Goal: Use online tool/utility: Utilize a website feature to perform a specific function

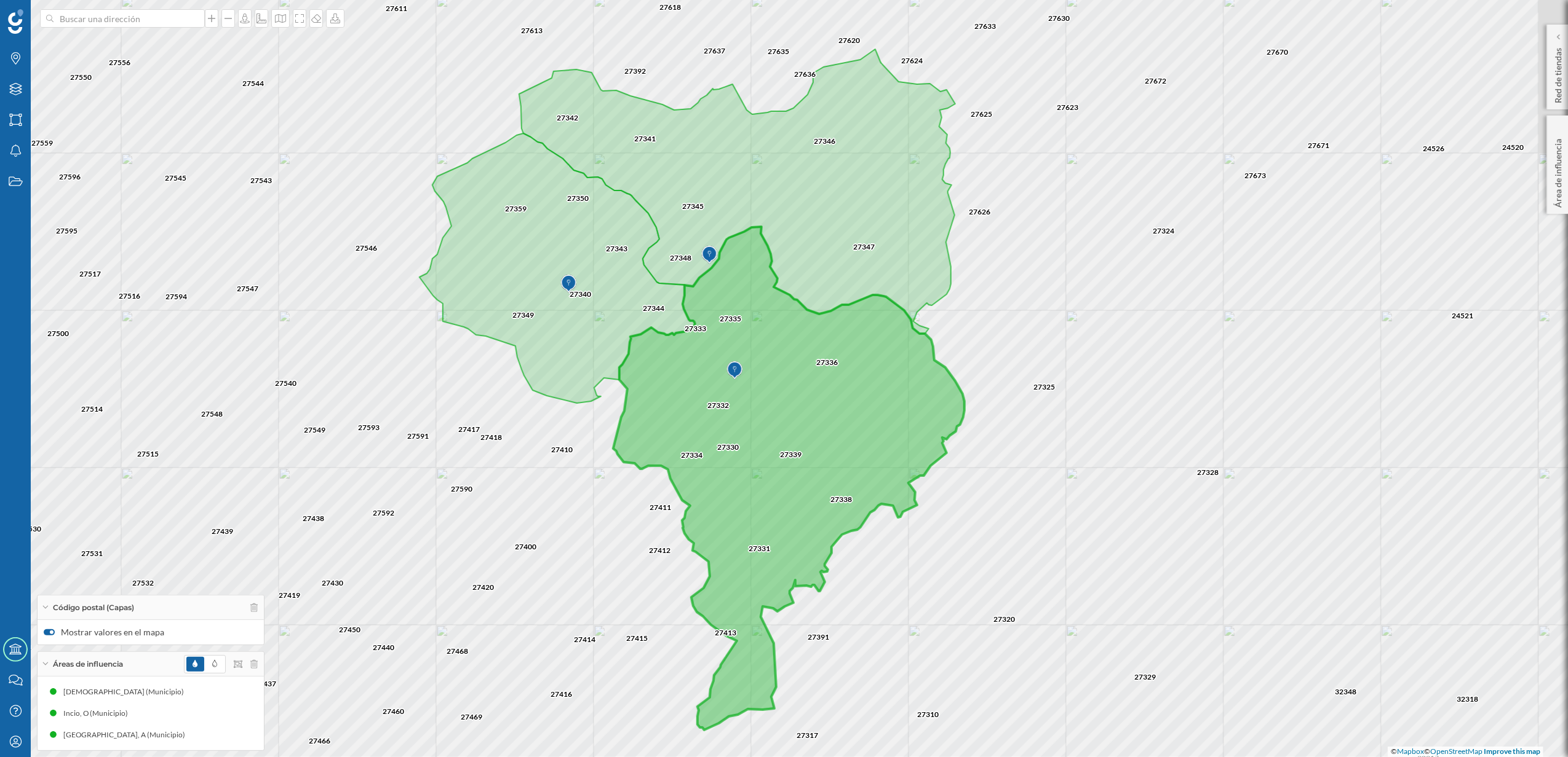
click at [1099, 383] on div "27325 27328 27324 27329 32348 27338 27339 27320 27336 27347 27626 27673 27671 2…" at bounding box center [784, 378] width 1568 height 757
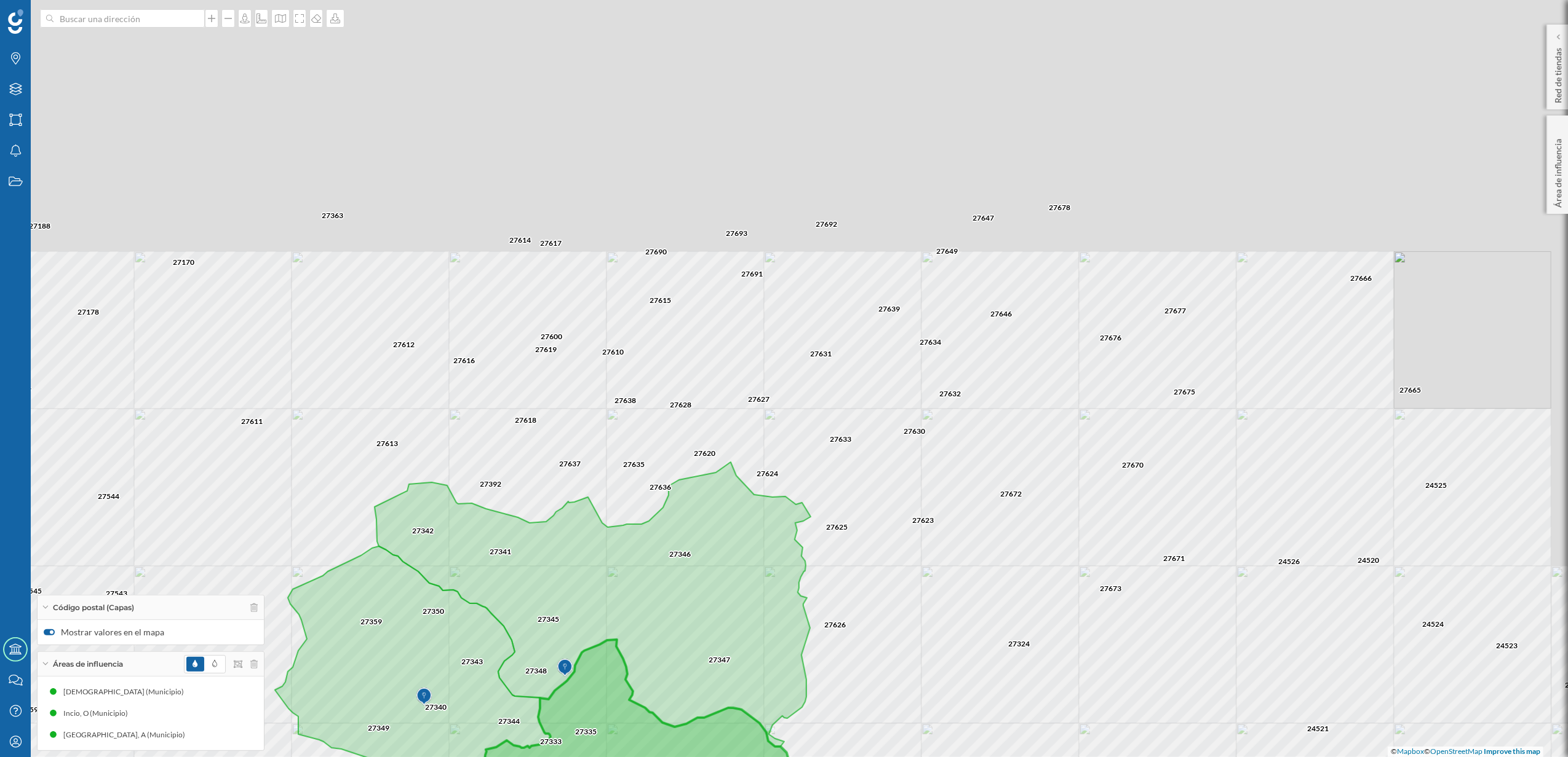
drag, startPoint x: 971, startPoint y: 283, endPoint x: 827, endPoint y: 696, distance: 437.4
click at [827, 696] on div "27325 27328 27324 27329 32348 27338 27339 27320 27336 27347 27626 27673 27671 2…" at bounding box center [784, 378] width 1568 height 757
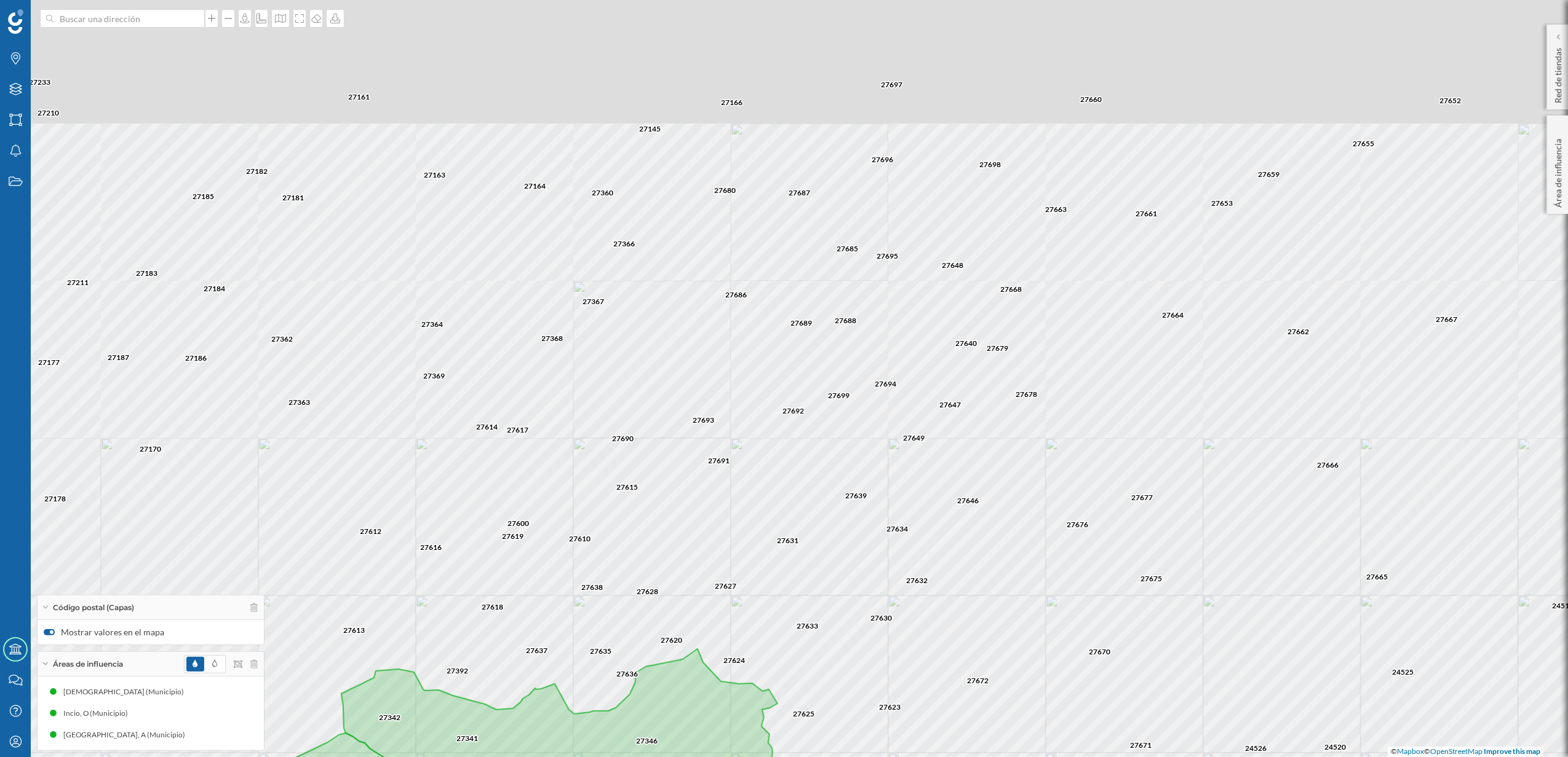
drag, startPoint x: 951, startPoint y: 335, endPoint x: 917, endPoint y: 521, distance: 189.1
click at [917, 521] on div "27325 27328 27324 27329 32348 27338 27339 27320 27336 27347 27626 27673 27671 2…" at bounding box center [784, 378] width 1568 height 757
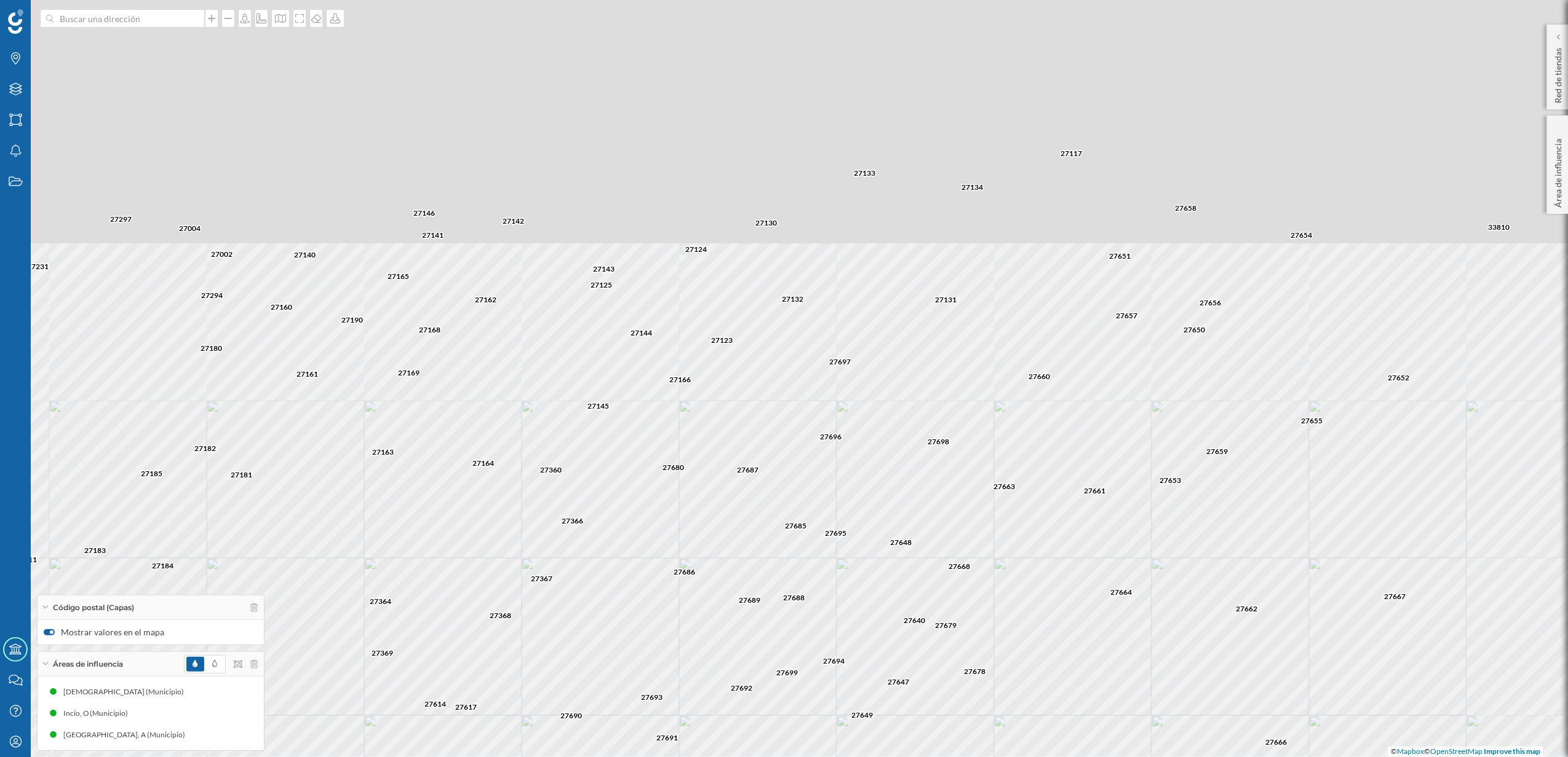
drag, startPoint x: 904, startPoint y: 212, endPoint x: 856, endPoint y: 473, distance: 265.4
click at [856, 473] on div "27325 27328 27324 27329 32348 27338 27339 27320 27336 27347 27626 27673 27671 2…" at bounding box center [784, 378] width 1568 height 757
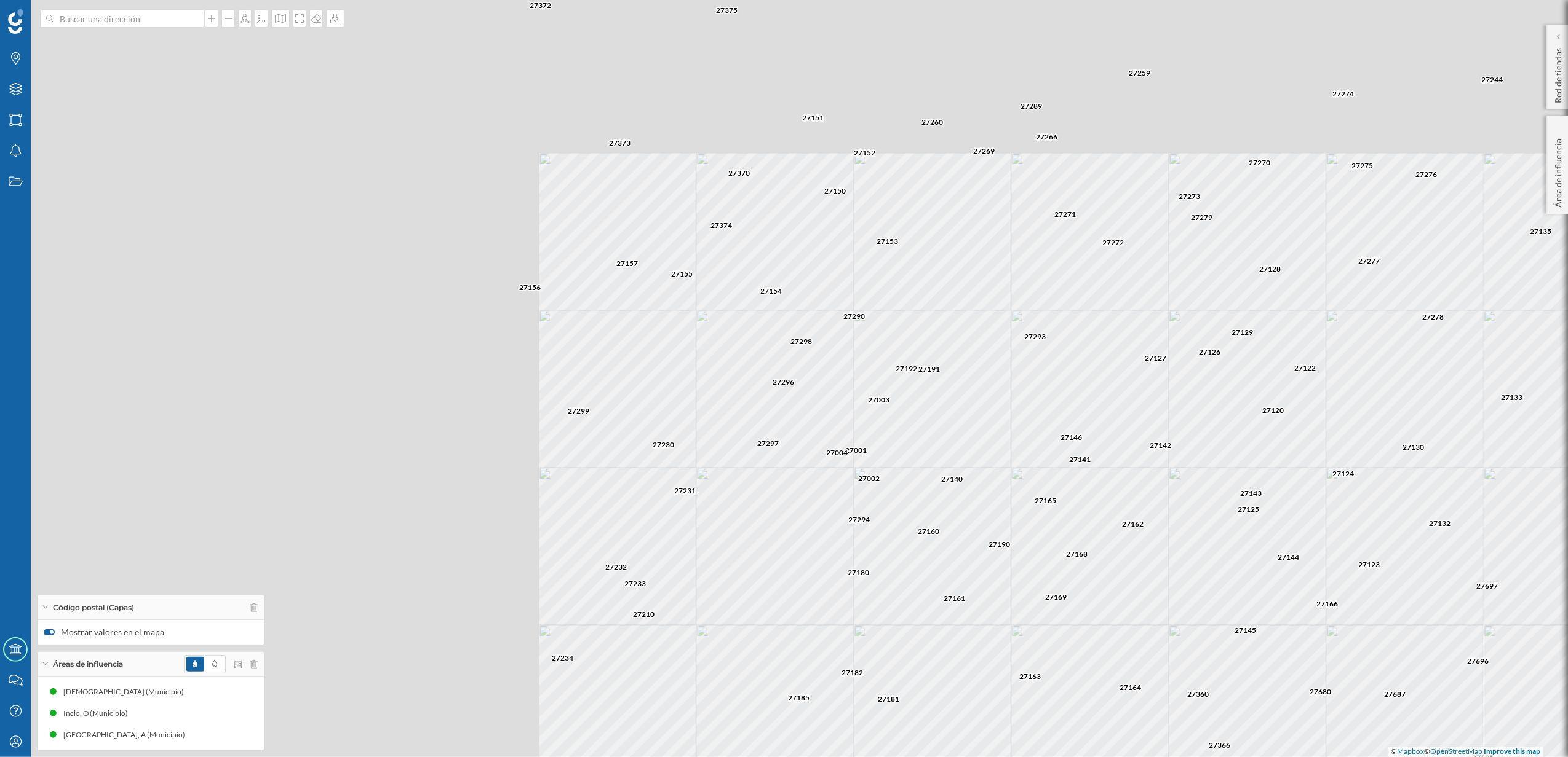
drag, startPoint x: 434, startPoint y: 361, endPoint x: 1081, endPoint y: 586, distance: 685.0
click at [1081, 586] on div "27673 27671 27623 27625 27346 24521 24526 24520 24525 24512 24510 24513 24522 2…" at bounding box center [784, 378] width 1568 height 757
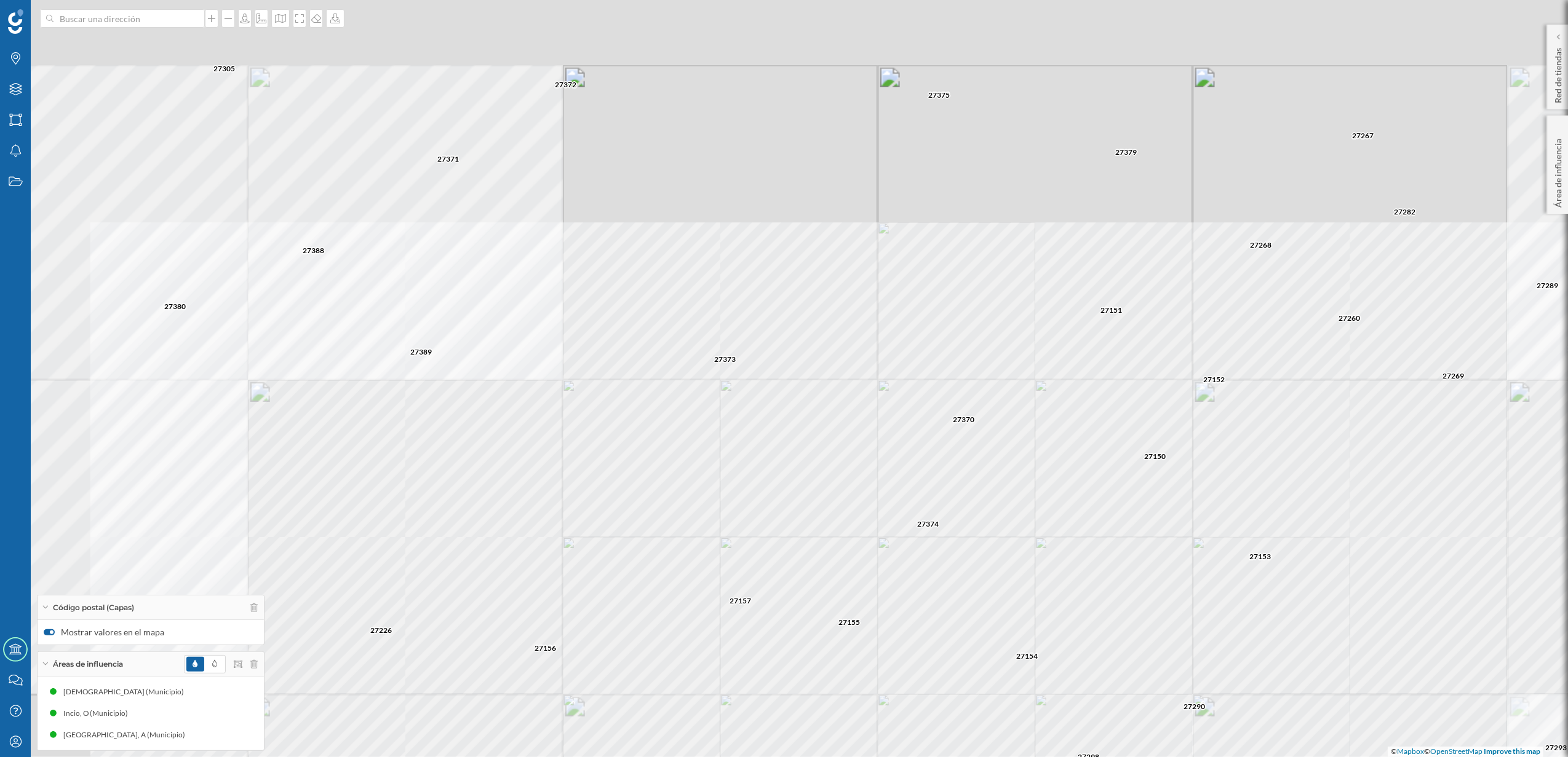
drag, startPoint x: 672, startPoint y: 177, endPoint x: 825, endPoint y: 464, distance: 325.2
click at [825, 464] on div "27371 27229 27380 27305 27388 27389 27250 27257 27308 27157 27155 27372 27373 2…" at bounding box center [784, 378] width 1568 height 757
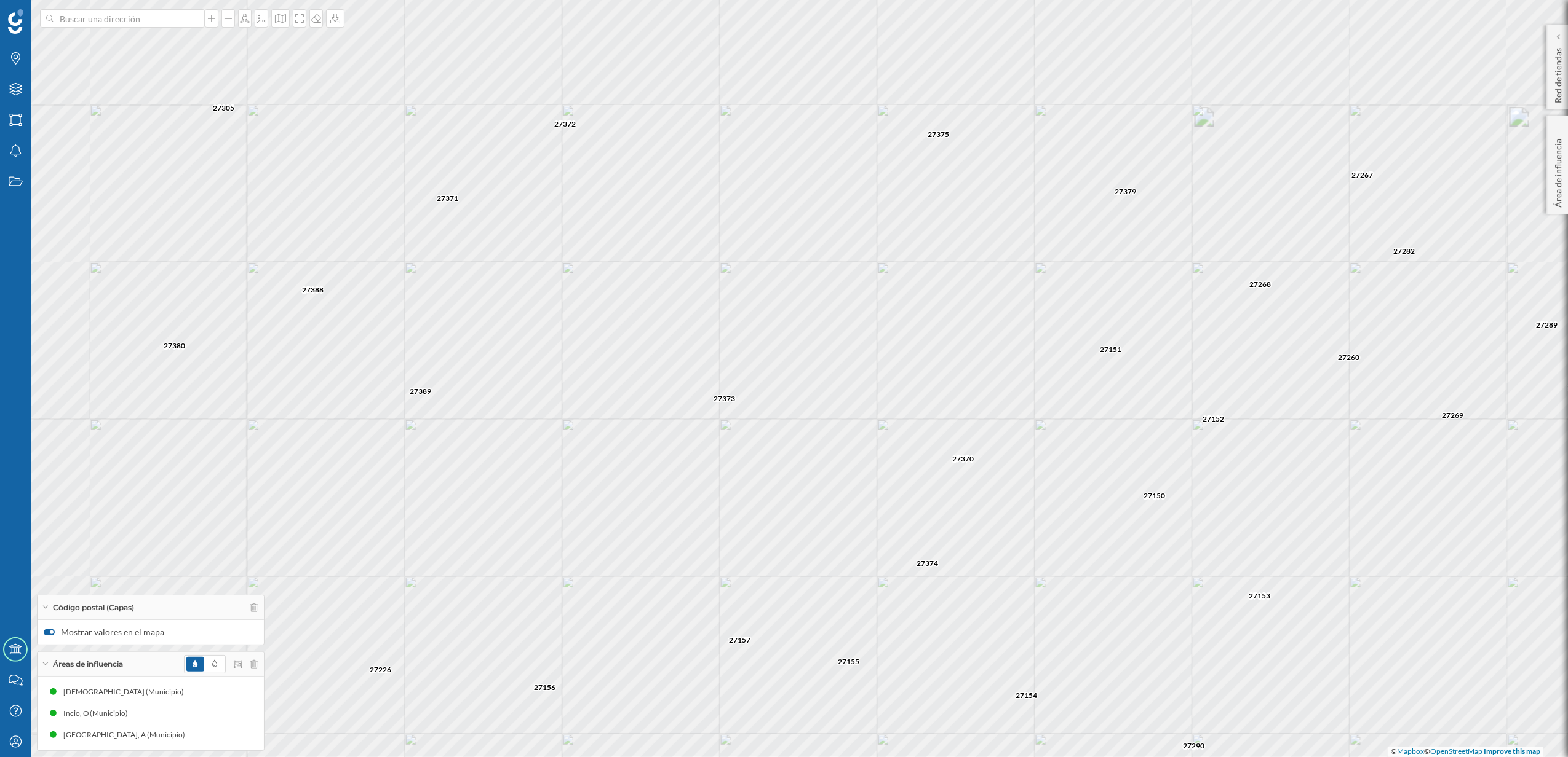
drag, startPoint x: 769, startPoint y: 357, endPoint x: 773, endPoint y: 419, distance: 62.1
click at [773, 419] on div "27157 27155 27372 27373 27375 27299 27154 27297 27296 27298 27150 27374 27370 2…" at bounding box center [784, 378] width 1568 height 757
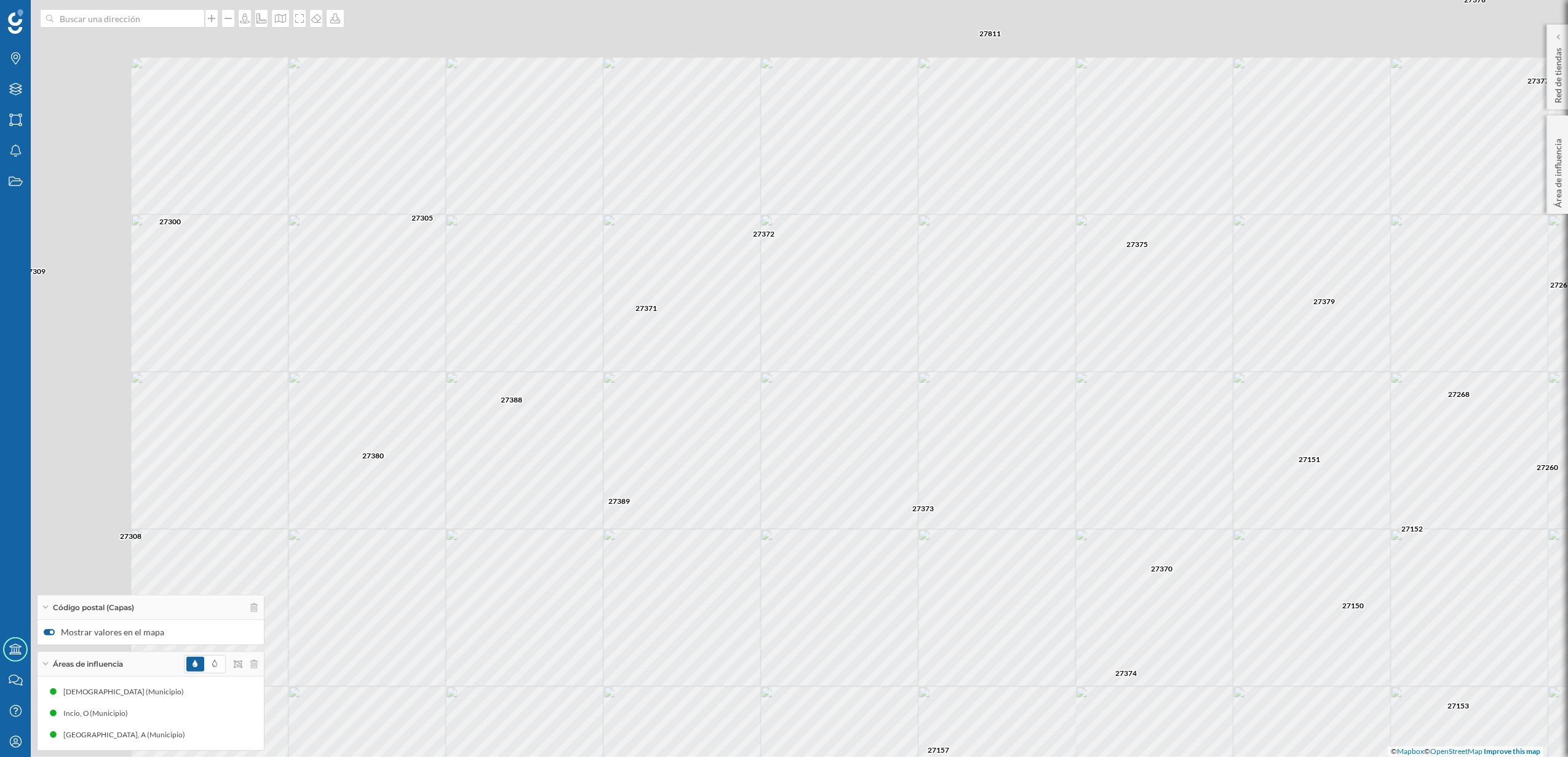
drag, startPoint x: 557, startPoint y: 305, endPoint x: 751, endPoint y: 390, distance: 211.8
click at [751, 390] on div "27157 27155 27372 27373 27375 27299 27154 27297 27296 27298 27150 27374 27370 2…" at bounding box center [784, 378] width 1568 height 757
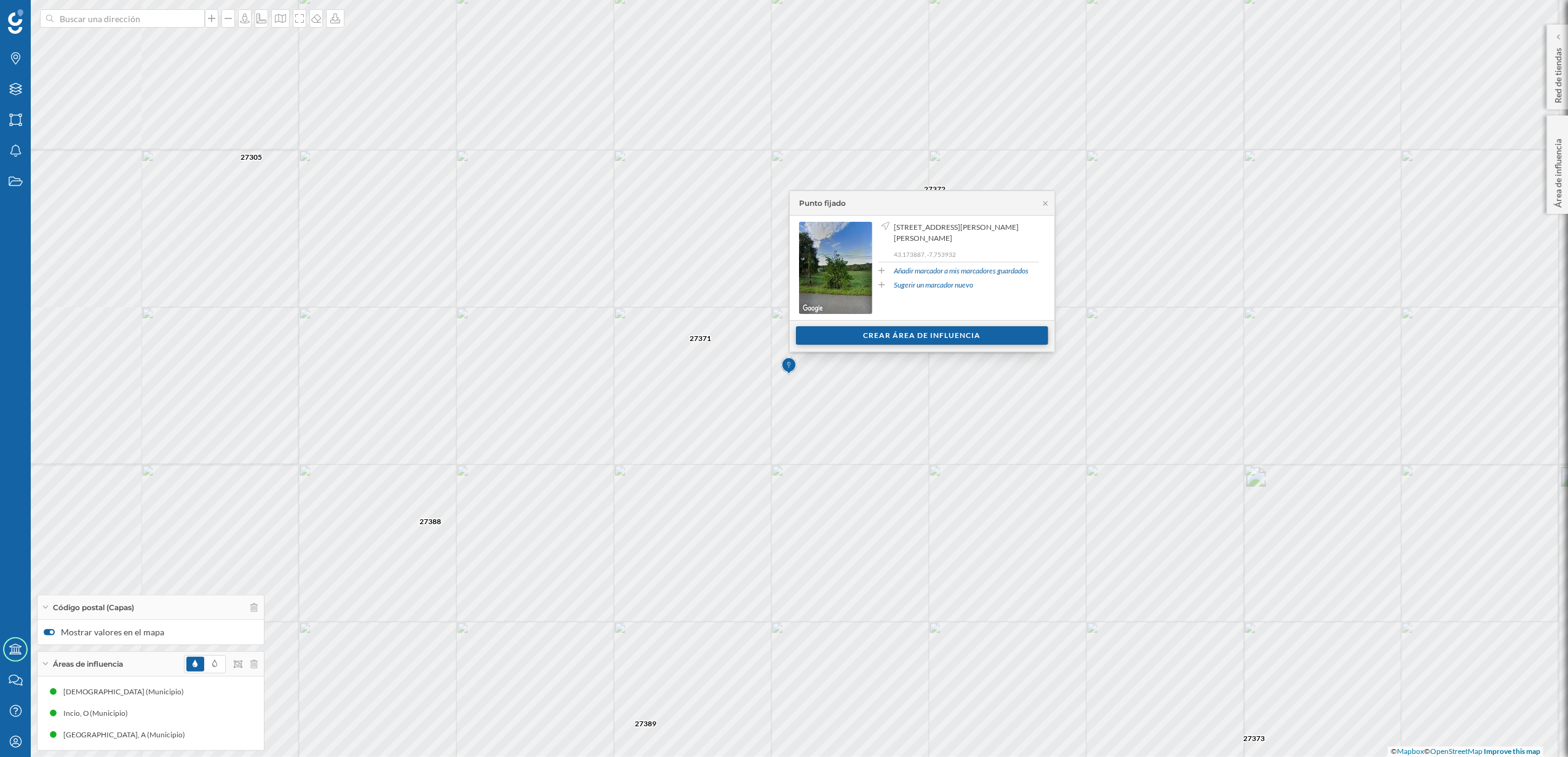
click at [850, 337] on div "Crear área de influencia" at bounding box center [921, 336] width 252 height 19
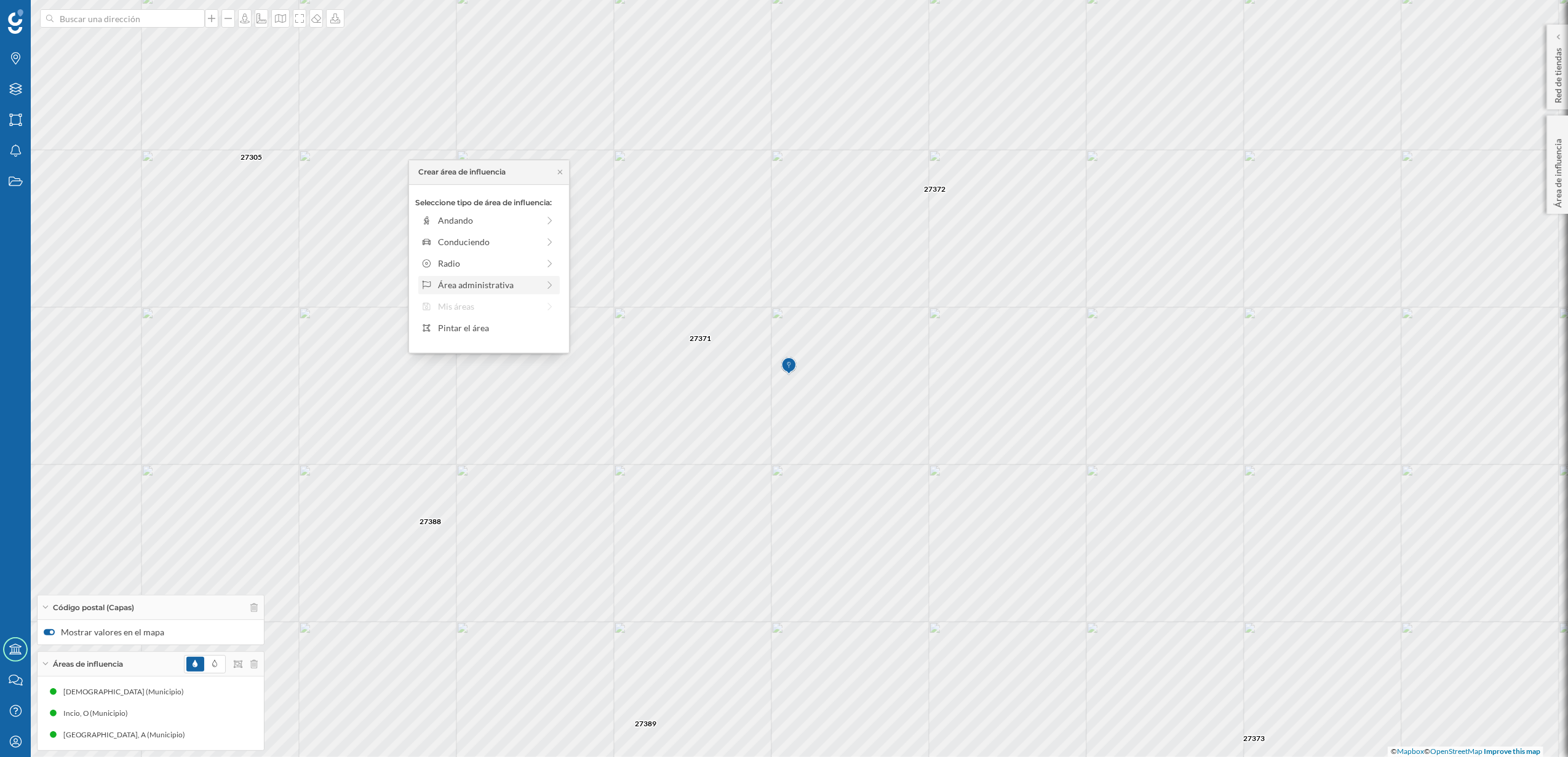
click at [481, 283] on div "Área administrativa" at bounding box center [487, 284] width 100 height 13
click at [458, 261] on div "Municipio" at bounding box center [498, 263] width 121 height 13
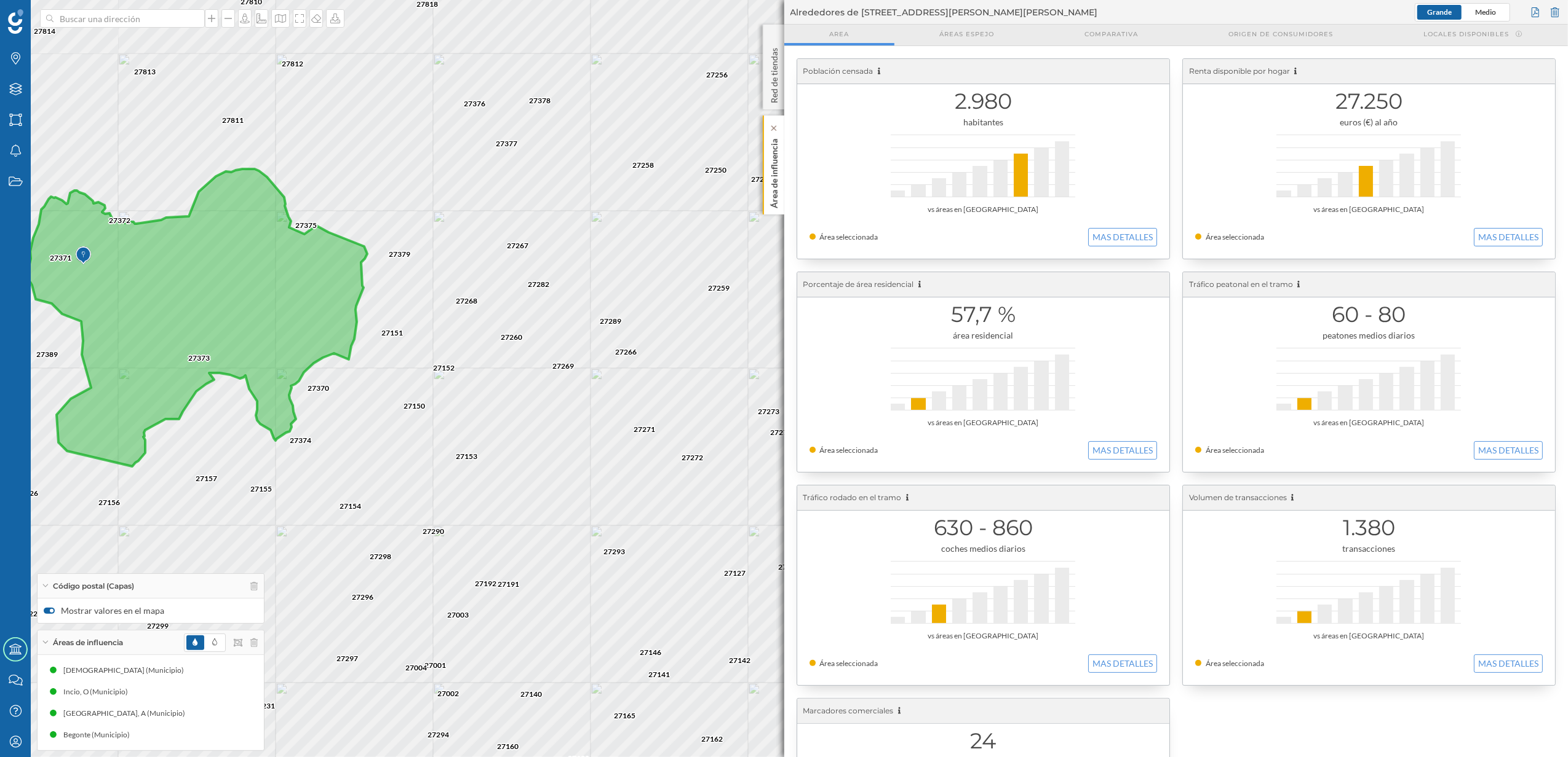
click at [767, 197] on p "Área de influencia" at bounding box center [773, 171] width 12 height 74
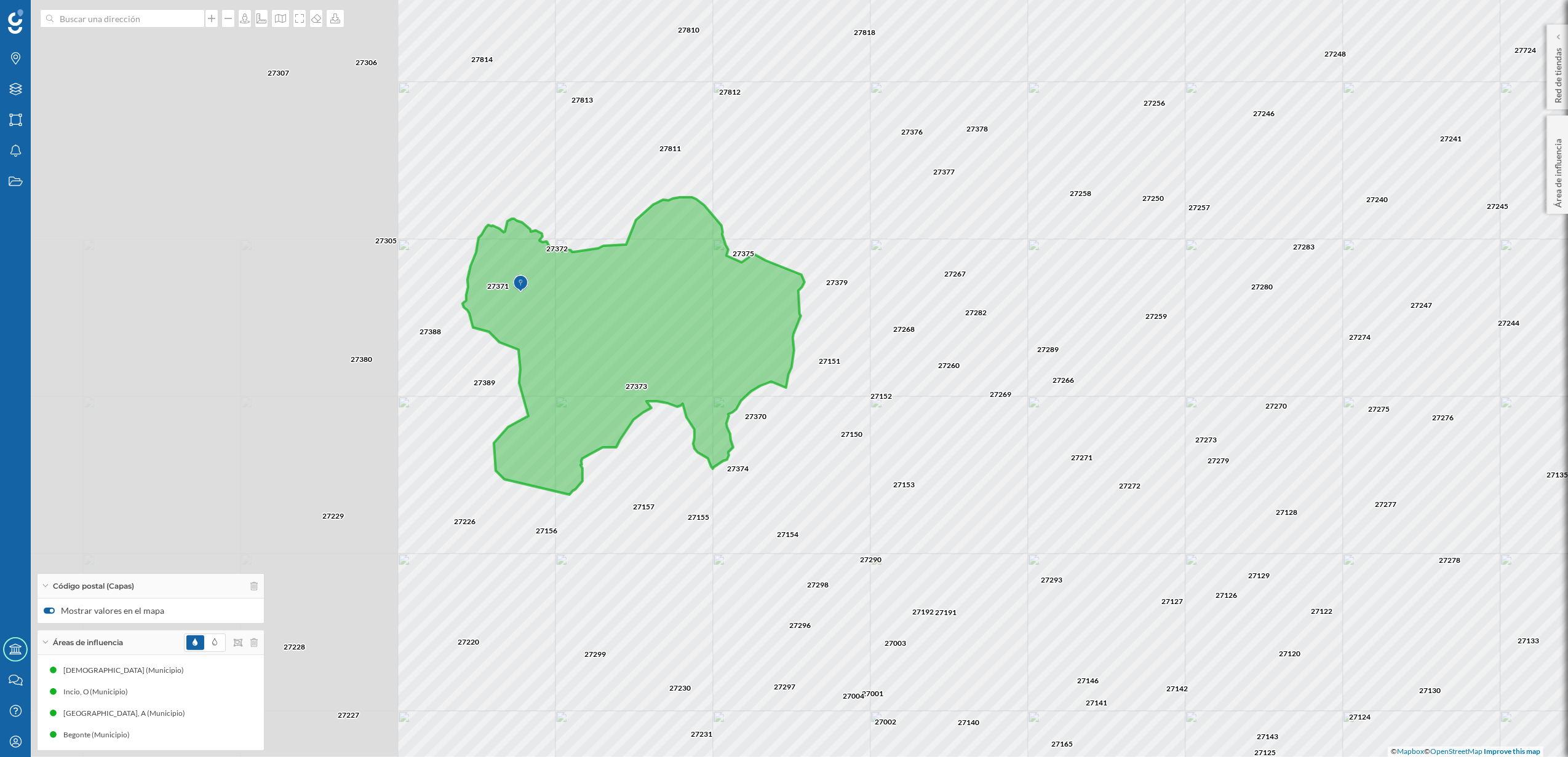
drag, startPoint x: 622, startPoint y: 372, endPoint x: 1056, endPoint y: 397, distance: 434.7
click at [1056, 397] on div "27129 27128 27127 27279 27274 27259 27273 27270 27271 27250 27257 27266 27378 2…" at bounding box center [784, 378] width 1568 height 757
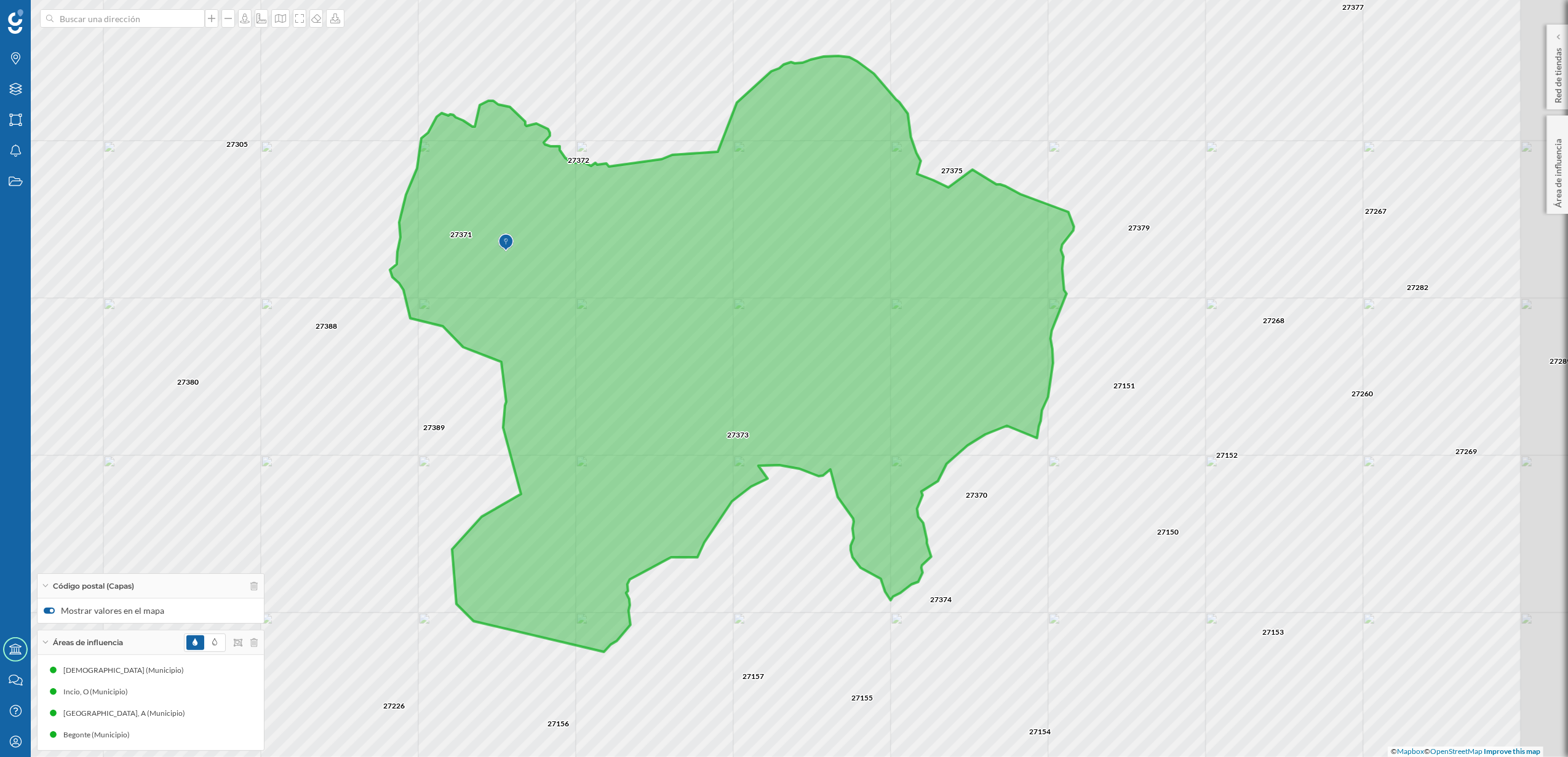
drag, startPoint x: 1324, startPoint y: 556, endPoint x: 1194, endPoint y: 495, distance: 143.6
click at [1194, 495] on div "27371 27372 27373 27389 27375 27811 27813 27814 27226 27229 27380 27305 27388 2…" at bounding box center [784, 378] width 1568 height 757
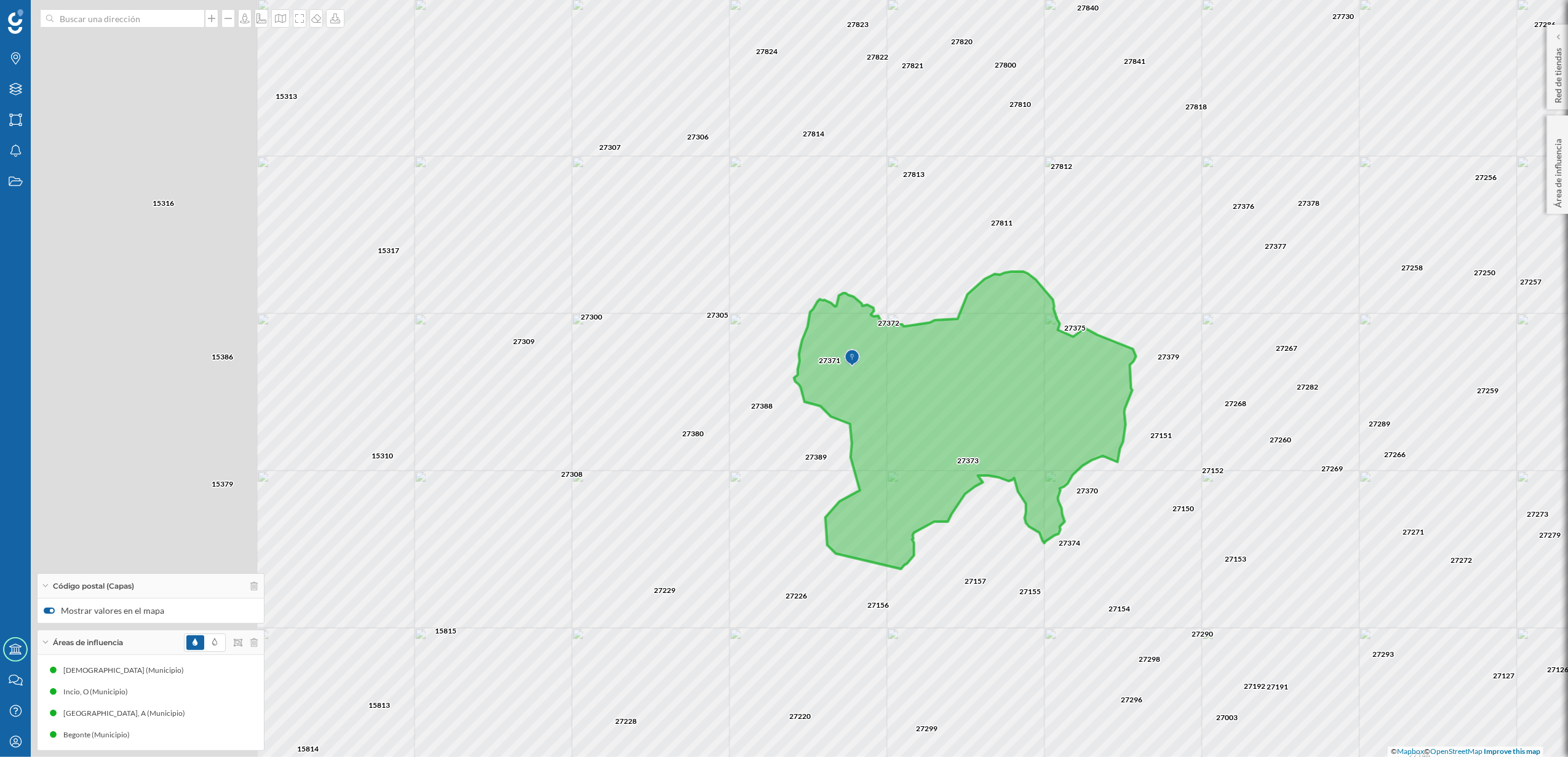
drag, startPoint x: 339, startPoint y: 485, endPoint x: 735, endPoint y: 473, distance: 396.2
click at [735, 473] on div "27267 27378 27730 27258 27818 27379 27376 27377 27373 27375 27266 27289 27282 2…" at bounding box center [784, 378] width 1568 height 757
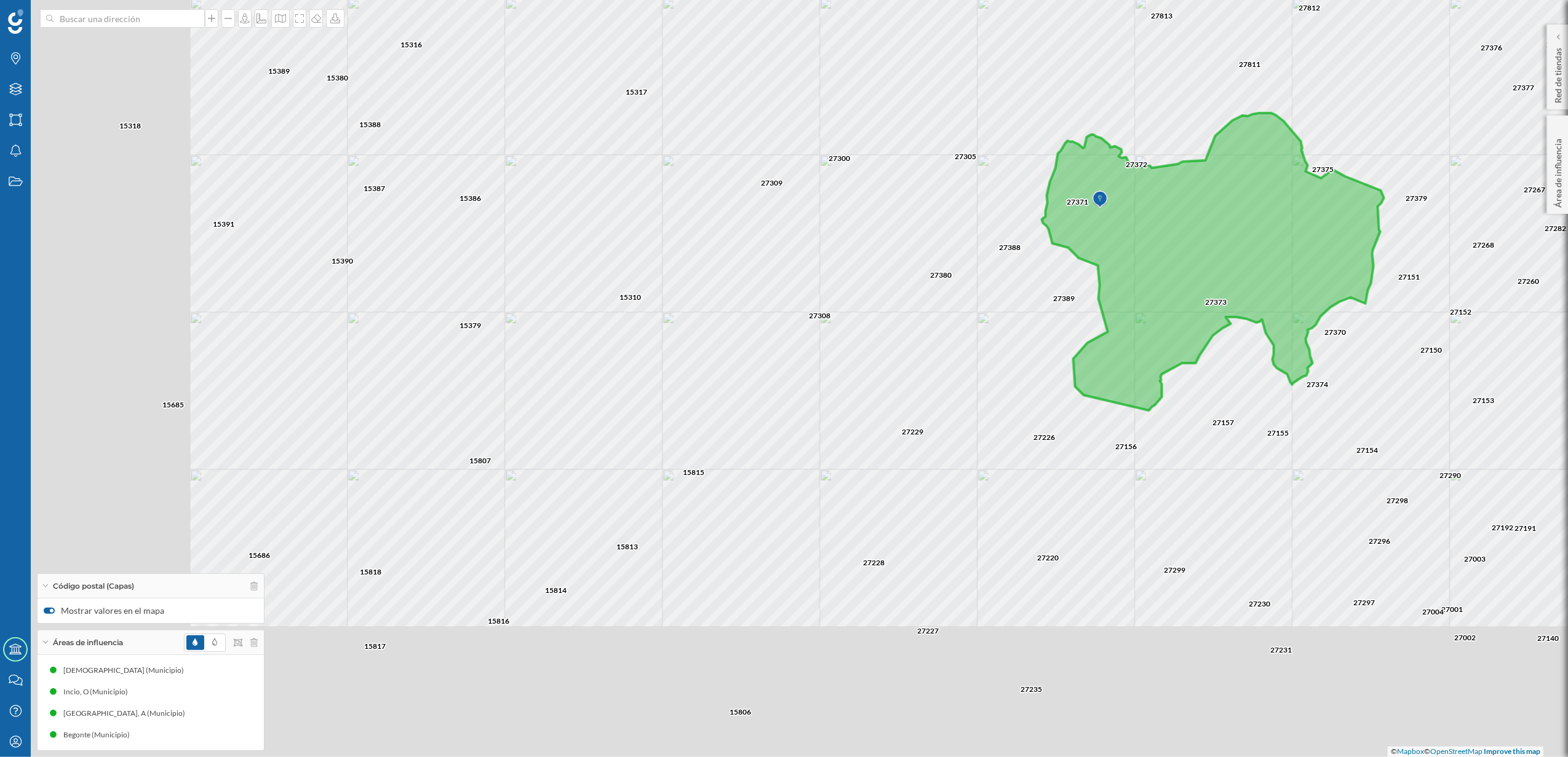
drag, startPoint x: 685, startPoint y: 537, endPoint x: 901, endPoint y: 379, distance: 267.6
click at [901, 379] on div "27267 27378 27730 27258 27818 27379 27376 27377 27373 27375 27266 27289 27282 2…" at bounding box center [784, 378] width 1568 height 757
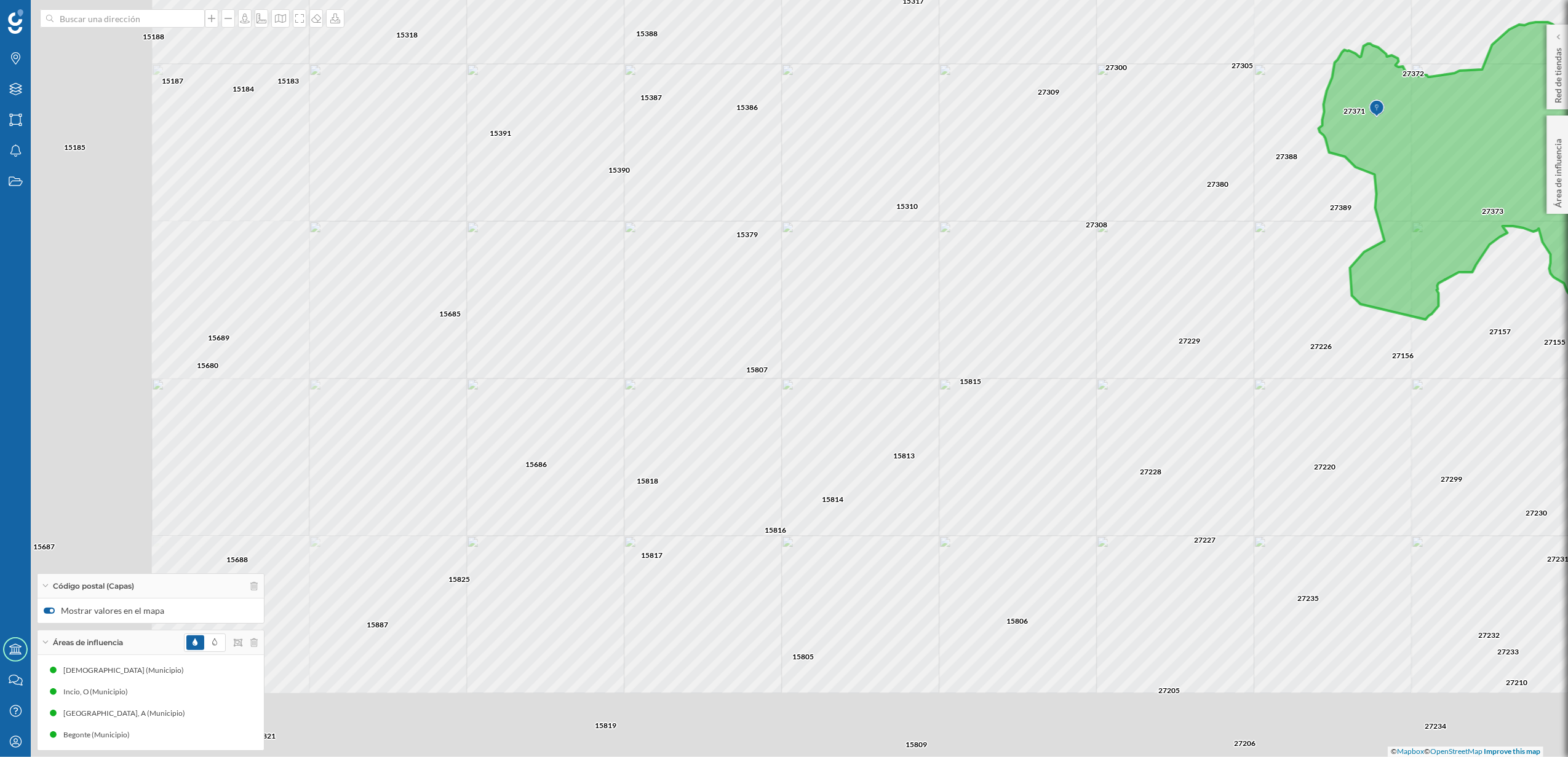
drag, startPoint x: 929, startPoint y: 409, endPoint x: 977, endPoint y: 402, distance: 48.5
click at [977, 402] on div "27267 27378 27730 27258 27818 27379 27376 27377 27373 27375 27266 27289 27282 2…" at bounding box center [784, 378] width 1568 height 757
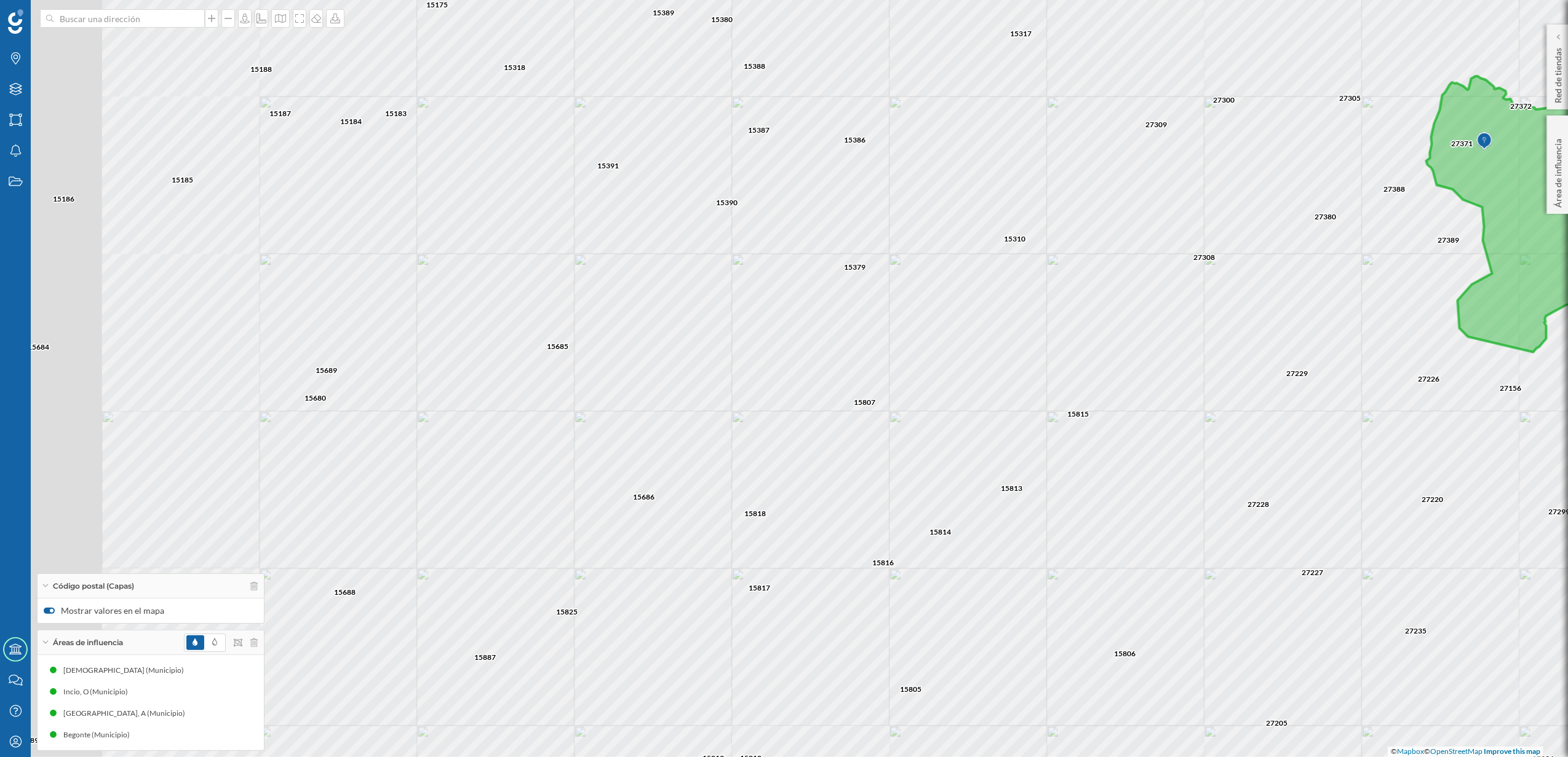
drag, startPoint x: 855, startPoint y: 461, endPoint x: 1022, endPoint y: 493, distance: 170.0
click at [1022, 493] on div "27267 27378 27730 27258 27818 27379 27376 27377 27373 27375 27266 27289 27282 2…" at bounding box center [784, 378] width 1568 height 757
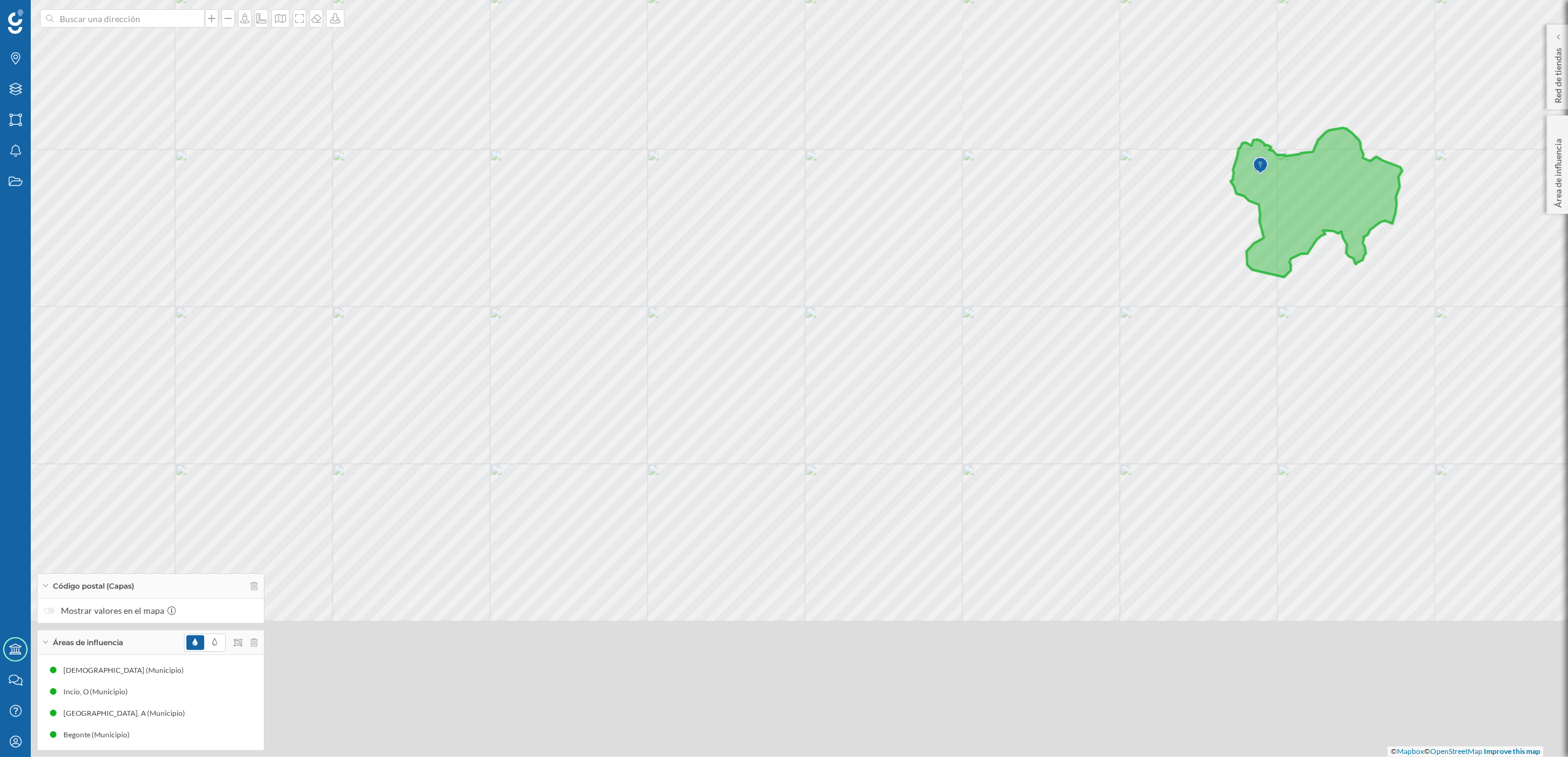
drag, startPoint x: 747, startPoint y: 512, endPoint x: 810, endPoint y: 310, distance: 211.6
click at [810, 310] on div "© Mapbox © OpenStreetMap Improve this map" at bounding box center [784, 378] width 1568 height 757
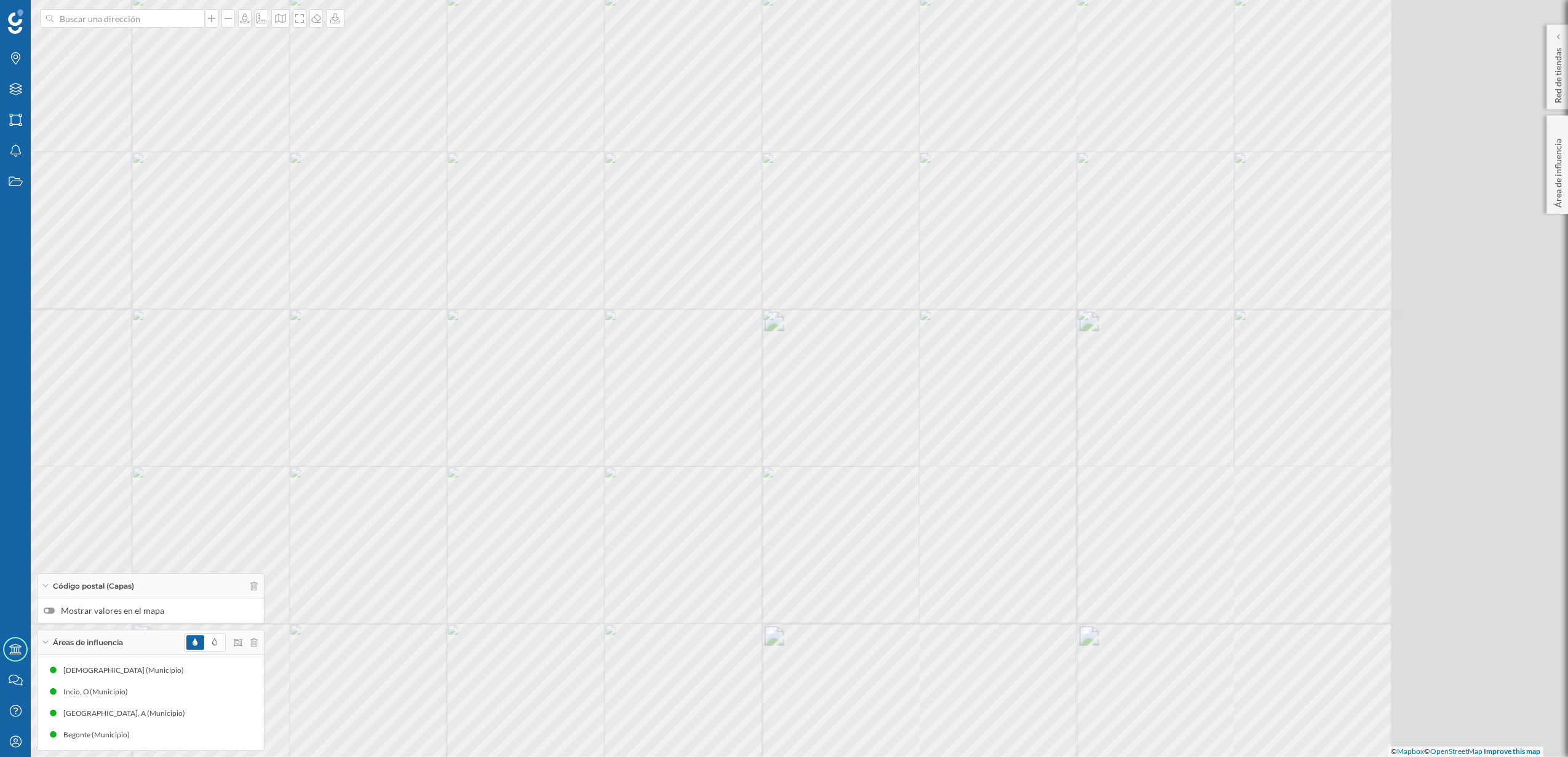
drag, startPoint x: 974, startPoint y: 478, endPoint x: 780, endPoint y: 443, distance: 197.1
click at [780, 443] on div "© Mapbox © OpenStreetMap Improve this map" at bounding box center [784, 378] width 1568 height 757
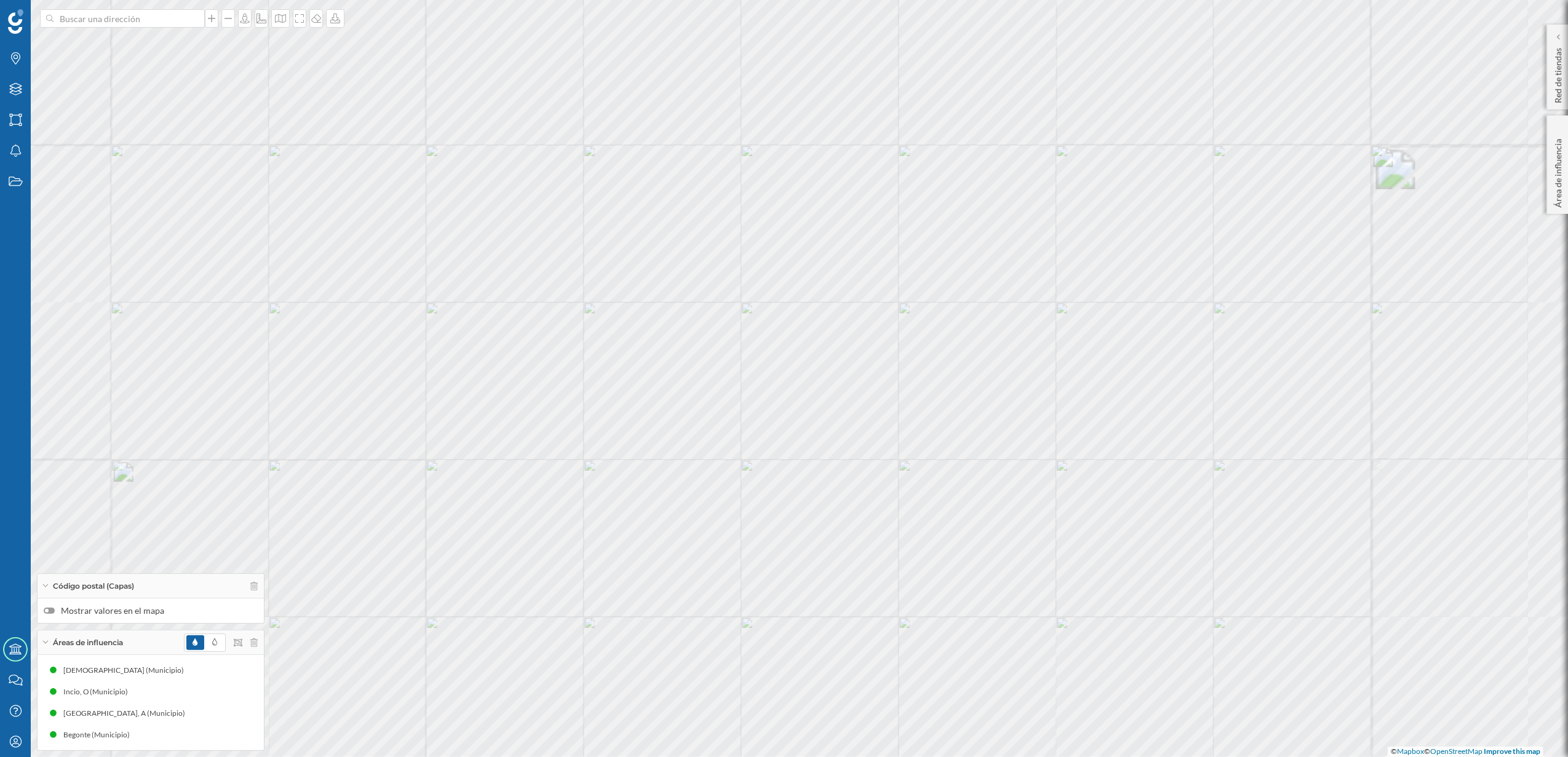
drag, startPoint x: 829, startPoint y: 436, endPoint x: 933, endPoint y: 370, distance: 123.2
click at [933, 370] on div "© Mapbox © OpenStreetMap Improve this map" at bounding box center [784, 378] width 1568 height 757
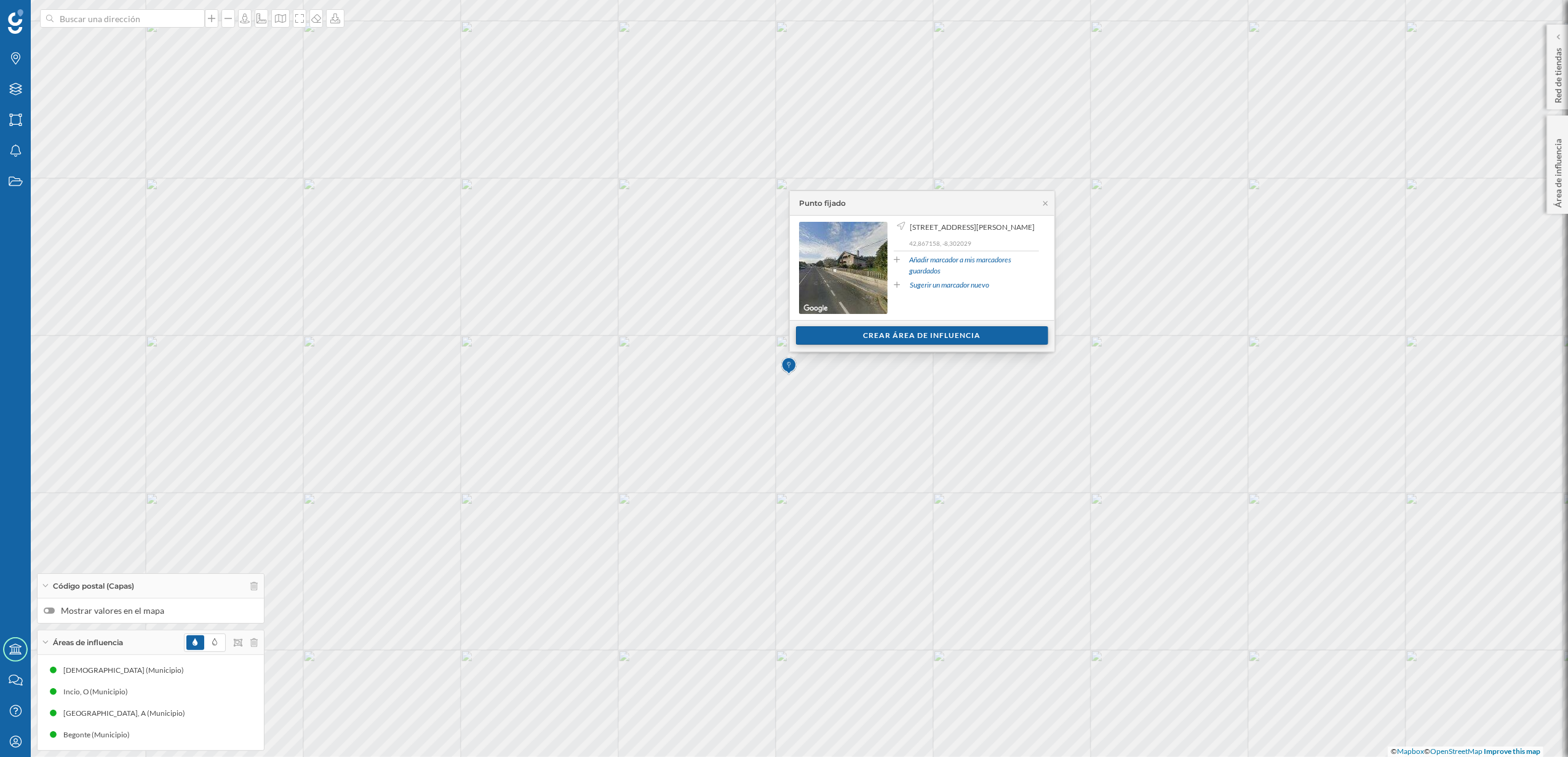
click at [903, 337] on div "Crear área de influencia" at bounding box center [921, 336] width 252 height 19
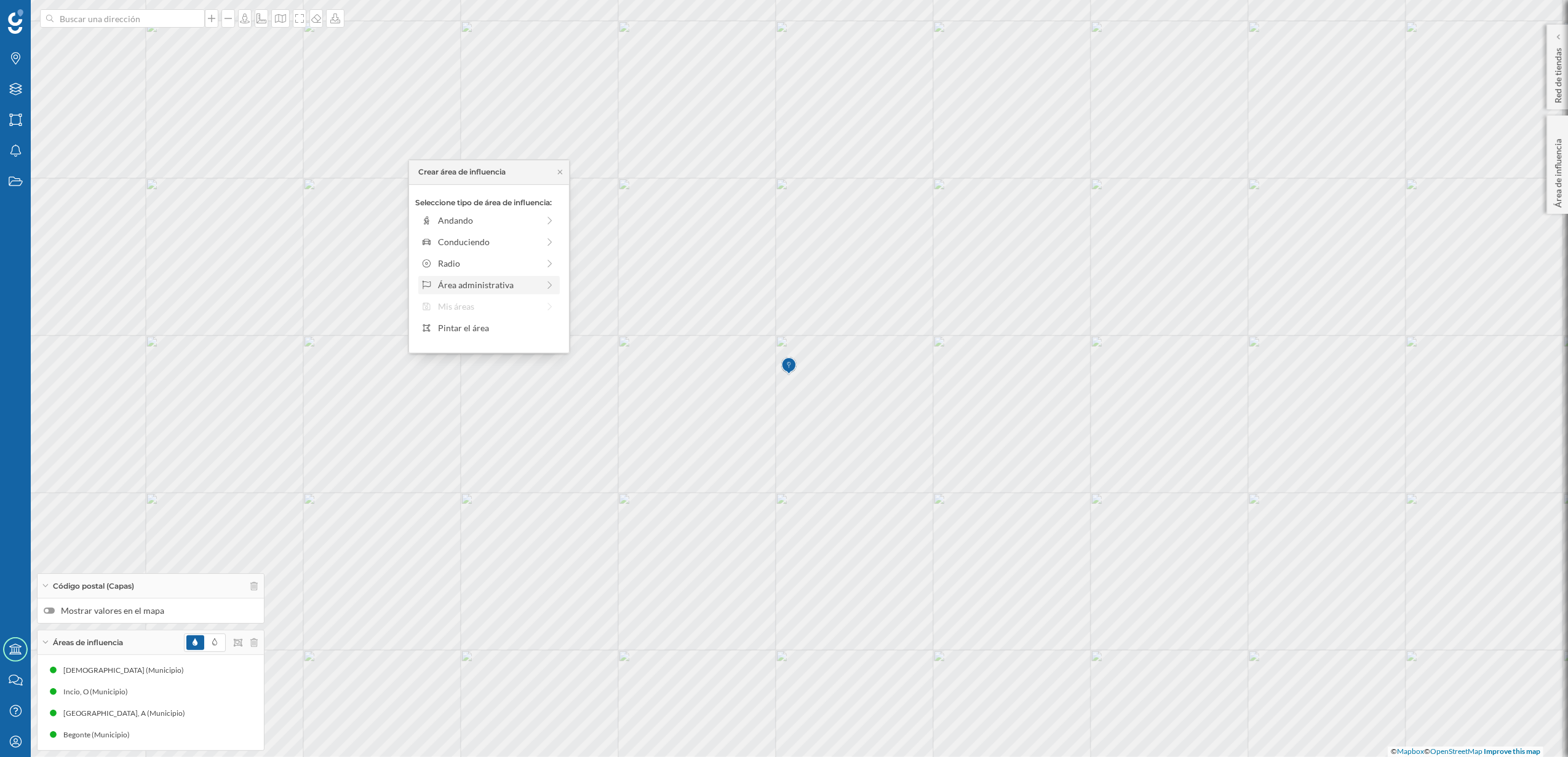
click at [503, 288] on div "Área administrativa" at bounding box center [487, 284] width 100 height 13
click at [484, 261] on div "Municipio" at bounding box center [498, 263] width 121 height 13
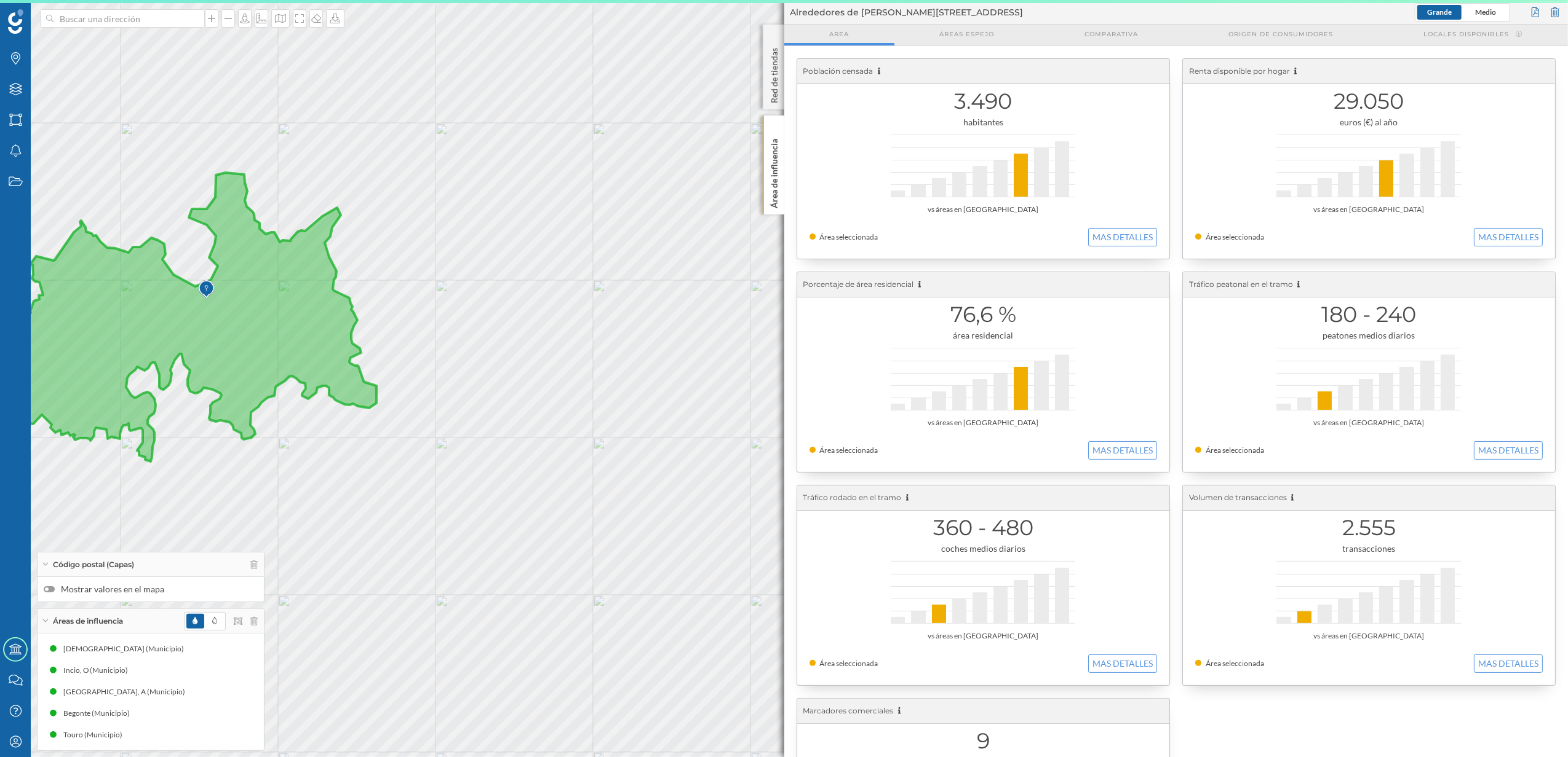
click at [49, 587] on div at bounding box center [49, 589] width 11 height 6
click at [0, 0] on input "Mostrar valores en el mapa" at bounding box center [0, 0] width 0 height 0
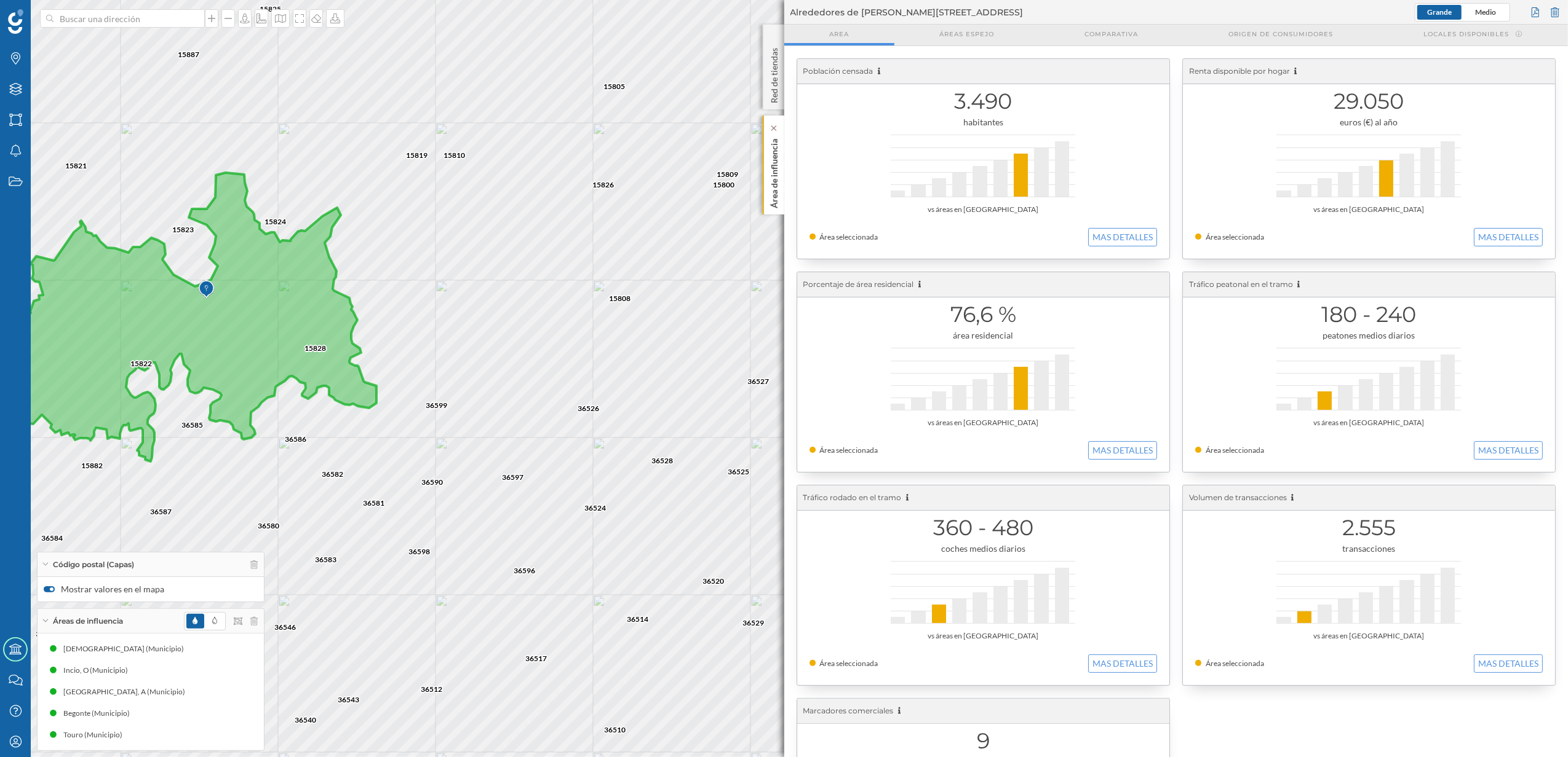
click at [778, 208] on p "Área de influencia" at bounding box center [773, 171] width 12 height 74
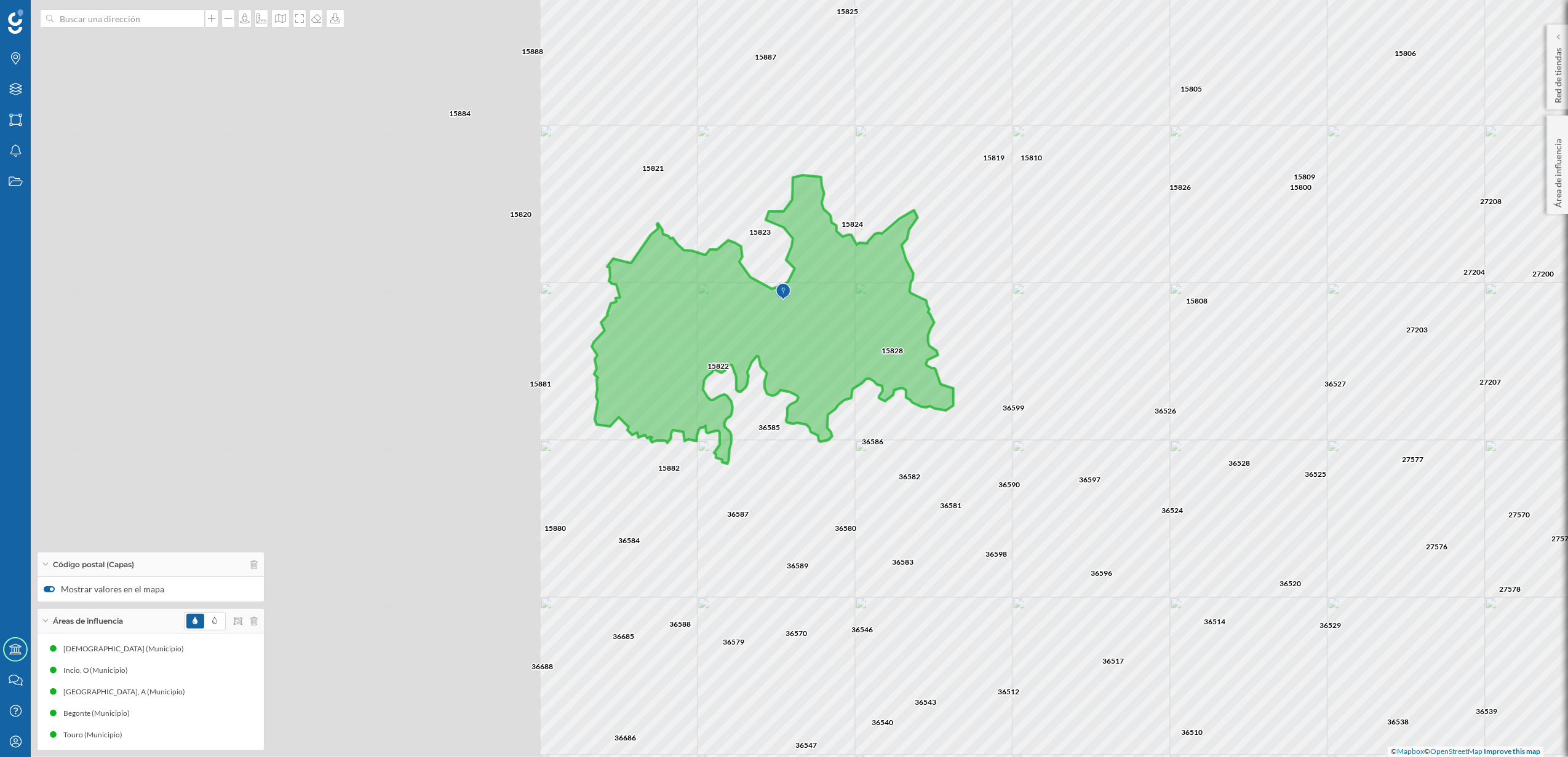
drag, startPoint x: 634, startPoint y: 421, endPoint x: 1117, endPoint y: 421, distance: 483.0
click at [1117, 421] on div "36525 36527 15808 15809 27579 27577 27204 27207 27203 15819 36528 36526 27576 3…" at bounding box center [784, 378] width 1568 height 757
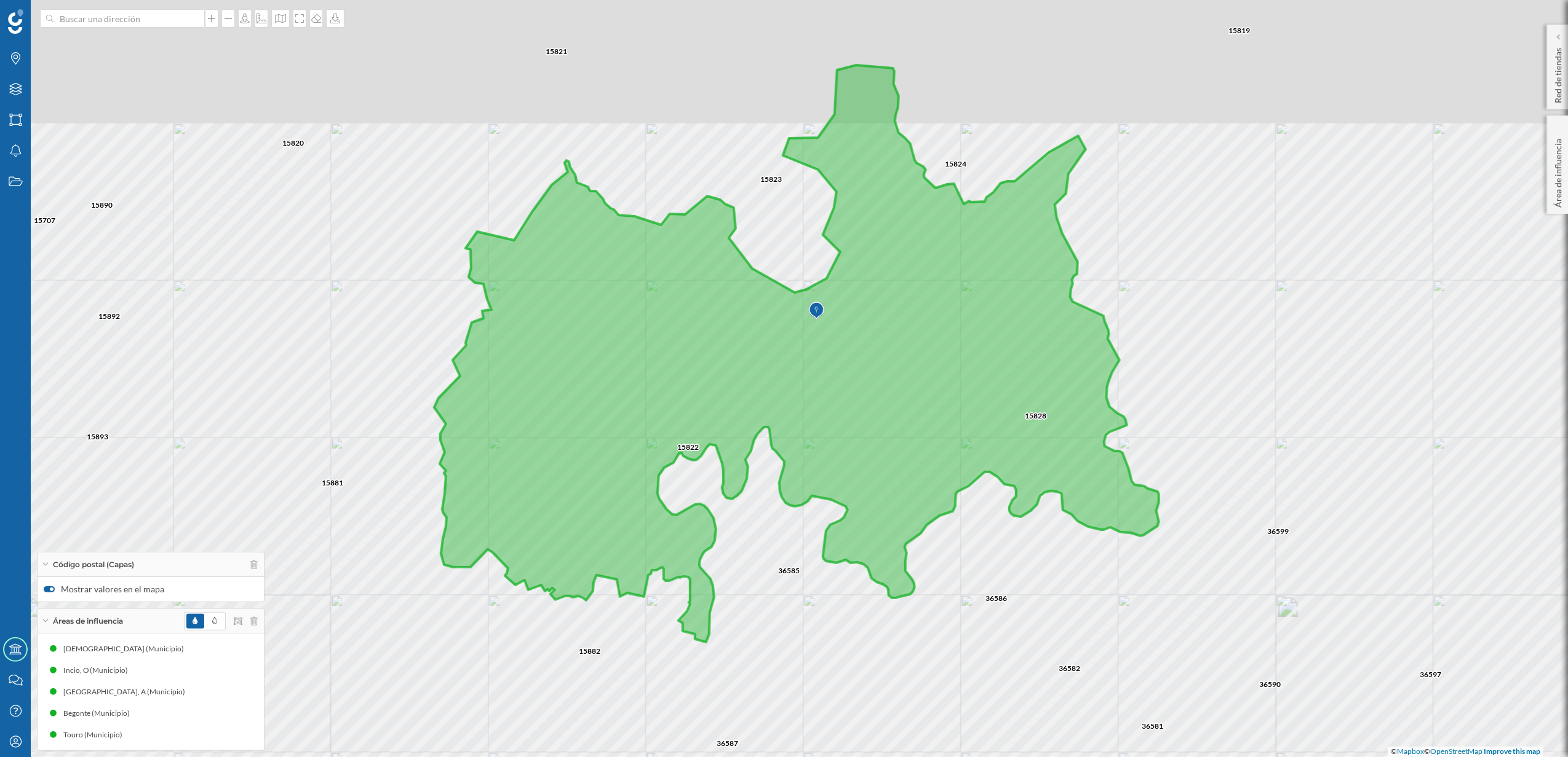
drag, startPoint x: 889, startPoint y: 428, endPoint x: 977, endPoint y: 537, distance: 140.1
click at [977, 537] on div "36586 15828 15822 36585 15823 15824 15882 36587 36580 15819 36599 36582 36598 3…" at bounding box center [784, 378] width 1568 height 757
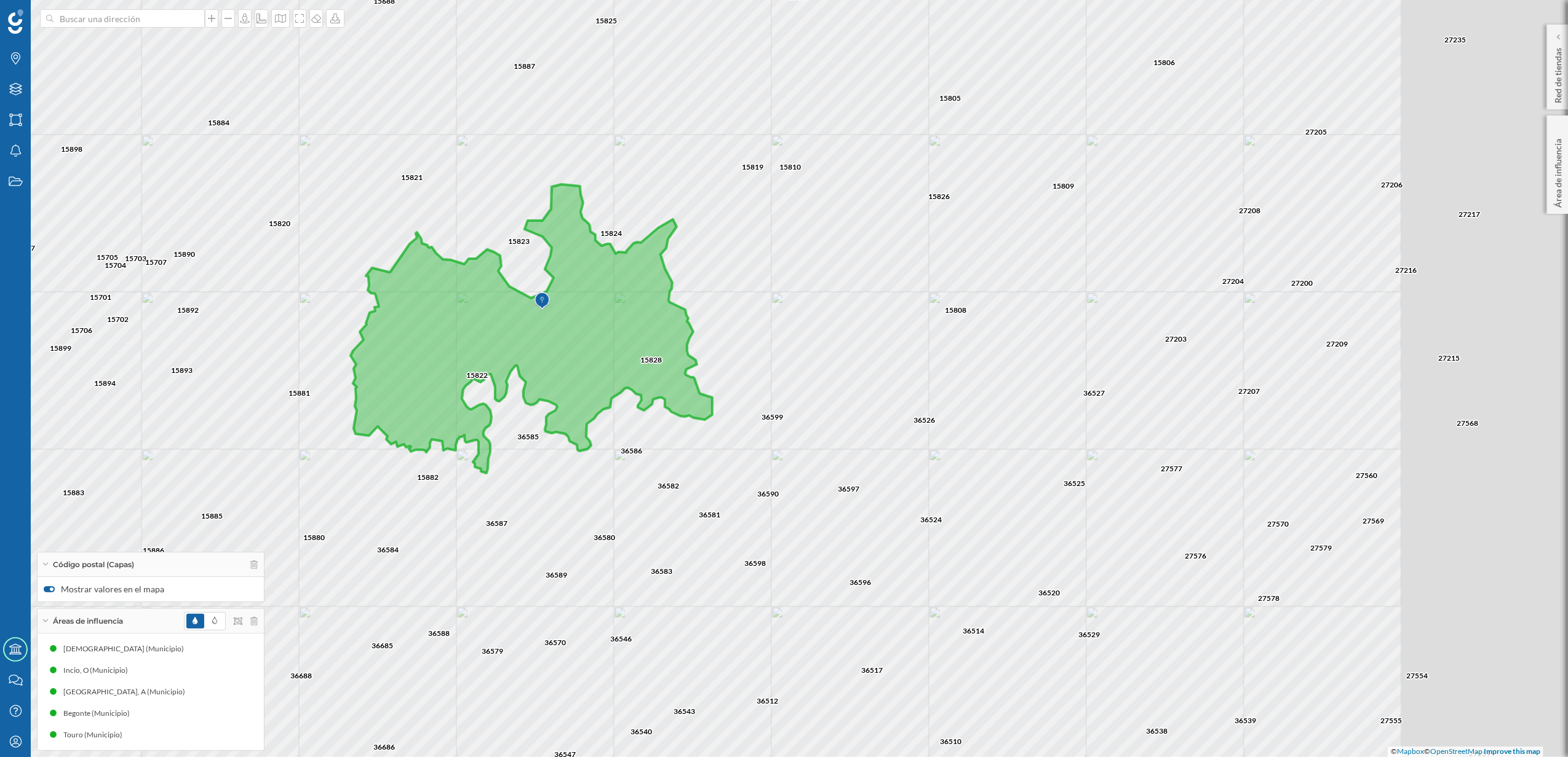
drag, startPoint x: 768, startPoint y: 575, endPoint x: 544, endPoint y: 449, distance: 257.0
click at [544, 449] on div "15824 15819 15808 15821 15823 15822 15887 15805 15826 15810 36579 36588 36546 3…" at bounding box center [784, 378] width 1568 height 757
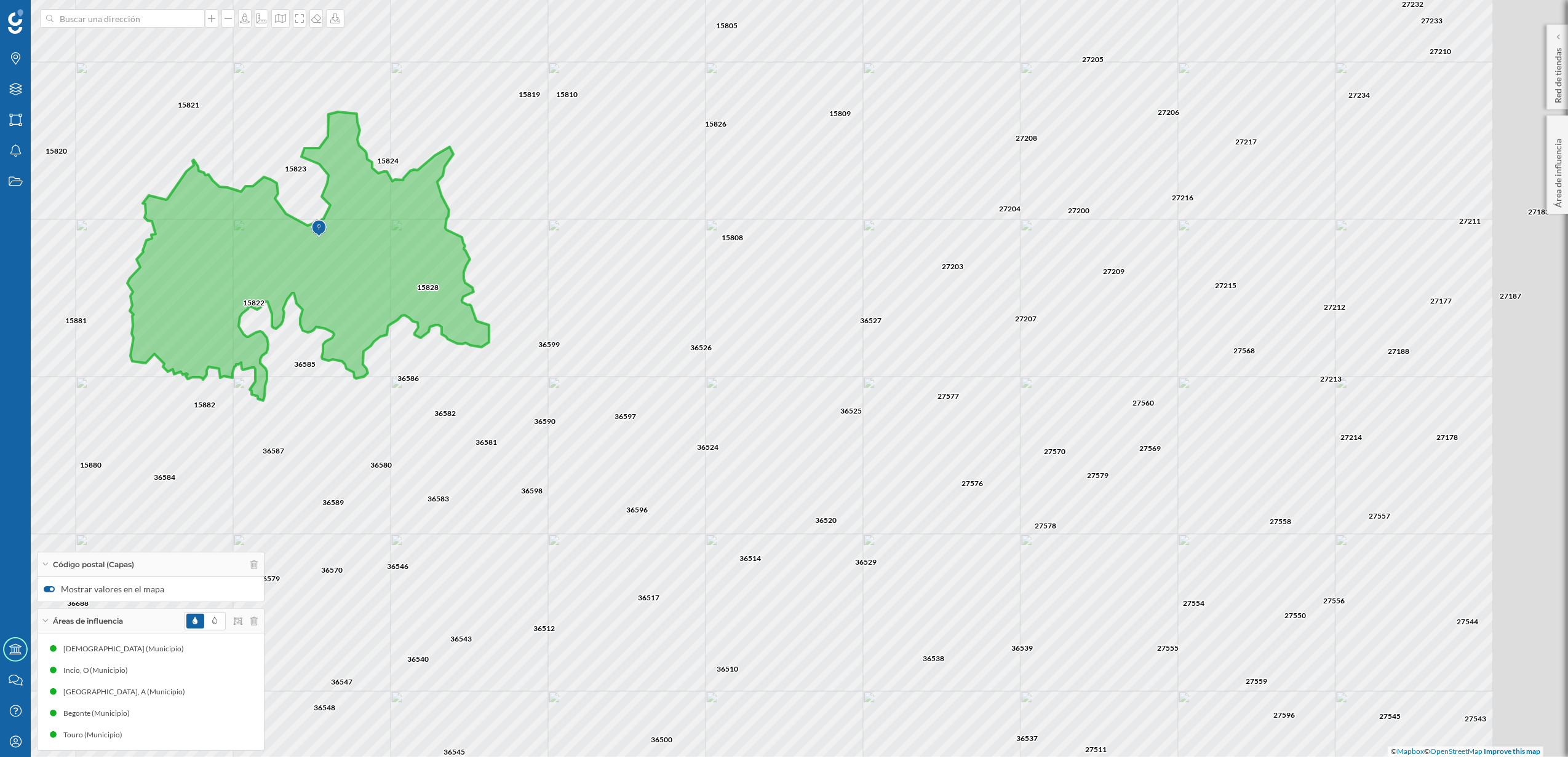
drag, startPoint x: 892, startPoint y: 534, endPoint x: 685, endPoint y: 472, distance: 216.1
click at [685, 472] on div "15824 15819 15808 15821 15823 15822 15887 15805 15826 15810 36579 36588 36546 3…" at bounding box center [784, 378] width 1568 height 757
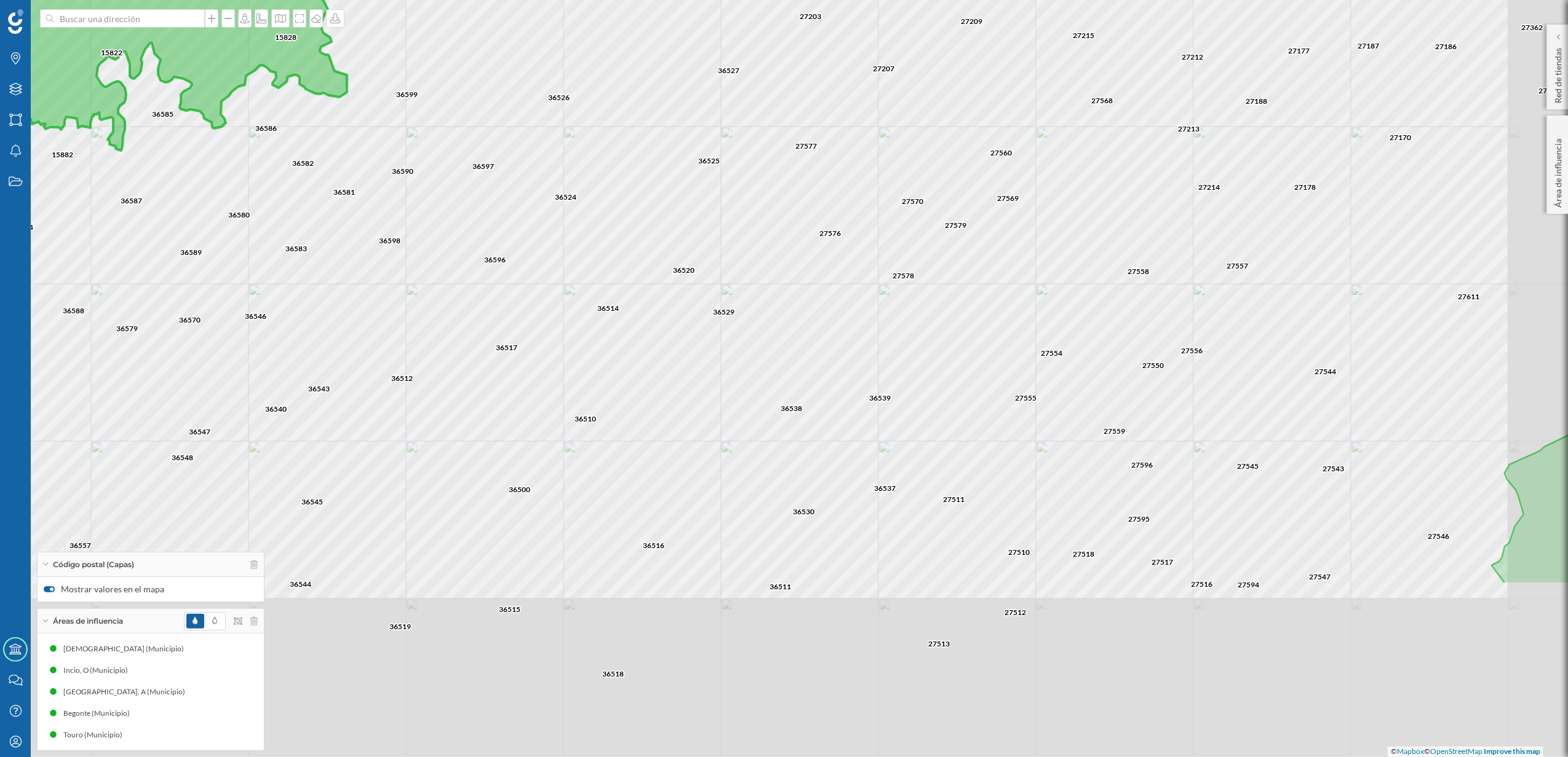
drag, startPoint x: 885, startPoint y: 537, endPoint x: 744, endPoint y: 296, distance: 279.2
click at [744, 296] on div "15824 15819 15808 15821 15823 15822 15887 15805 15826 15810 36579 36588 36546 3…" at bounding box center [784, 378] width 1568 height 757
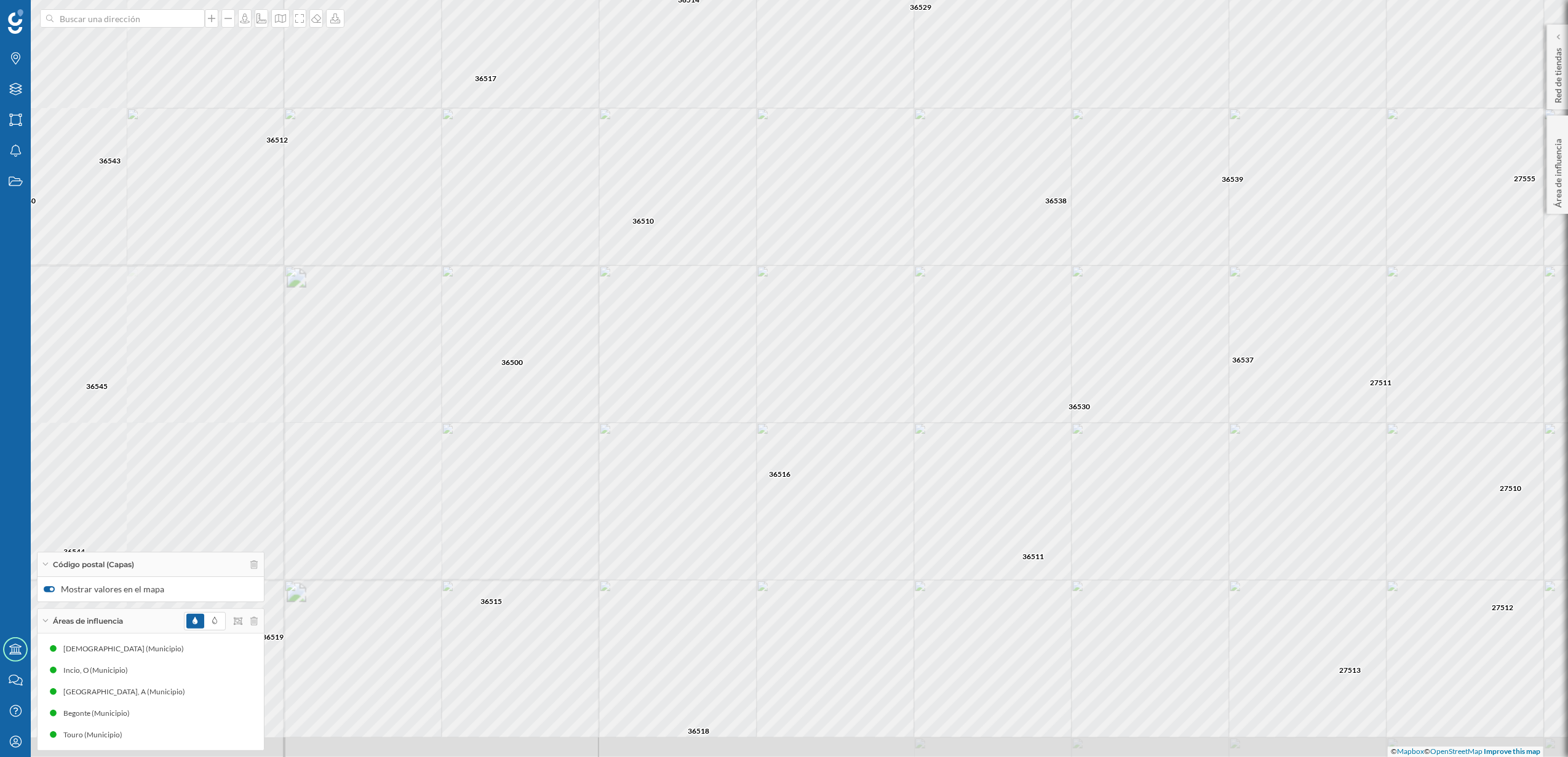
drag, startPoint x: 760, startPoint y: 534, endPoint x: 780, endPoint y: 399, distance: 136.5
click at [780, 399] on div "36516 36529 36538 36511 36530 27576 36526 36539 36537 36518 27513 36517 36596 3…" at bounding box center [784, 378] width 1568 height 757
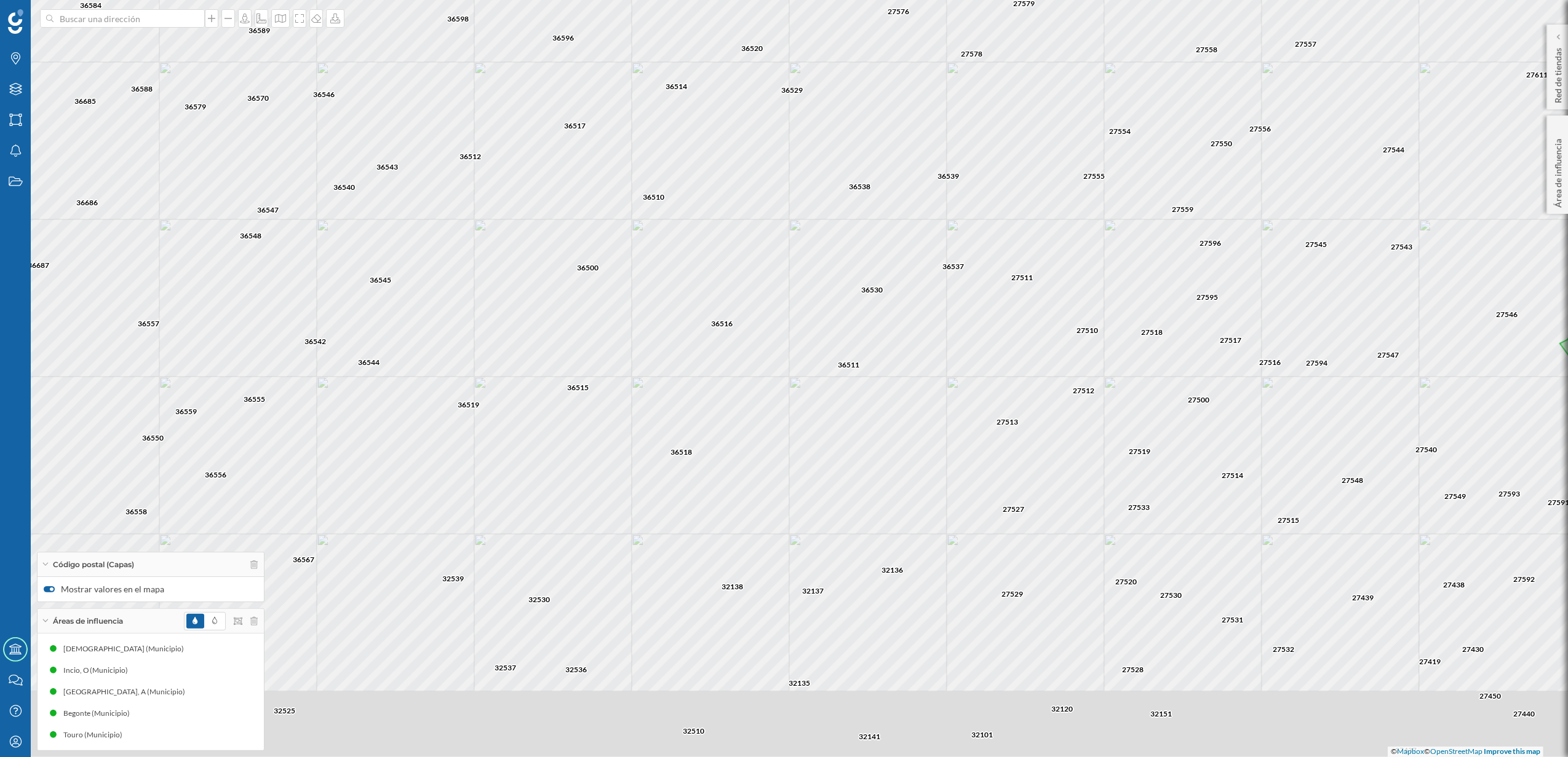
drag, startPoint x: 660, startPoint y: 458, endPoint x: 653, endPoint y: 367, distance: 91.3
click at [653, 367] on div "36510 36526 36516 36529 36517 36596 36511 36514 36520 27578 27576 36539 36538 3…" at bounding box center [784, 378] width 1568 height 757
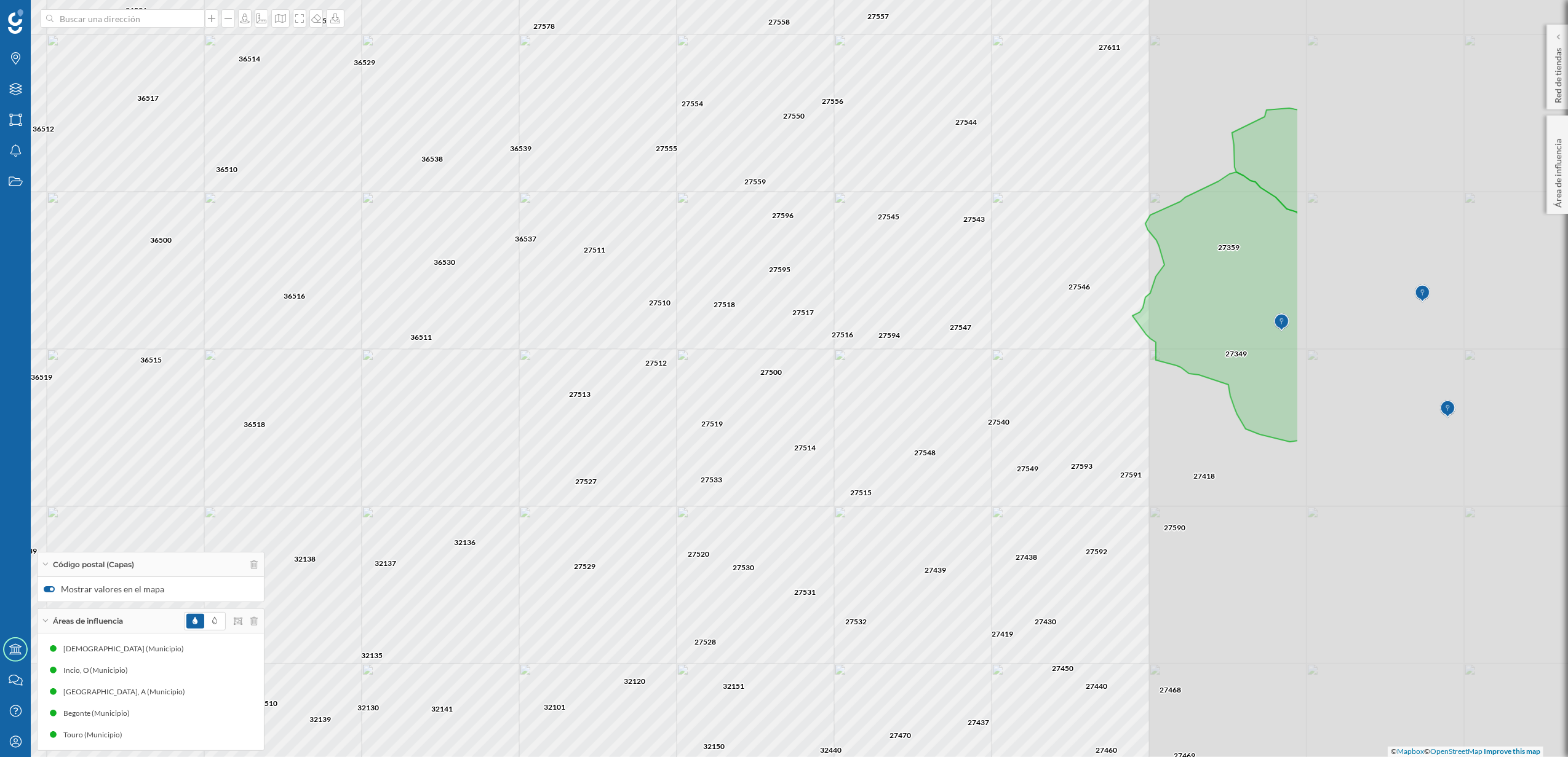
drag, startPoint x: 997, startPoint y: 419, endPoint x: 569, endPoint y: 392, distance: 428.9
click at [569, 392] on div "36510 36526 36516 36529 36517 36596 36511 36514 36520 27578 27576 36539 36538 3…" at bounding box center [784, 378] width 1568 height 757
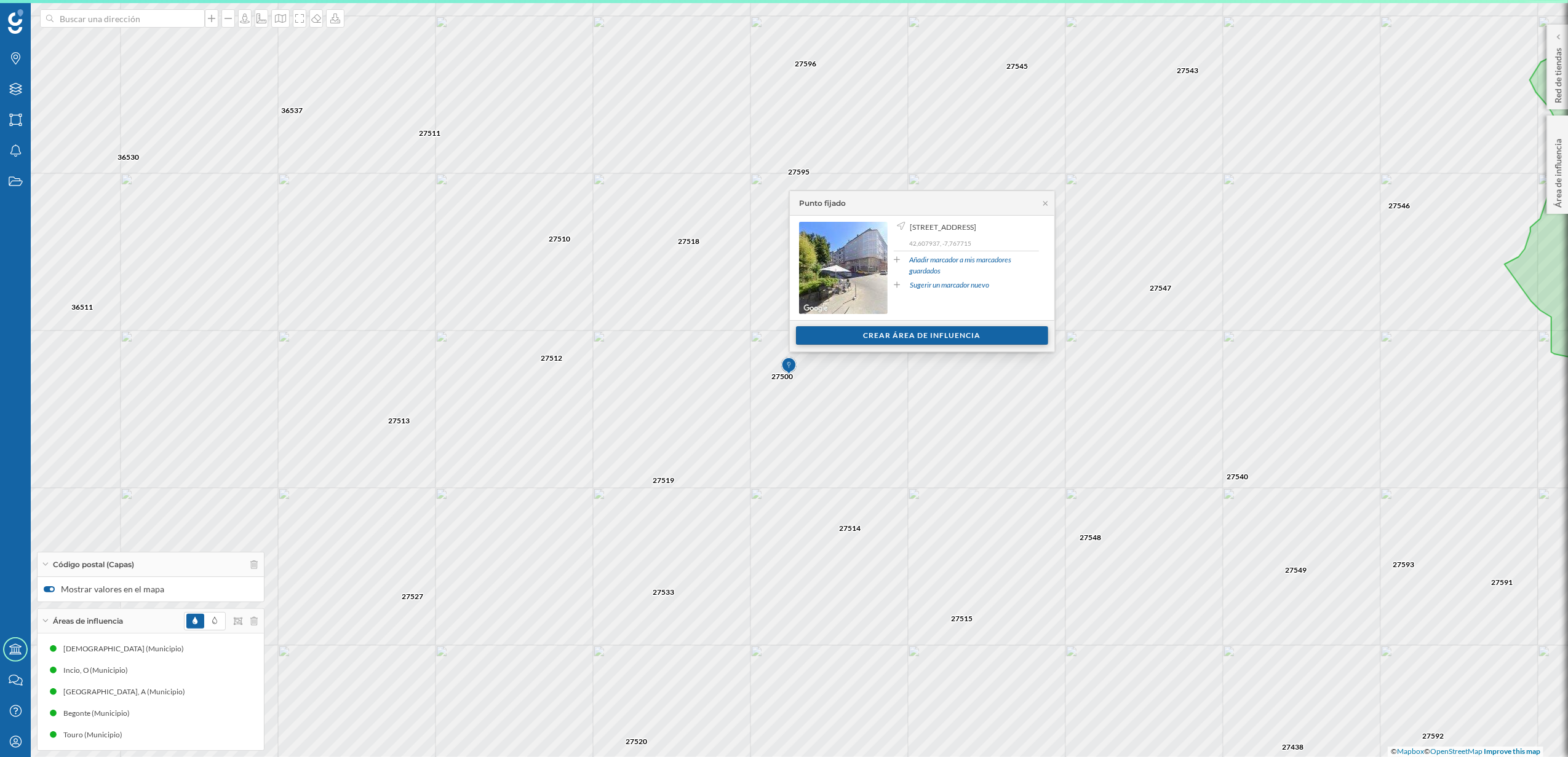
click at [927, 332] on div "Crear área de influencia" at bounding box center [921, 336] width 252 height 19
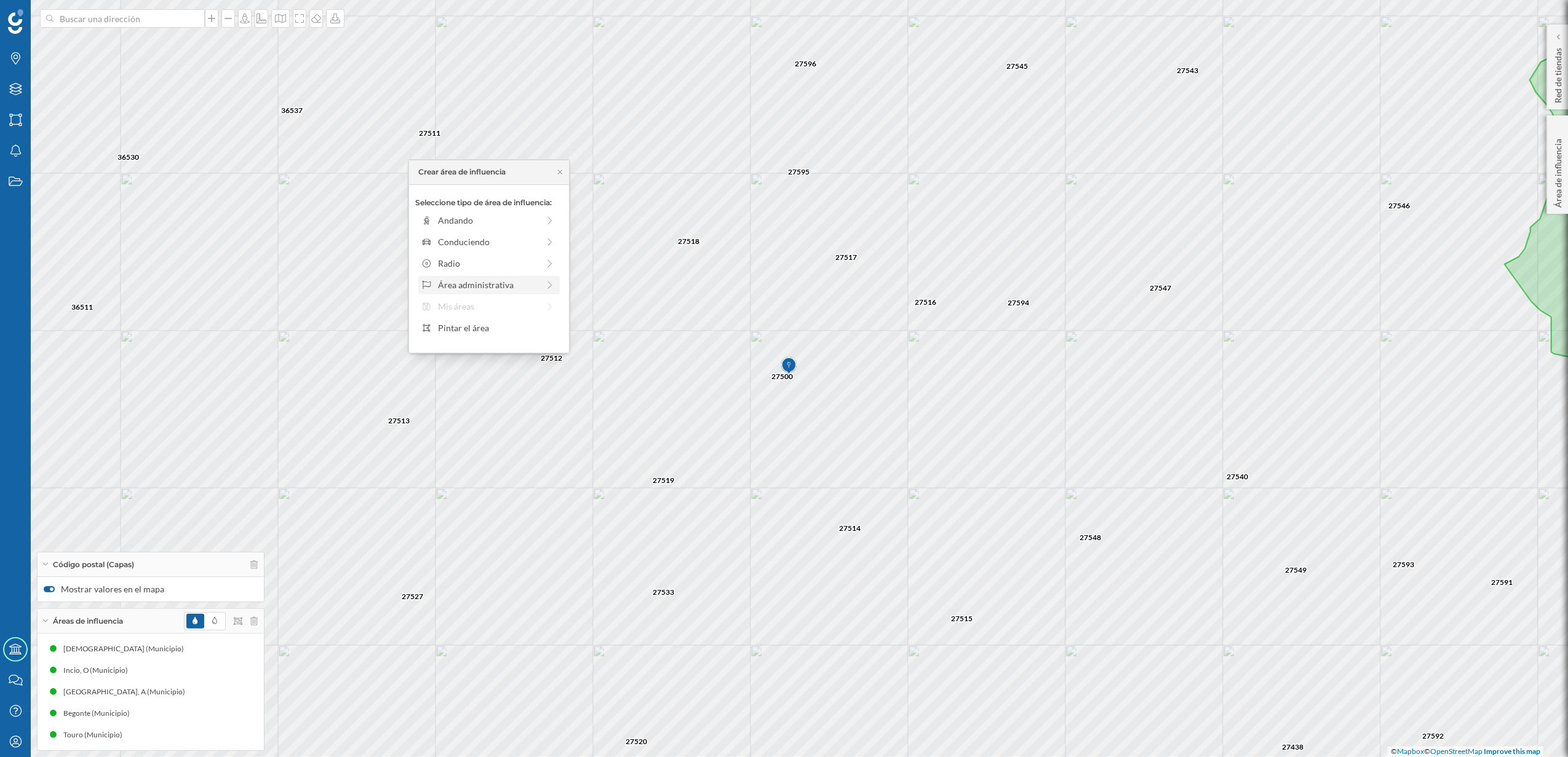
click at [496, 283] on div "Área administrativa" at bounding box center [487, 284] width 100 height 13
click at [472, 264] on div "Municipio" at bounding box center [498, 263] width 121 height 13
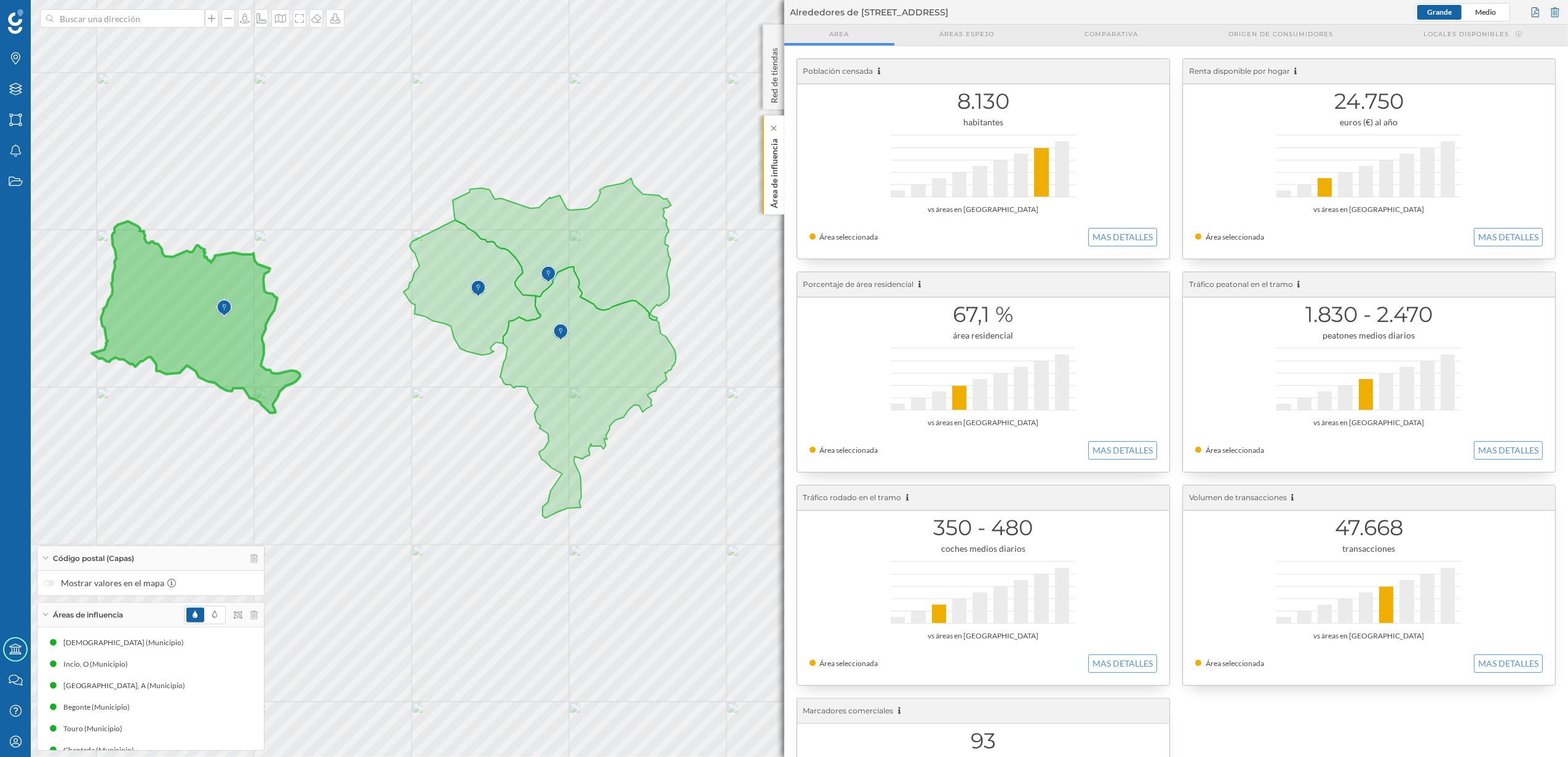
click at [773, 203] on p "Área de influencia" at bounding box center [773, 171] width 12 height 74
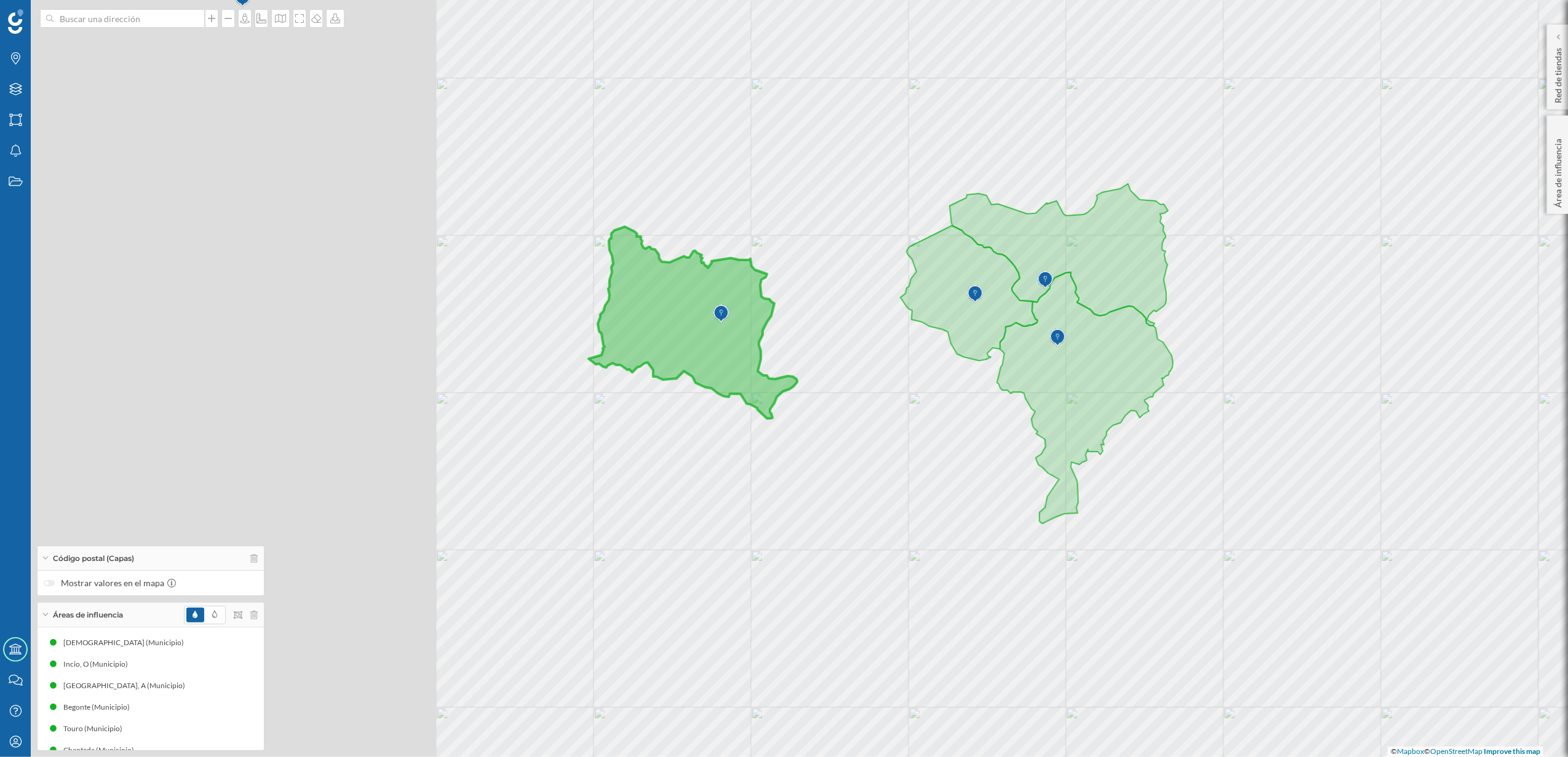
drag, startPoint x: 367, startPoint y: 401, endPoint x: 871, endPoint y: 407, distance: 504.0
click at [871, 407] on div "© Mapbox © OpenStreetMap Improve this map" at bounding box center [784, 378] width 1568 height 757
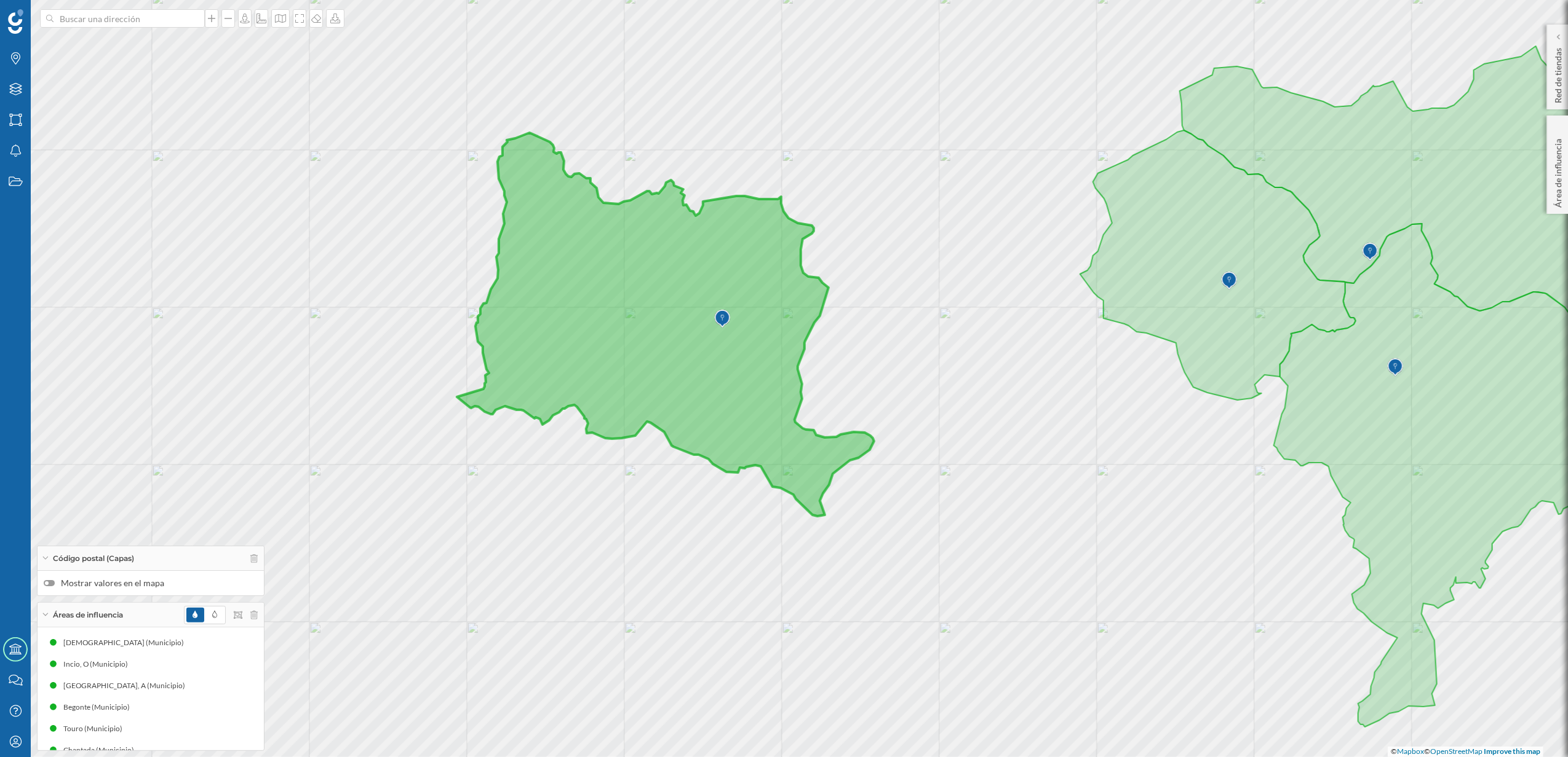
drag, startPoint x: 808, startPoint y: 385, endPoint x: 877, endPoint y: 473, distance: 111.8
click at [877, 473] on div "© Mapbox © OpenStreetMap Improve this map" at bounding box center [784, 378] width 1568 height 757
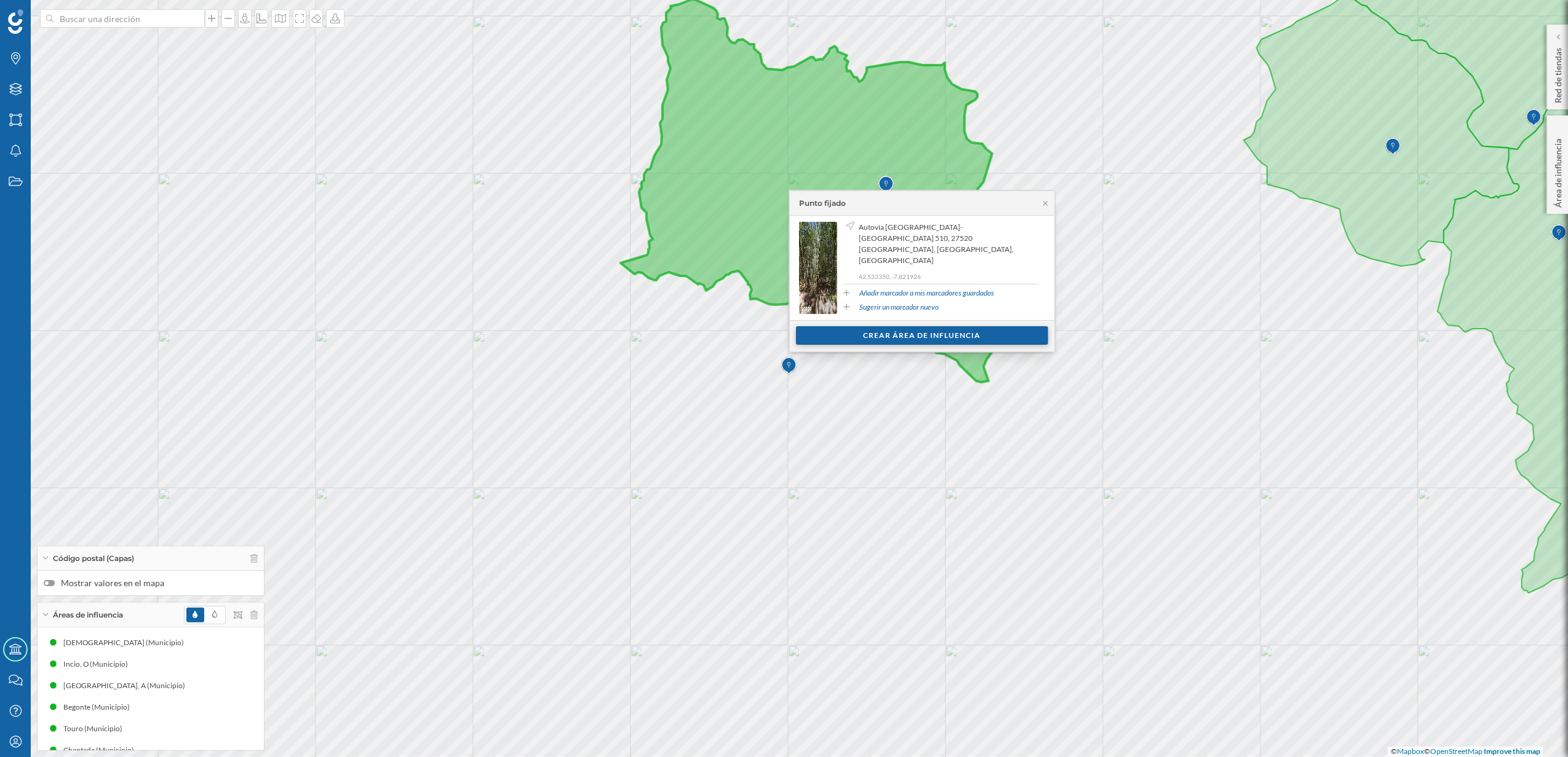
click at [870, 337] on div "Crear área de influencia" at bounding box center [921, 336] width 252 height 19
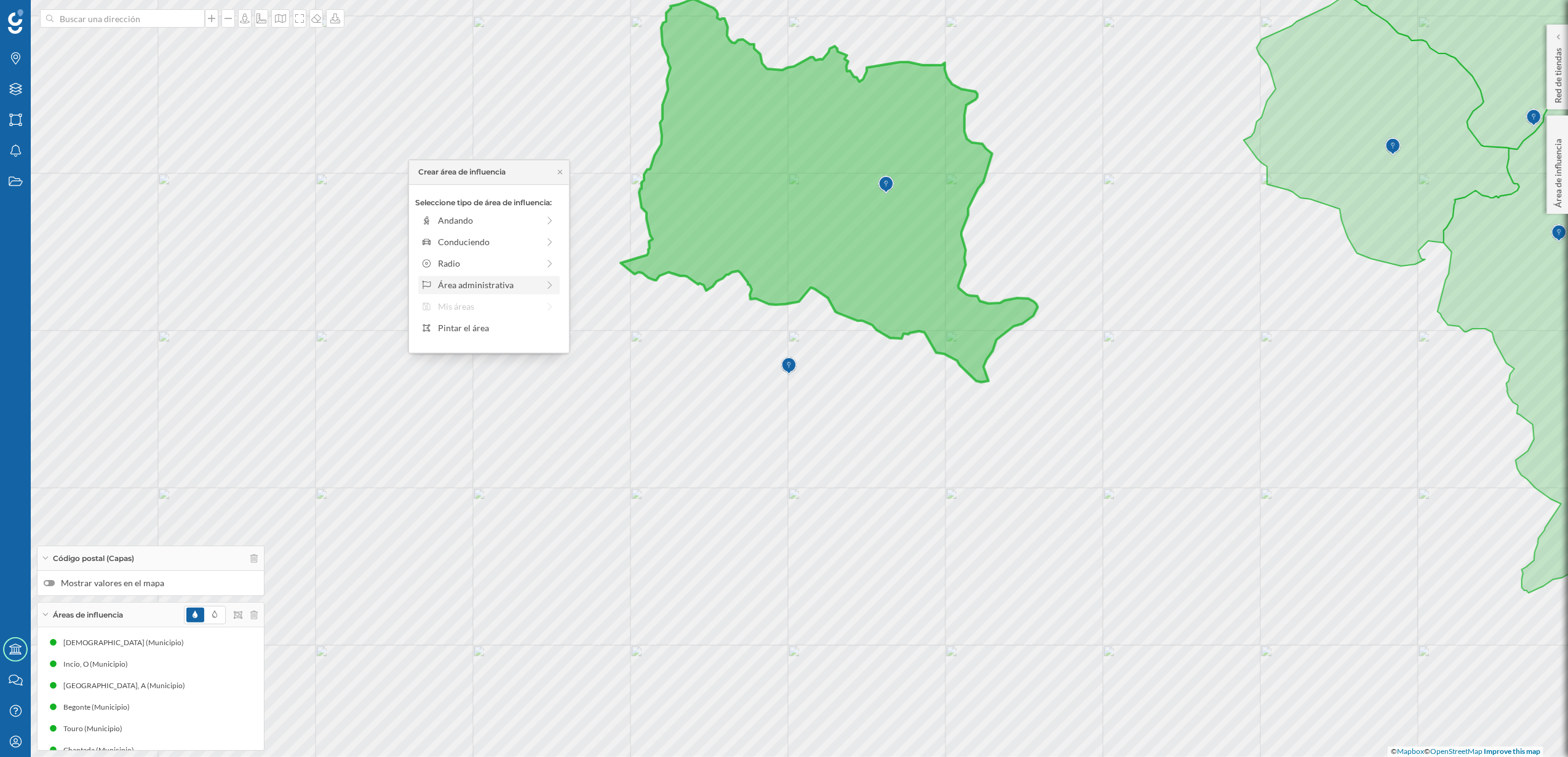
click at [496, 290] on div "Área administrativa" at bounding box center [487, 284] width 100 height 13
click at [470, 260] on div "Municipio" at bounding box center [498, 263] width 121 height 13
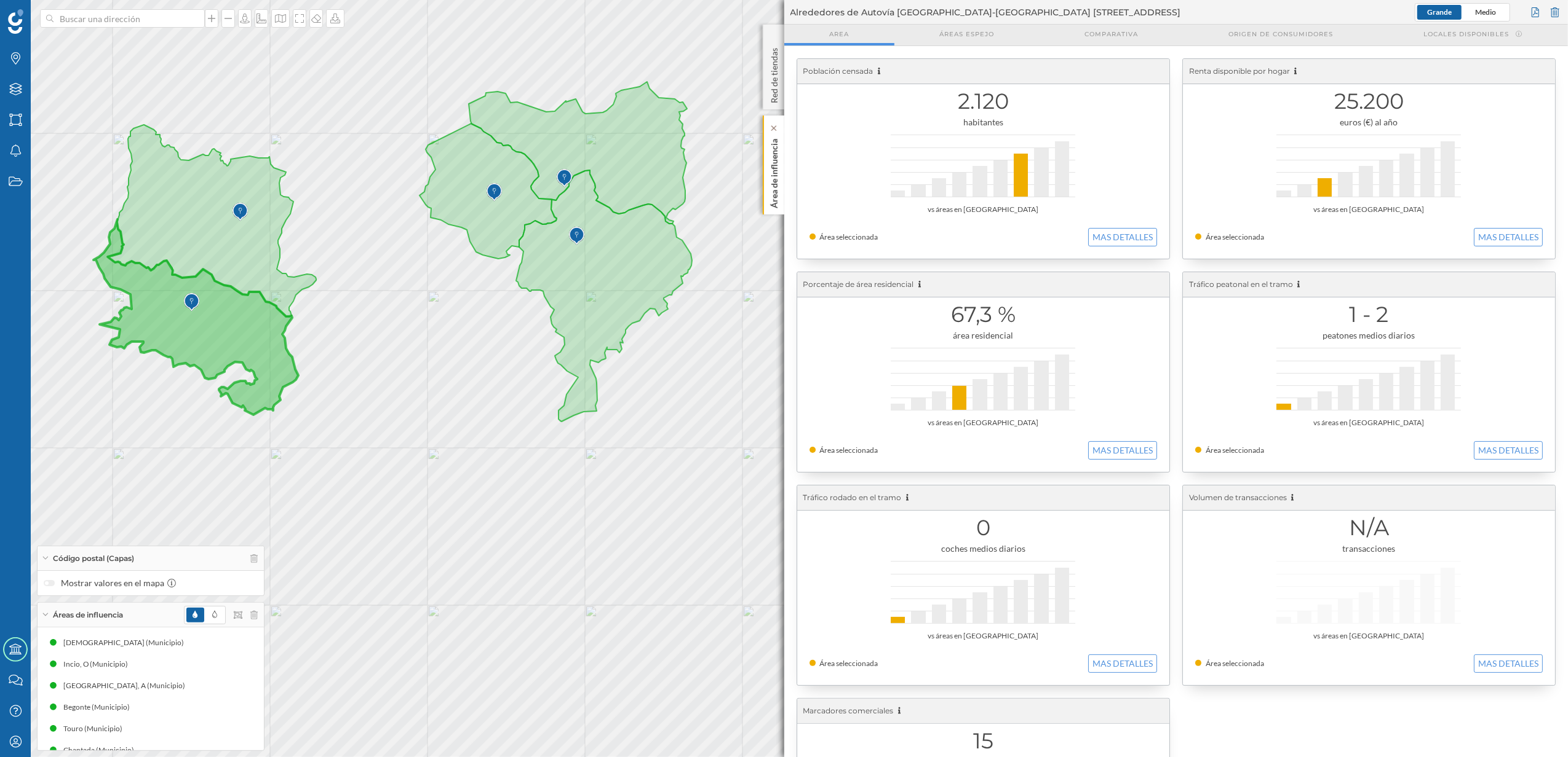
click at [779, 195] on p "Área de influencia" at bounding box center [773, 171] width 12 height 74
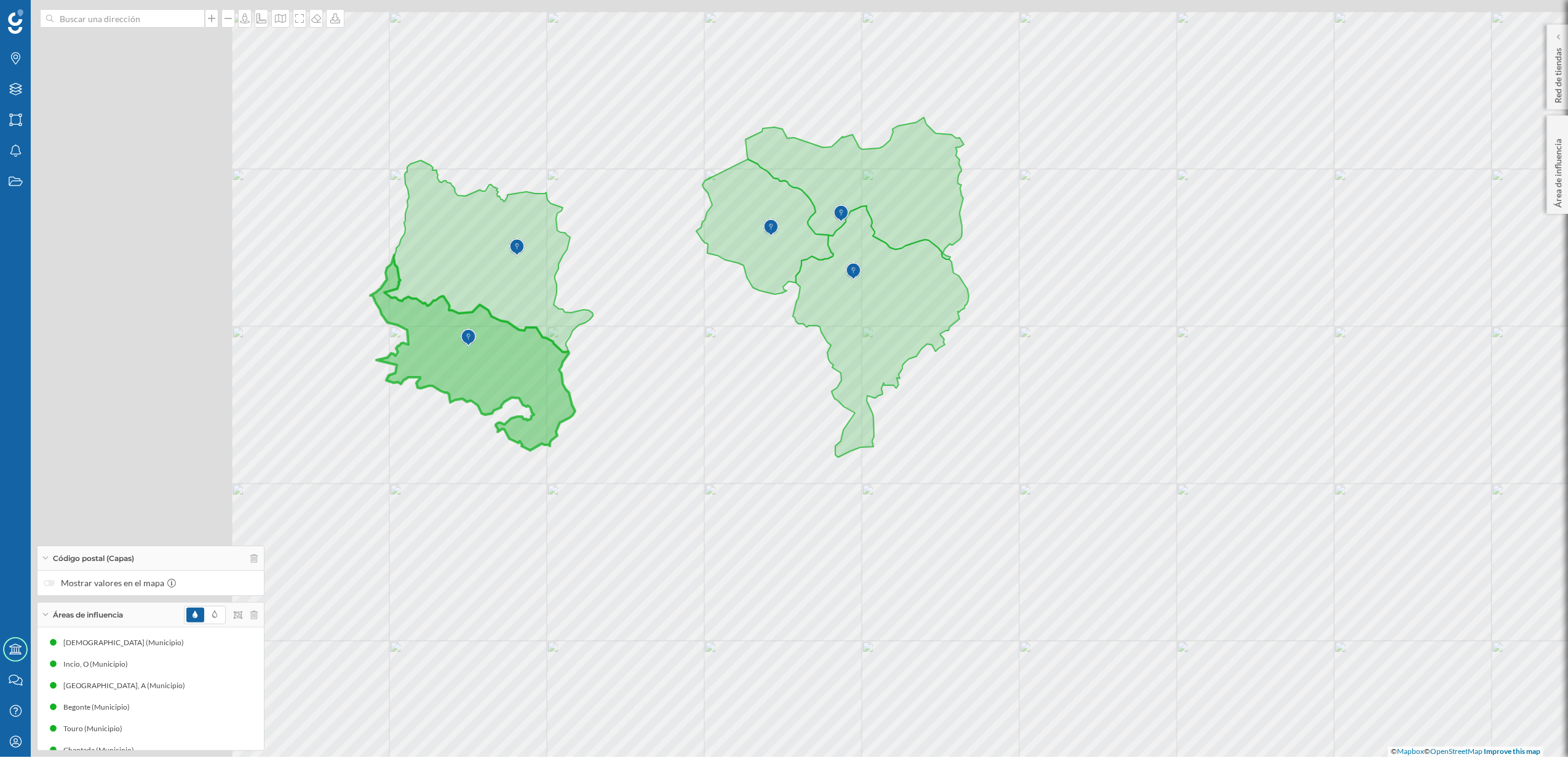
drag, startPoint x: 841, startPoint y: 521, endPoint x: 955, endPoint y: 539, distance: 115.4
click at [955, 539] on div "© Mapbox © OpenStreetMap Improve this map" at bounding box center [784, 378] width 1568 height 757
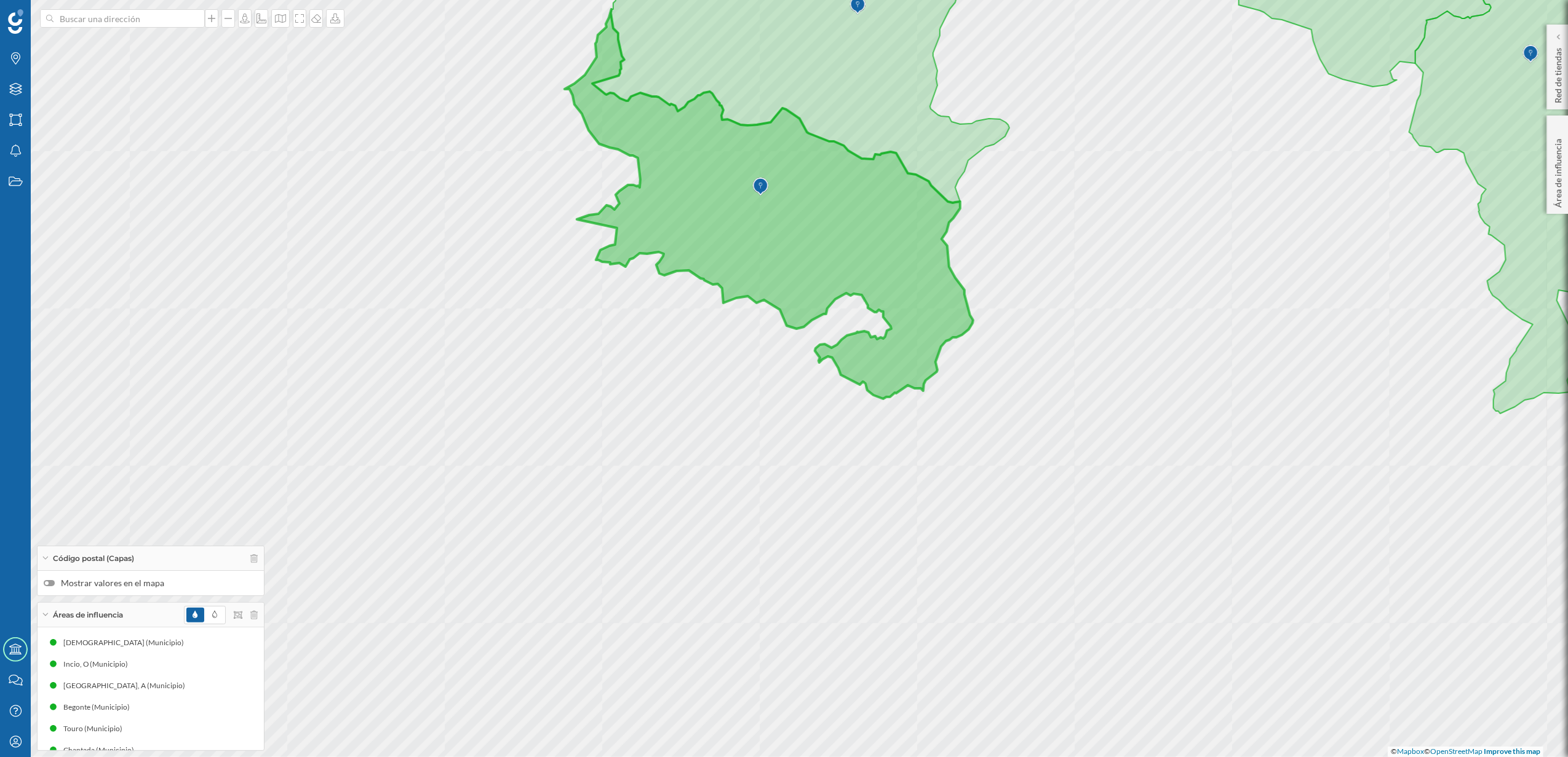
click at [50, 583] on div at bounding box center [49, 583] width 11 height 6
click at [0, 0] on input "Mostrar valores en el mapa" at bounding box center [0, 0] width 0 height 0
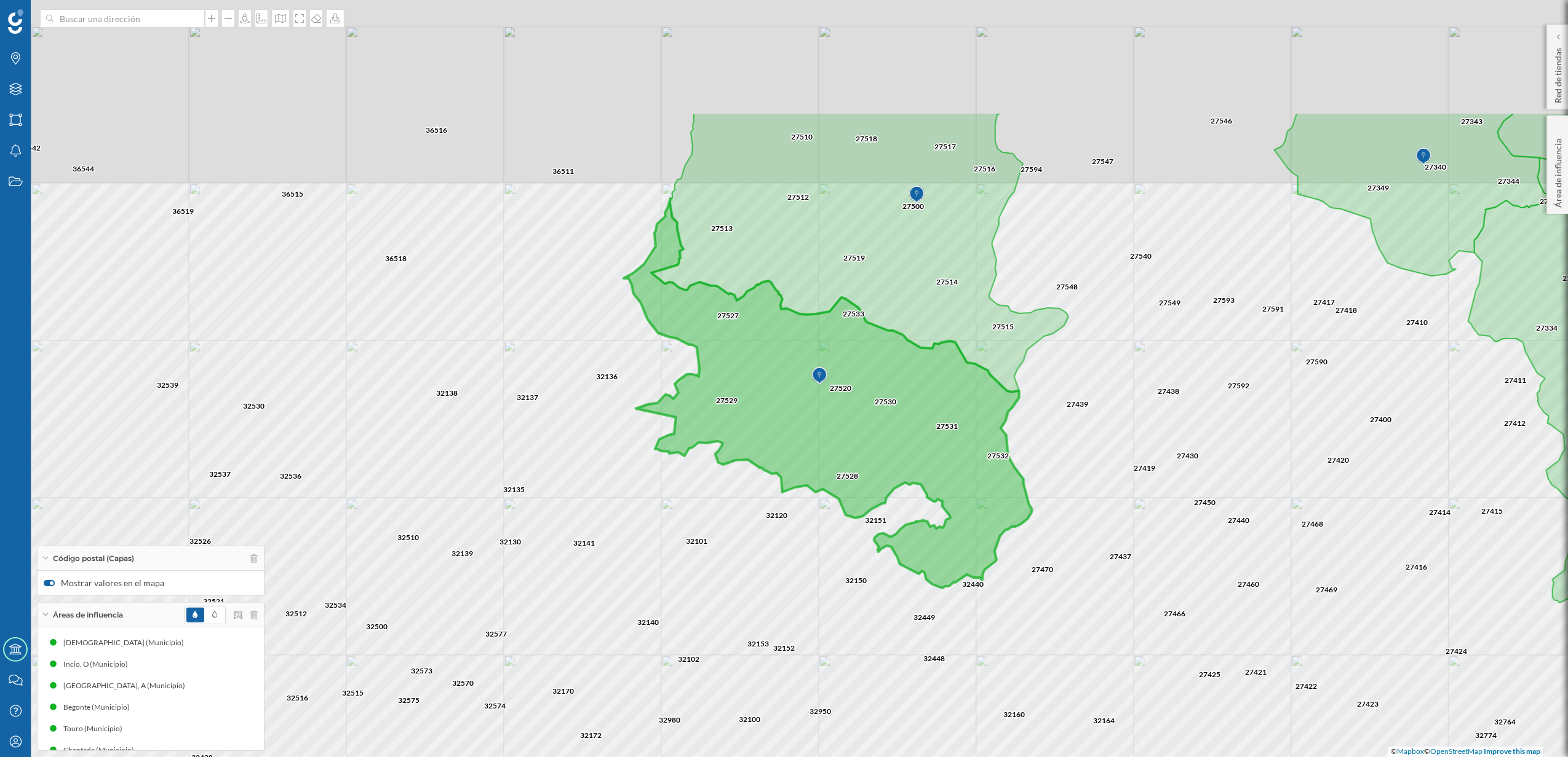
drag, startPoint x: 665, startPoint y: 443, endPoint x: 729, endPoint y: 655, distance: 221.4
click at [729, 655] on div "32152 32448 32151 32150 32160 27532 27528 27533 32449 32950 32440 27531 32120 3…" at bounding box center [784, 378] width 1568 height 757
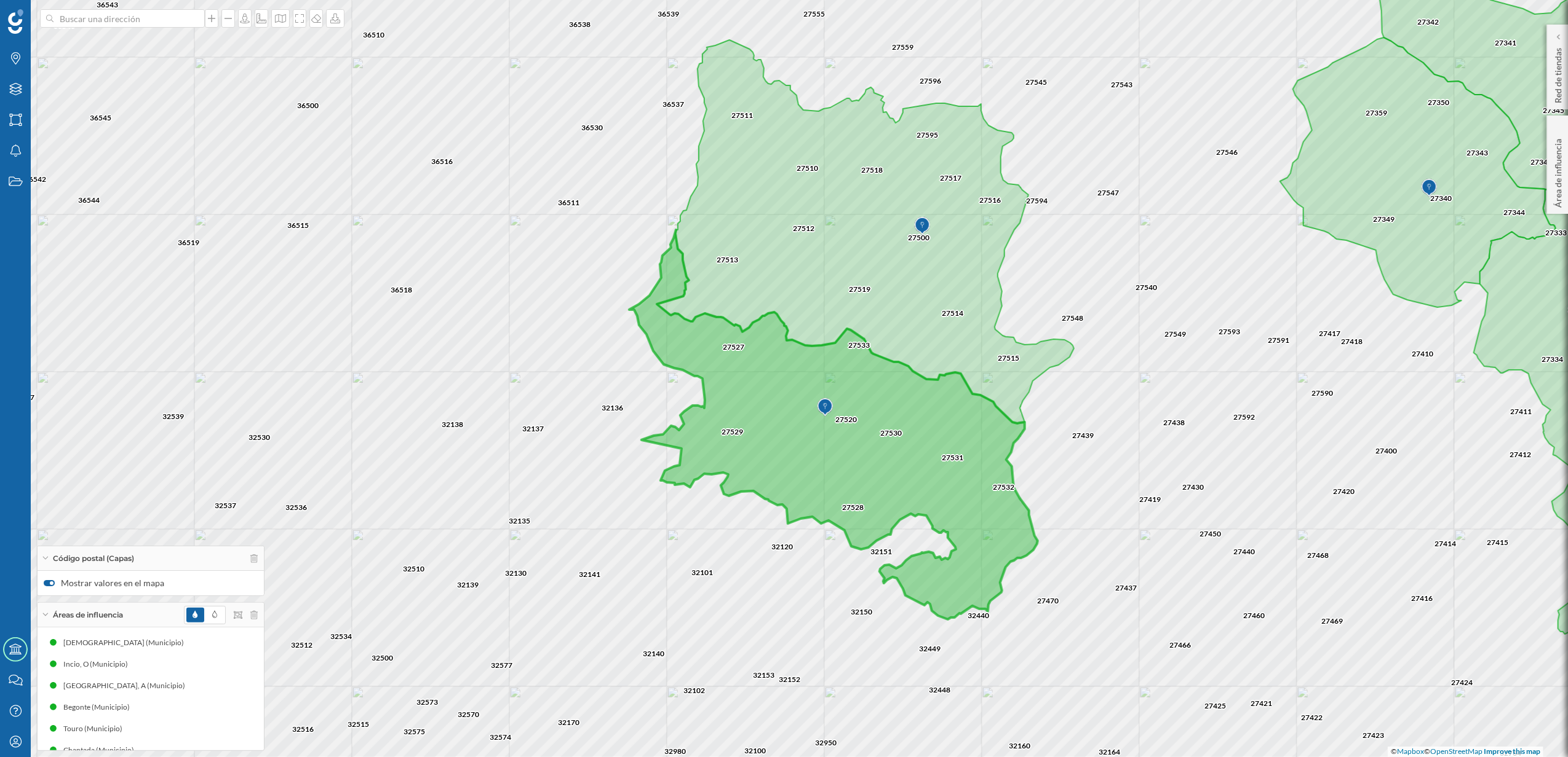
drag, startPoint x: 1168, startPoint y: 531, endPoint x: 1168, endPoint y: 540, distance: 9.0
click at [1168, 540] on div "32152 32448 32151 32150 32160 27532 27528 27533 32449 32950 32440 27531 32120 3…" at bounding box center [784, 378] width 1568 height 757
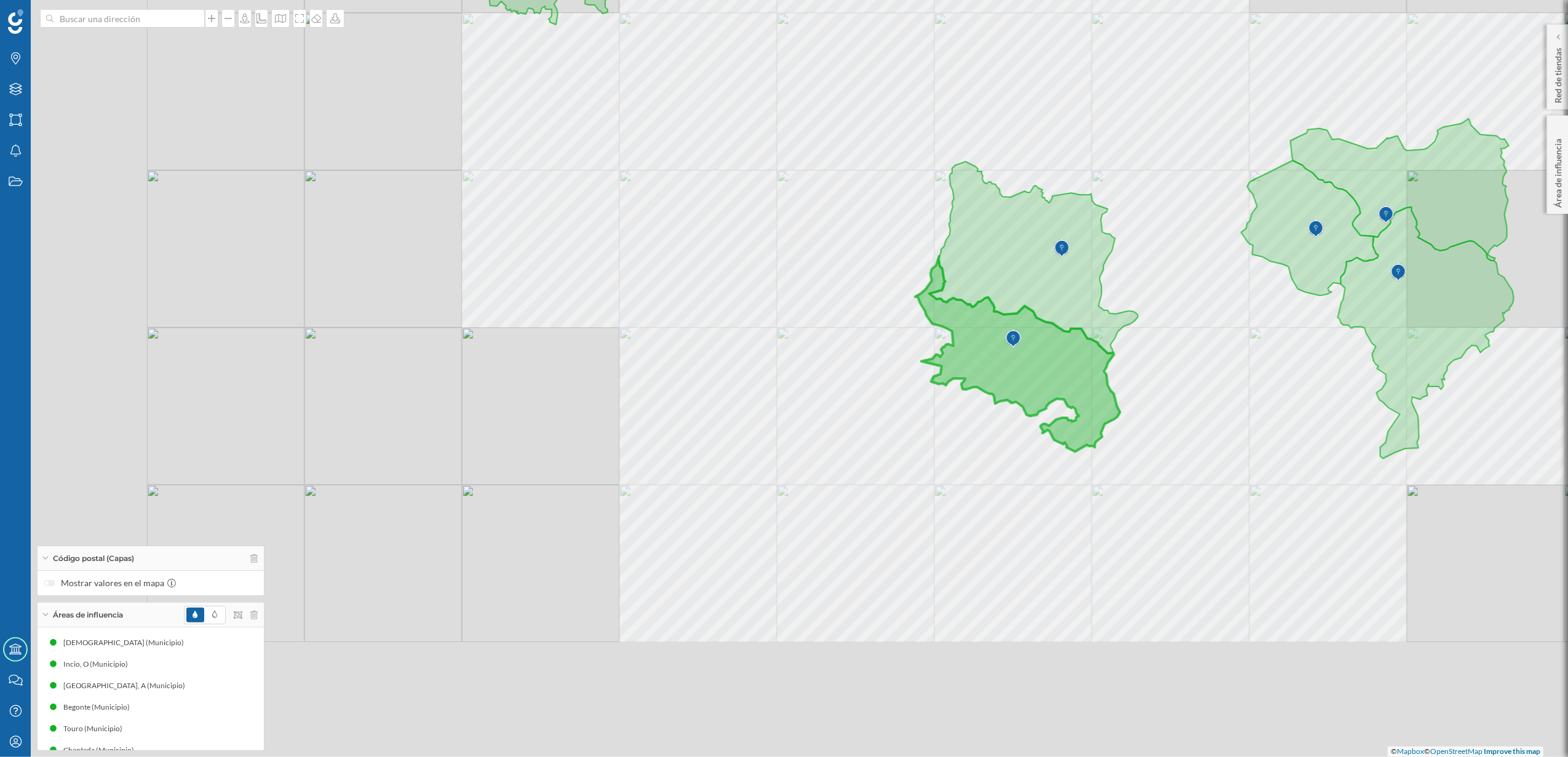
drag, startPoint x: 589, startPoint y: 558, endPoint x: 869, endPoint y: 429, distance: 308.3
click at [869, 429] on div "© Mapbox © OpenStreetMap Improve this map" at bounding box center [784, 378] width 1568 height 757
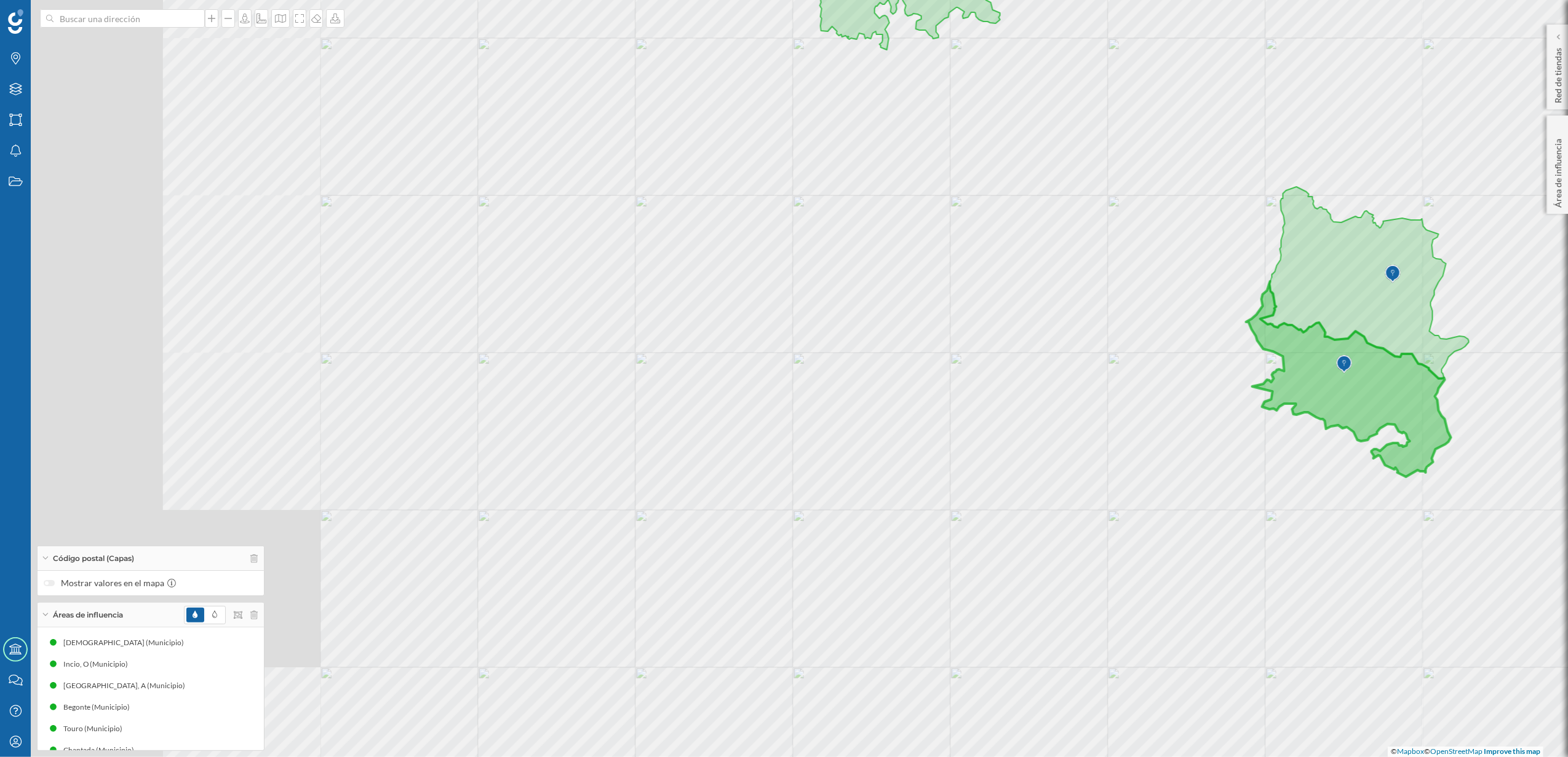
drag, startPoint x: 546, startPoint y: 445, endPoint x: 876, endPoint y: 470, distance: 330.9
click at [876, 470] on div "© Mapbox © OpenStreetMap Improve this map" at bounding box center [784, 378] width 1568 height 757
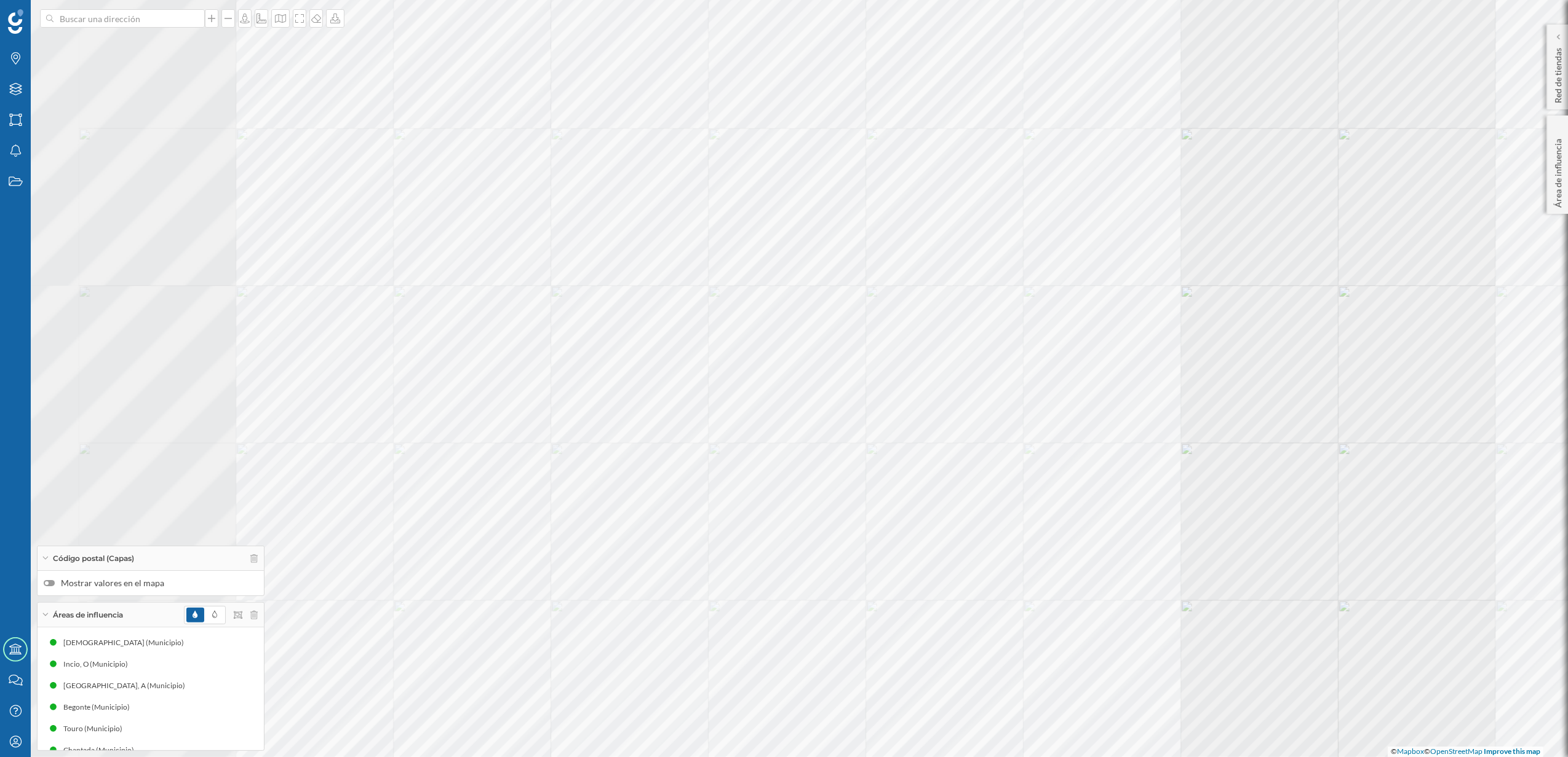
drag, startPoint x: 492, startPoint y: 496, endPoint x: 852, endPoint y: 367, distance: 382.4
click at [852, 367] on div "© Mapbox © OpenStreetMap Improve this map" at bounding box center [784, 378] width 1568 height 757
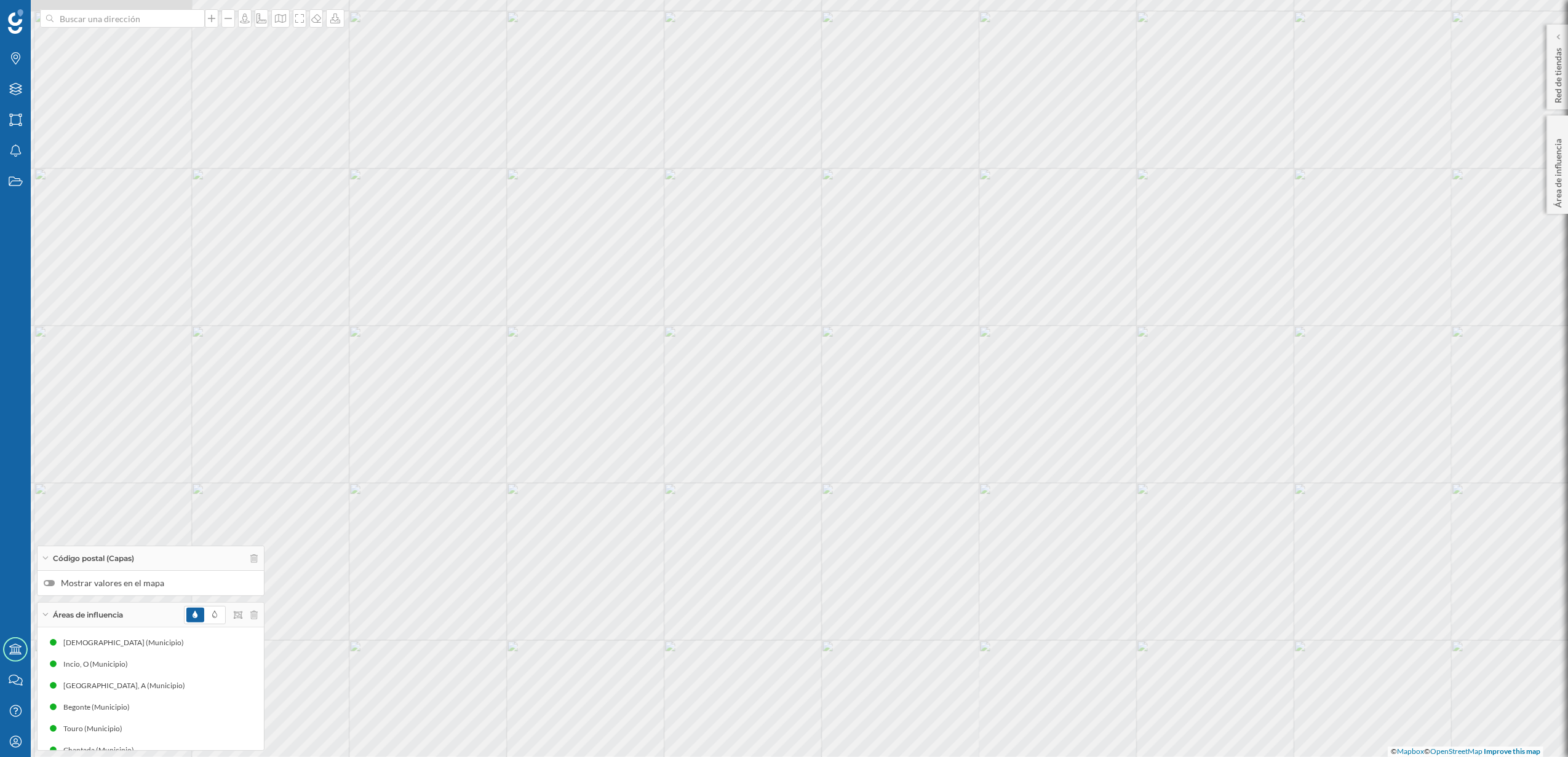
drag, startPoint x: 753, startPoint y: 379, endPoint x: 657, endPoint y: 471, distance: 133.0
click at [657, 471] on div "© Mapbox © OpenStreetMap Improve this map" at bounding box center [784, 378] width 1568 height 757
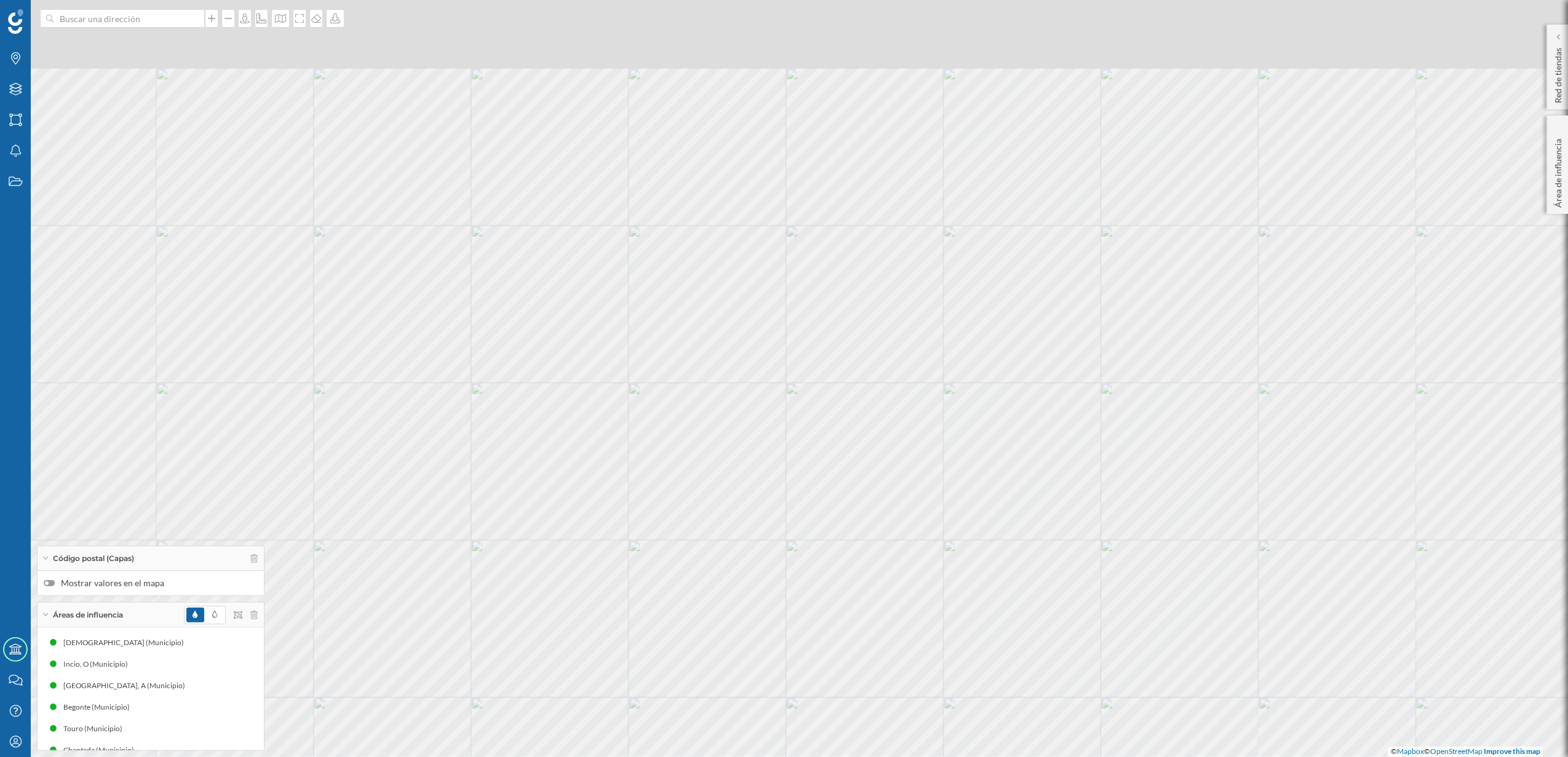
drag, startPoint x: 992, startPoint y: 263, endPoint x: 850, endPoint y: 426, distance: 216.2
click at [850, 426] on div "© Mapbox © OpenStreetMap Improve this map" at bounding box center [784, 378] width 1568 height 757
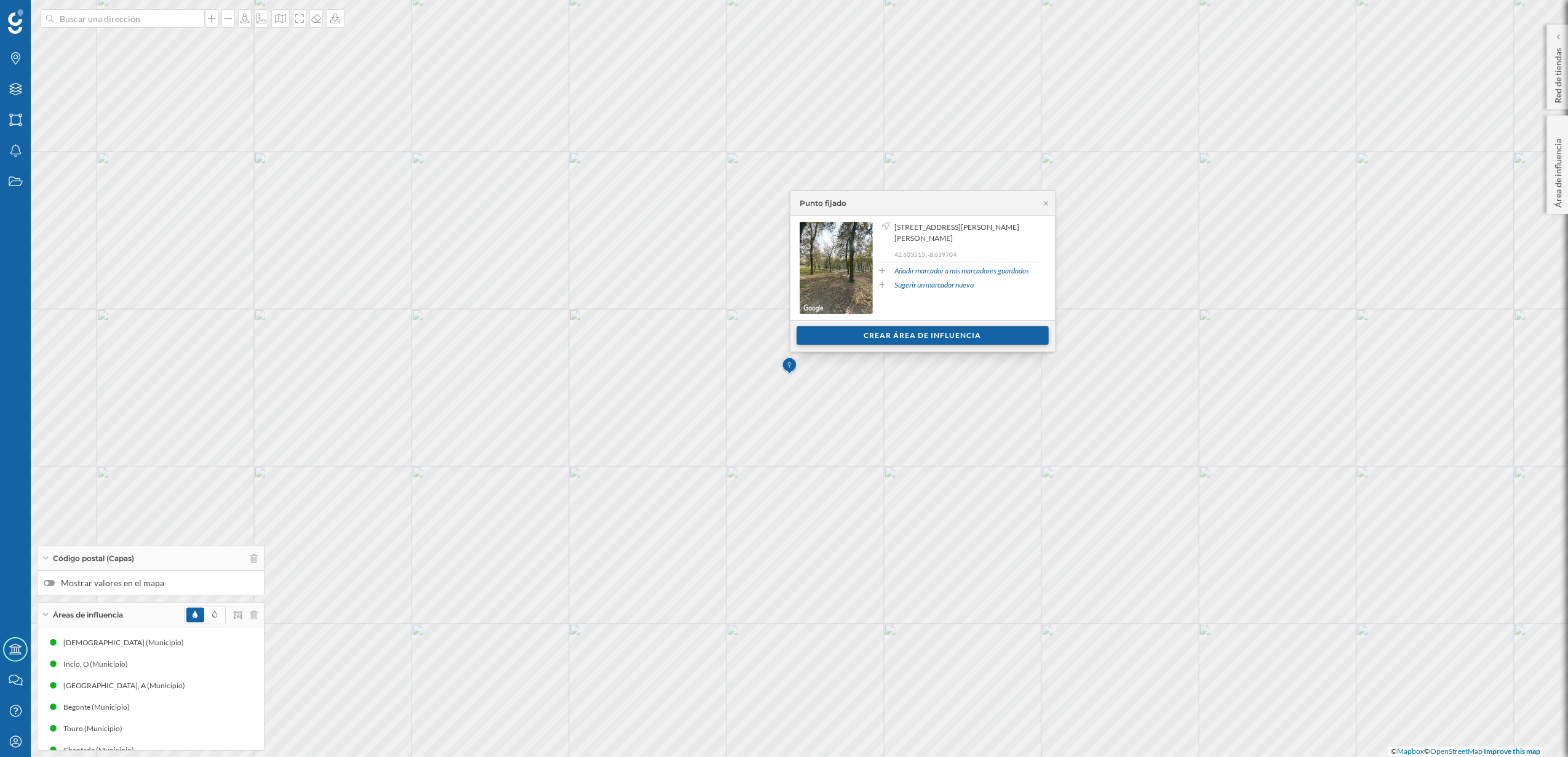
click at [894, 337] on div "Crear área de influencia" at bounding box center [922, 336] width 252 height 19
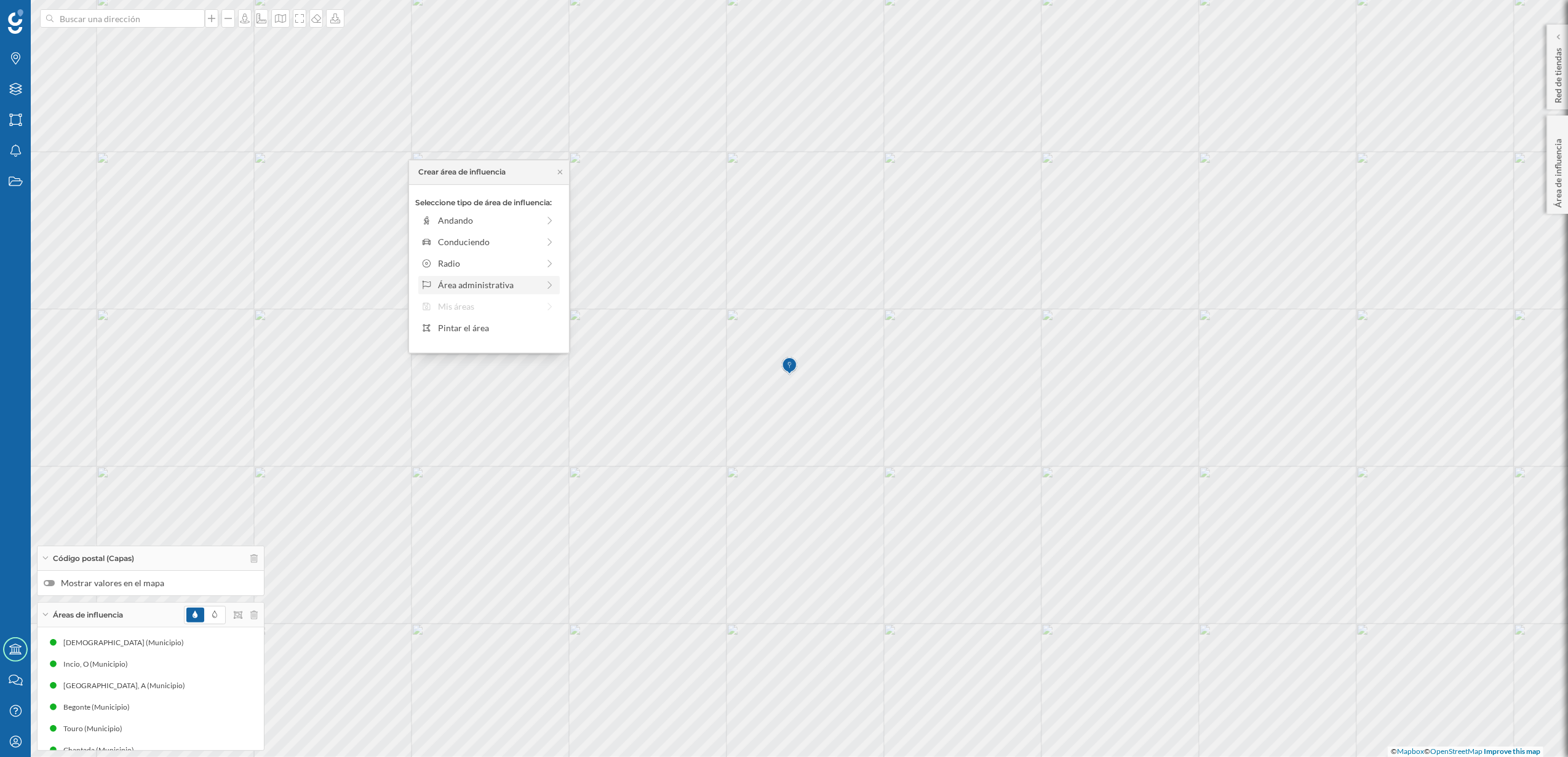
click at [499, 276] on div "Área administrativa" at bounding box center [489, 284] width 141 height 19
click at [478, 254] on div "Seleccione tipo de unidad administrativa: Comunidad autónoma Provincia Municipi…" at bounding box center [491, 269] width 164 height 168
click at [476, 264] on div "Municipio" at bounding box center [498, 263] width 121 height 13
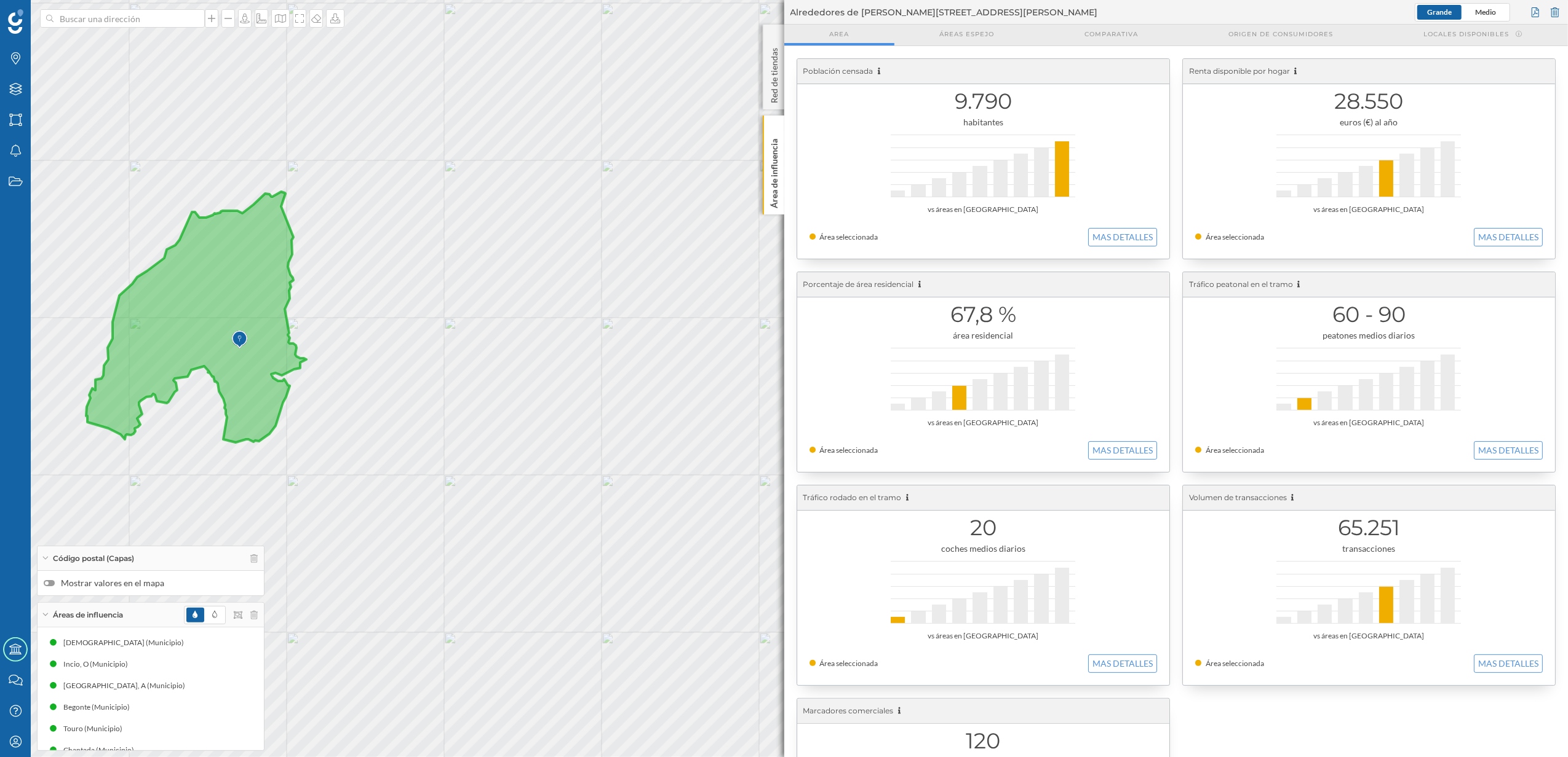
drag, startPoint x: 768, startPoint y: 201, endPoint x: 764, endPoint y: 208, distance: 8.1
click at [769, 201] on p "Área de influencia" at bounding box center [773, 171] width 12 height 74
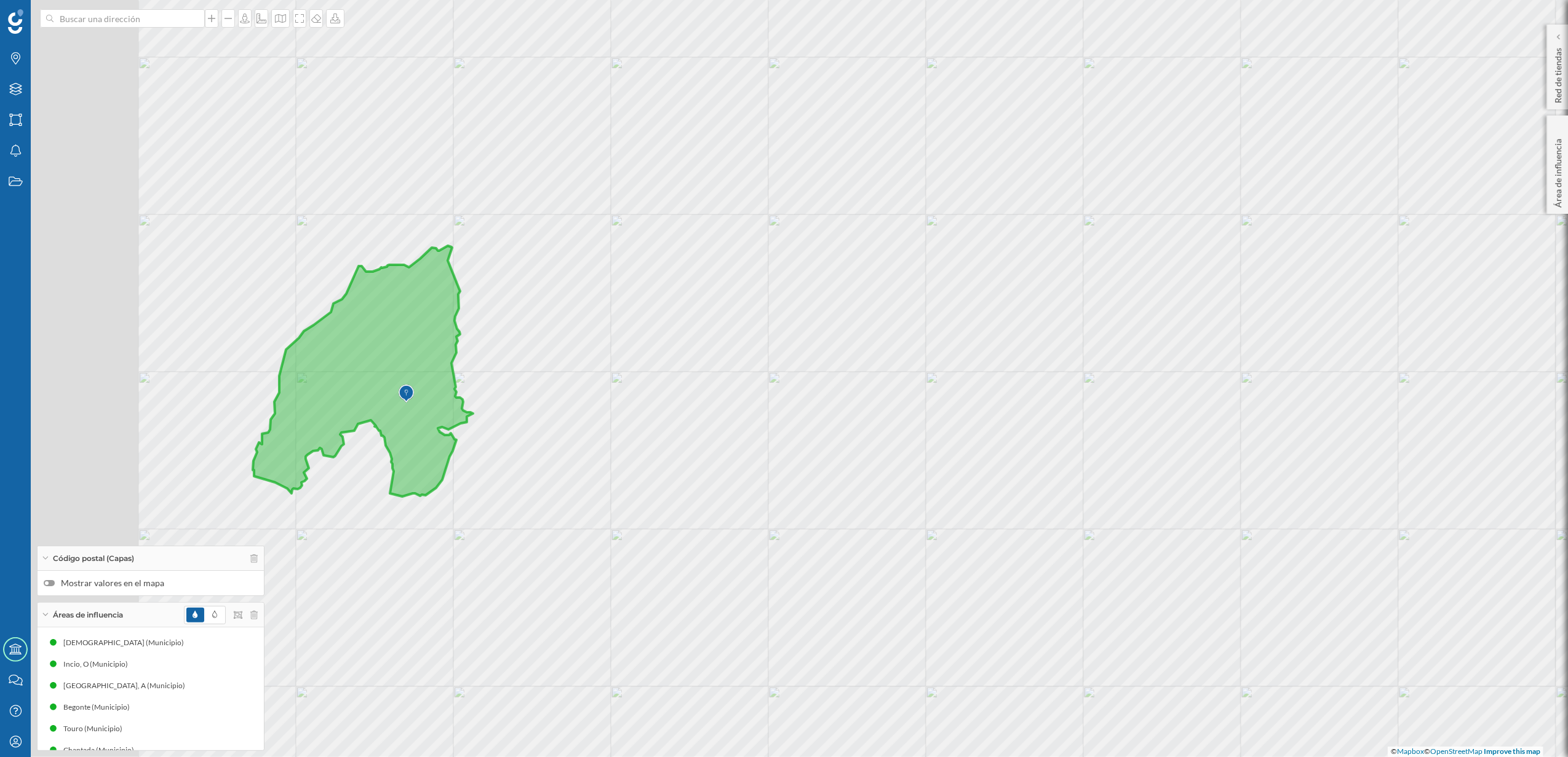
drag, startPoint x: 657, startPoint y: 440, endPoint x: 963, endPoint y: 511, distance: 314.1
click at [963, 511] on div "© Mapbox © OpenStreetMap Improve this map" at bounding box center [784, 378] width 1568 height 757
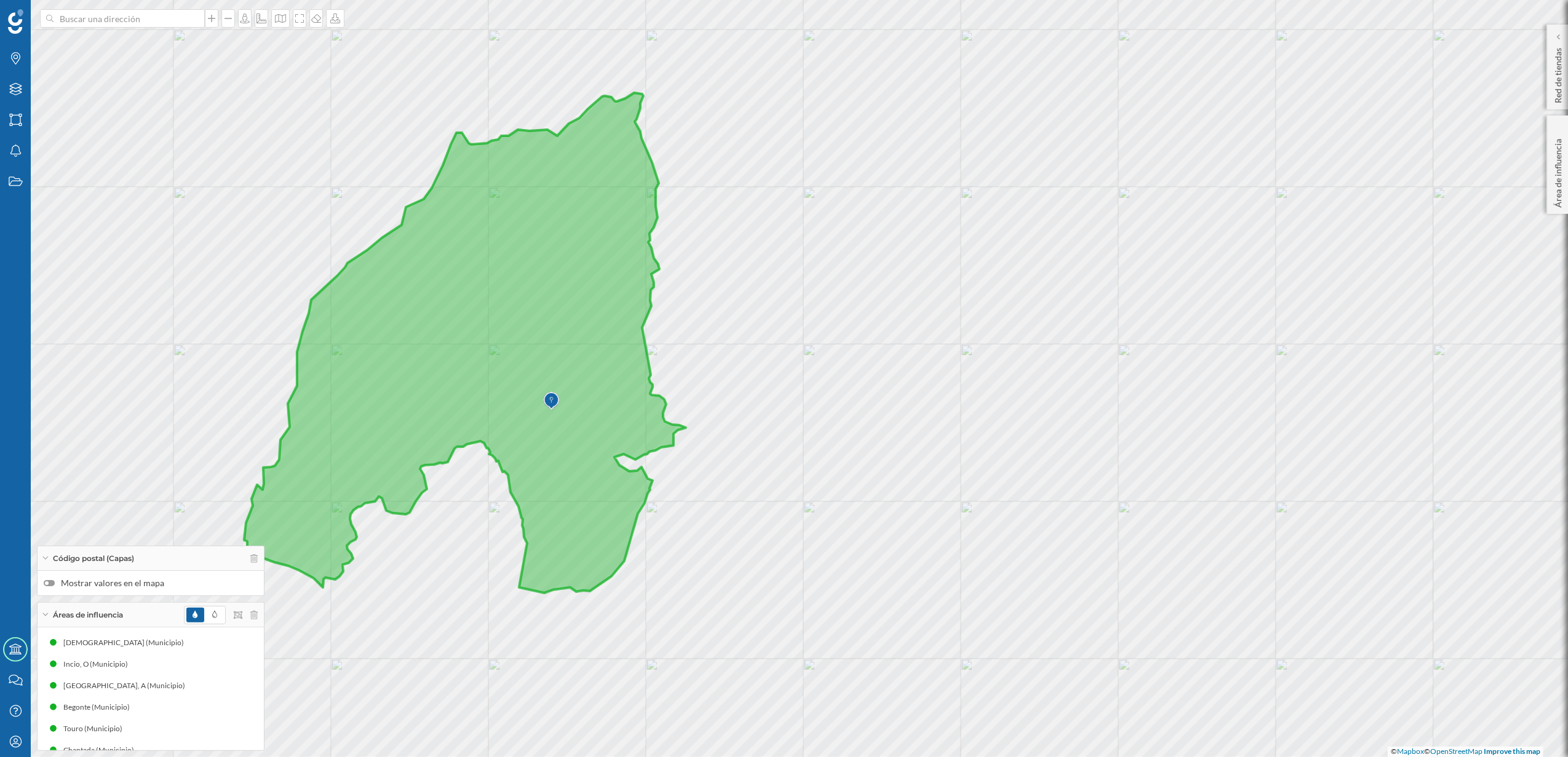
click at [52, 581] on div at bounding box center [49, 583] width 11 height 6
click at [0, 0] on input "Mostrar valores en el mapa" at bounding box center [0, 0] width 0 height 0
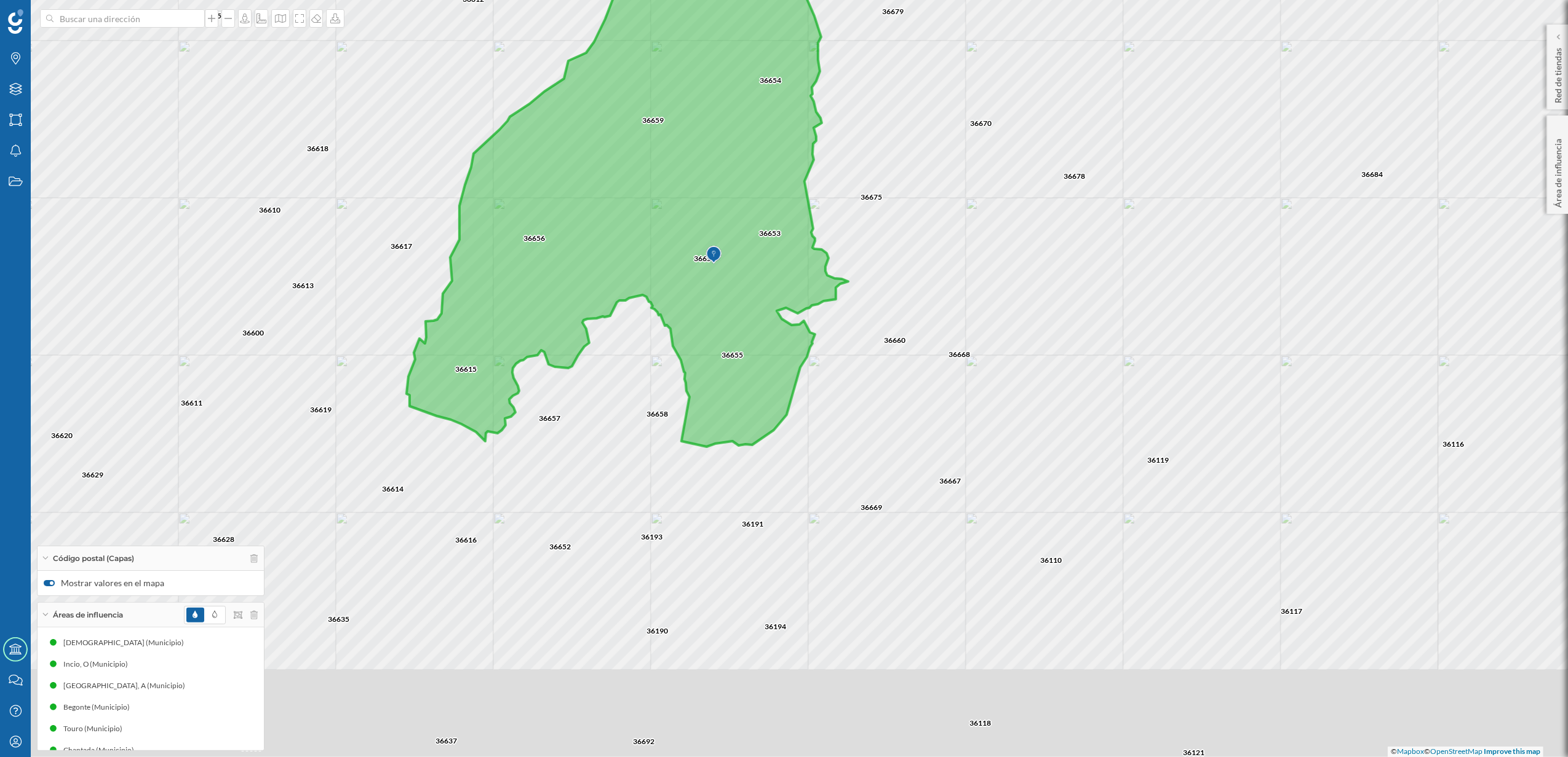
drag, startPoint x: 745, startPoint y: 541, endPoint x: 897, endPoint y: 417, distance: 196.2
click at [897, 417] on div "36675 36654 36659 36653 36679 36670 36678 36677 36668 36119 36669 36655 36660 3…" at bounding box center [784, 378] width 1568 height 757
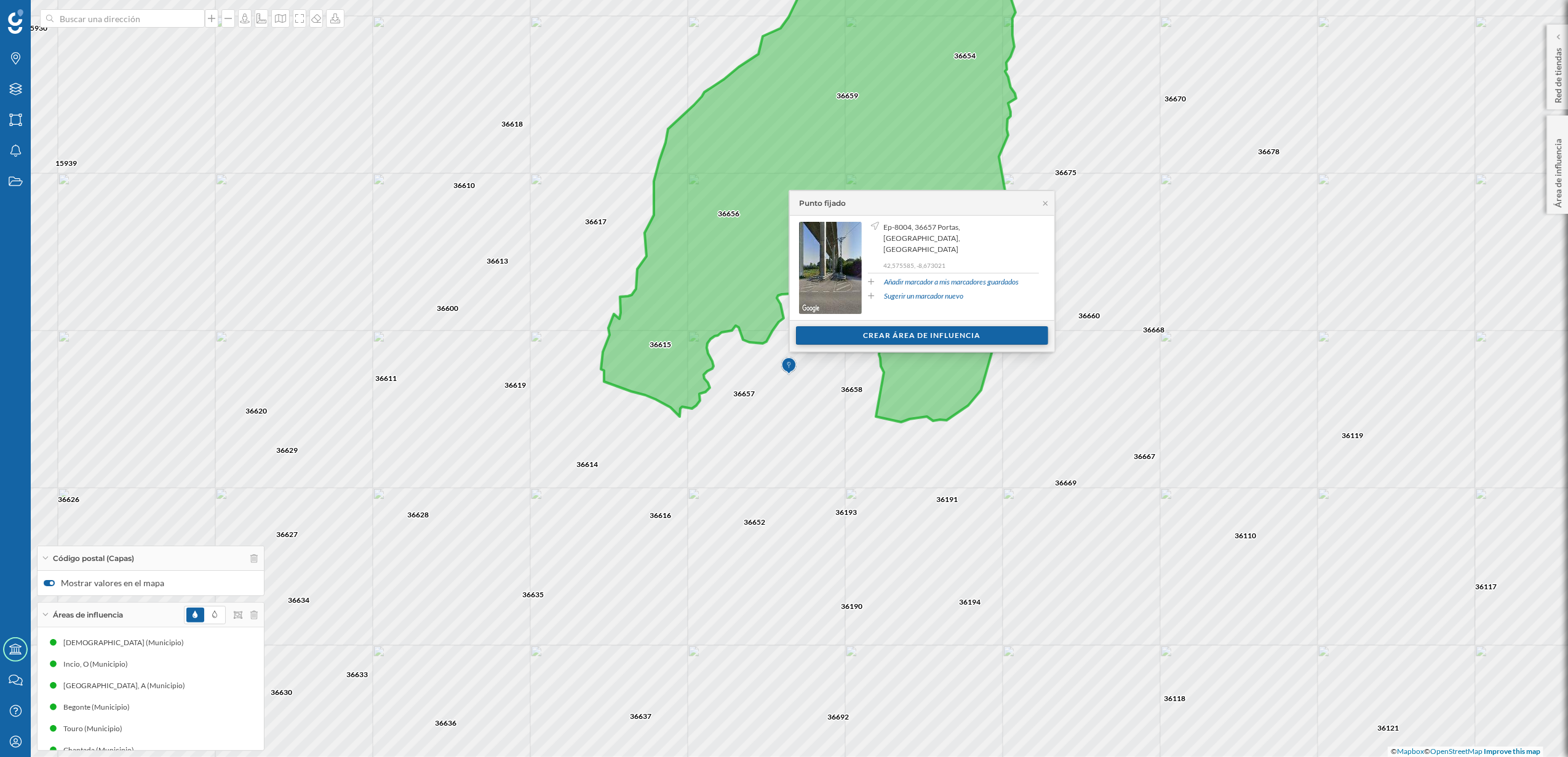
click at [916, 330] on div "Crear área de influencia" at bounding box center [921, 336] width 252 height 19
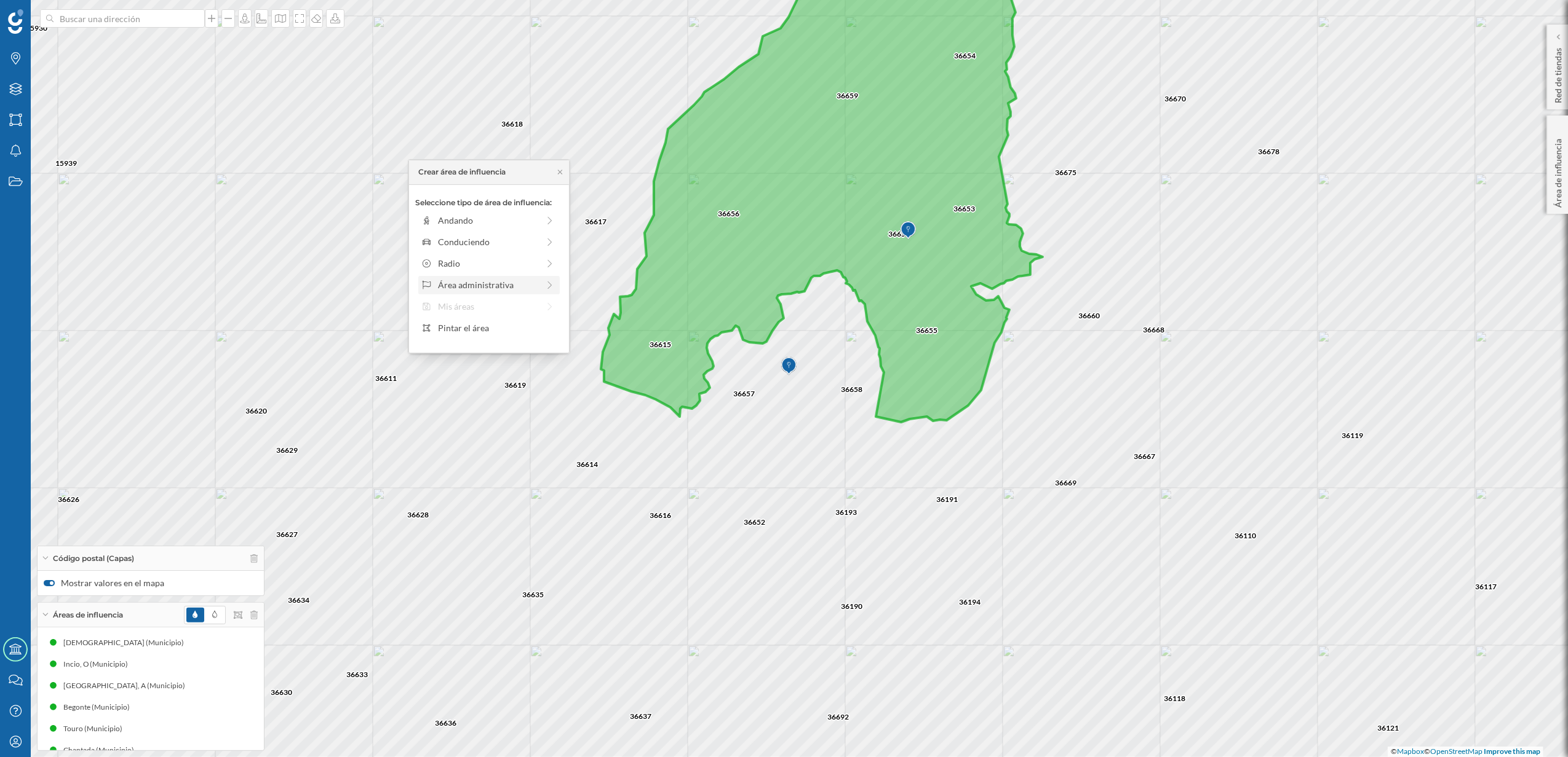
click at [478, 282] on div "Área administrativa" at bounding box center [487, 284] width 100 height 13
click at [470, 261] on div "Municipio" at bounding box center [498, 263] width 121 height 13
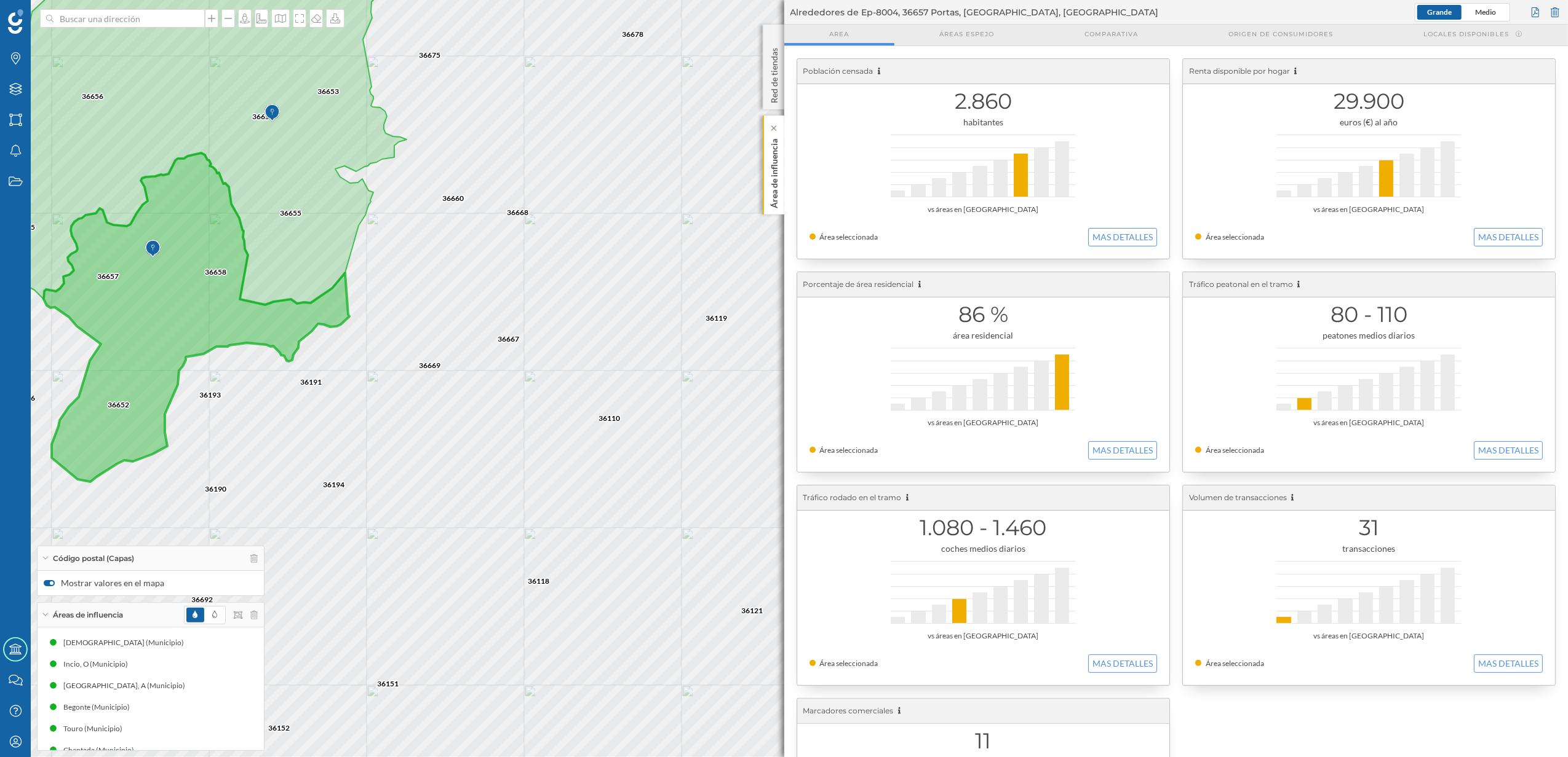
click at [781, 166] on div "Área de influencia" at bounding box center [773, 165] width 21 height 99
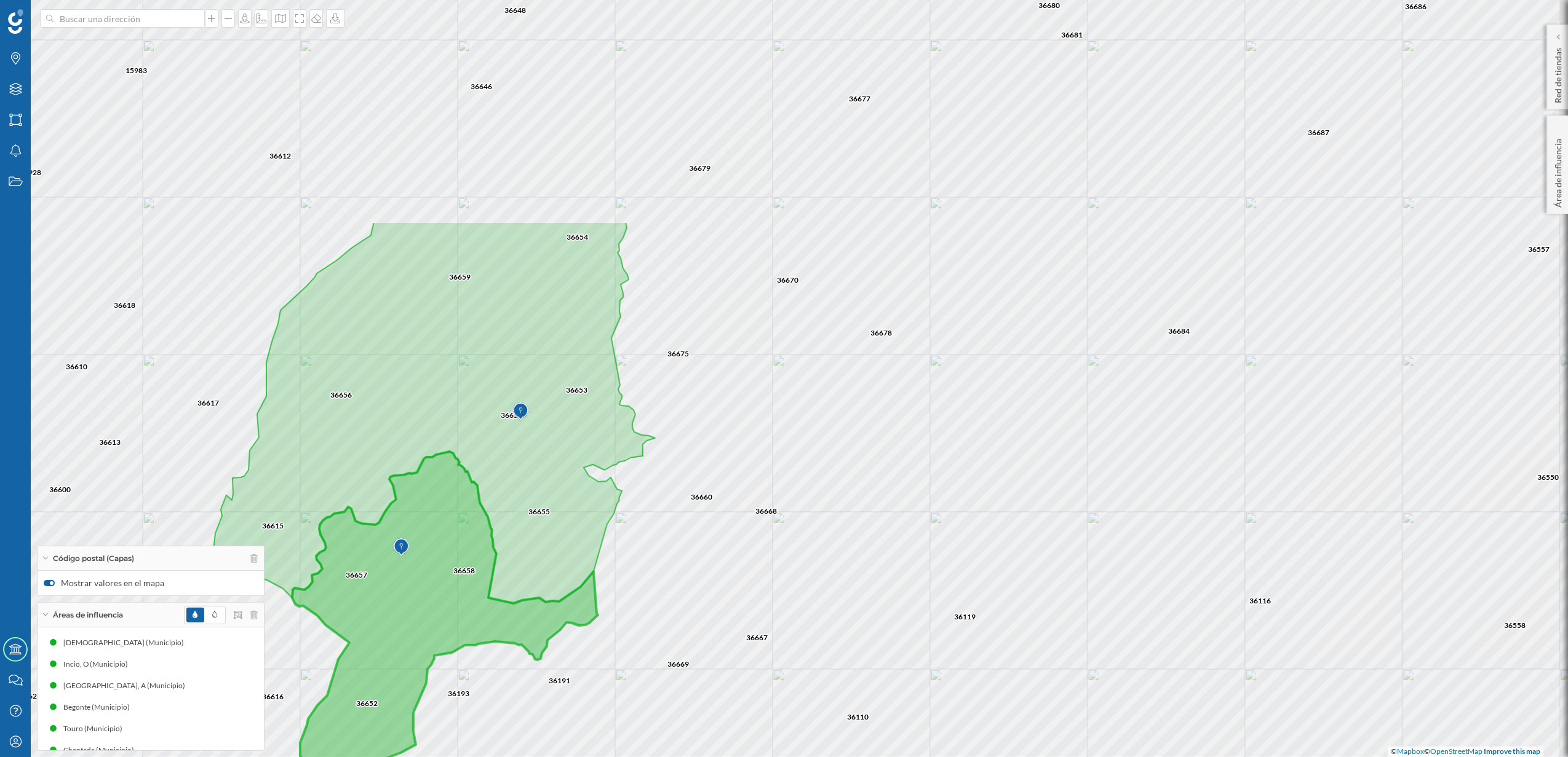
drag, startPoint x: 766, startPoint y: 526, endPoint x: 825, endPoint y: 575, distance: 76.7
click at [825, 575] on div "36675 36654 36659 36653 36679 36670 36678 36677 36668 36119 36669 36655 36660 3…" at bounding box center [784, 378] width 1568 height 757
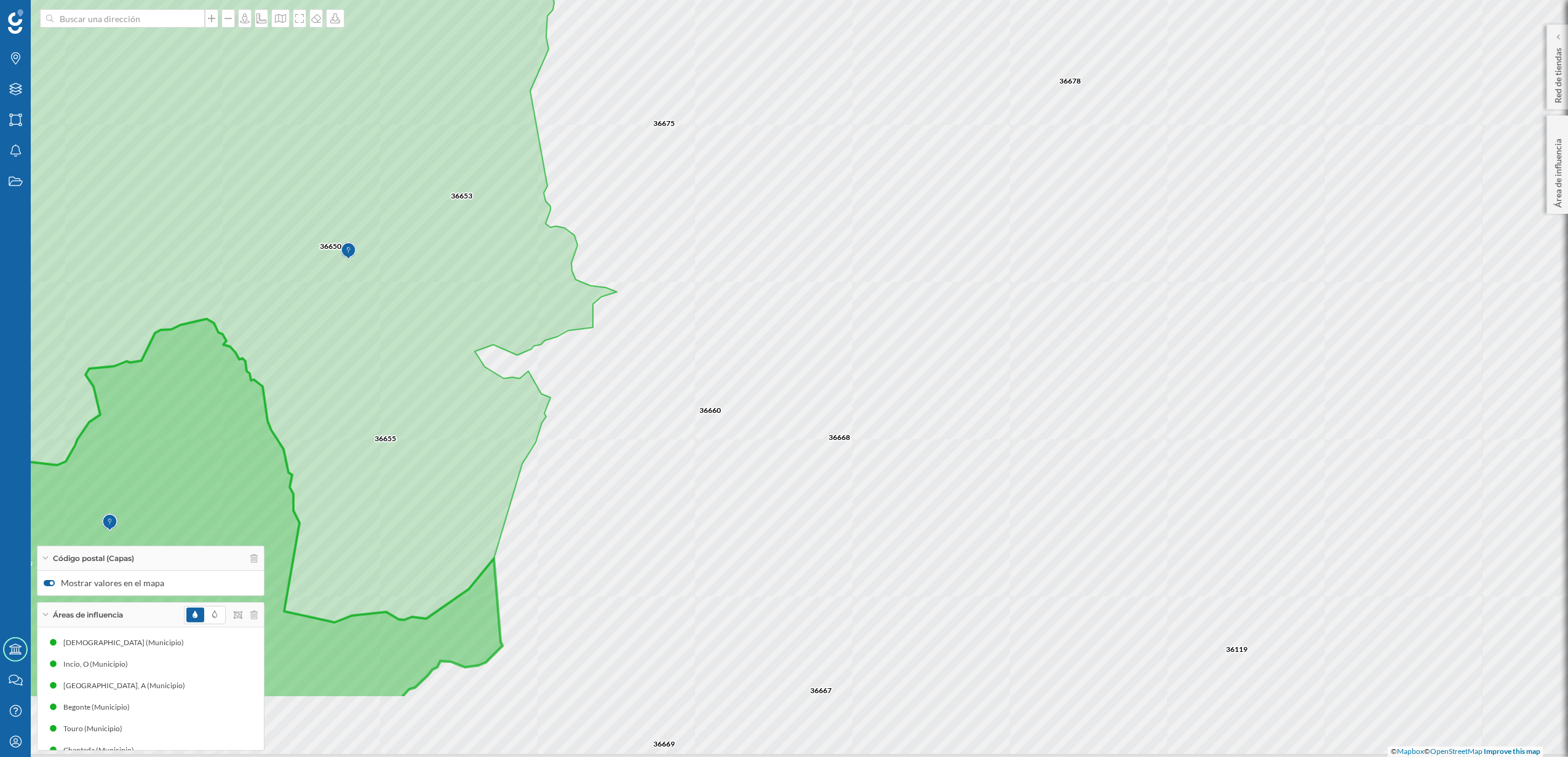
drag, startPoint x: 826, startPoint y: 443, endPoint x: 833, endPoint y: 325, distance: 118.2
click at [833, 325] on div "36668 36678 36119 36669 36675 36660 36654 36653 36679 36659 36650 36655 36667 3…" at bounding box center [784, 378] width 1568 height 757
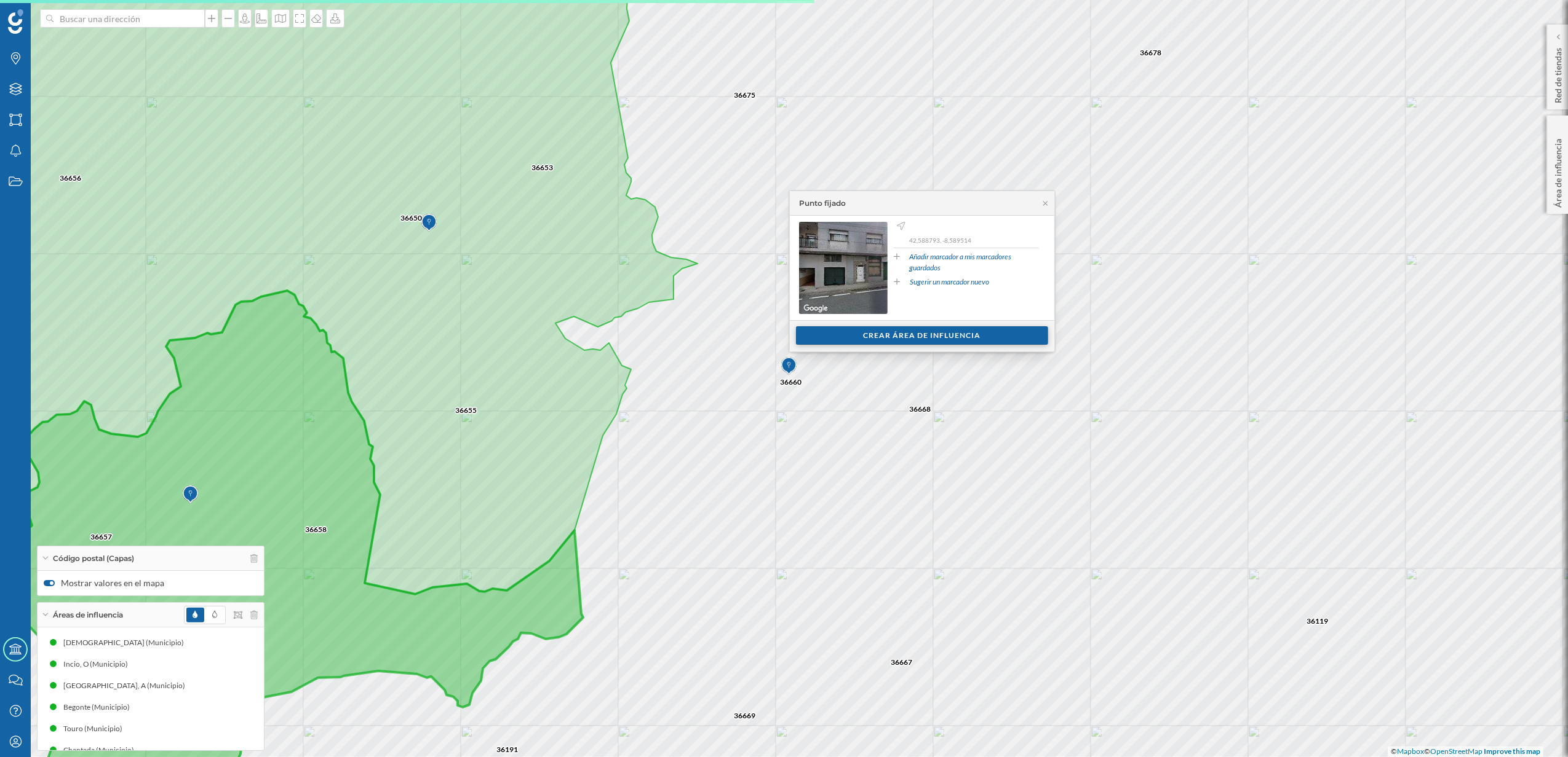
click at [886, 335] on div "Crear área de influencia" at bounding box center [921, 336] width 252 height 19
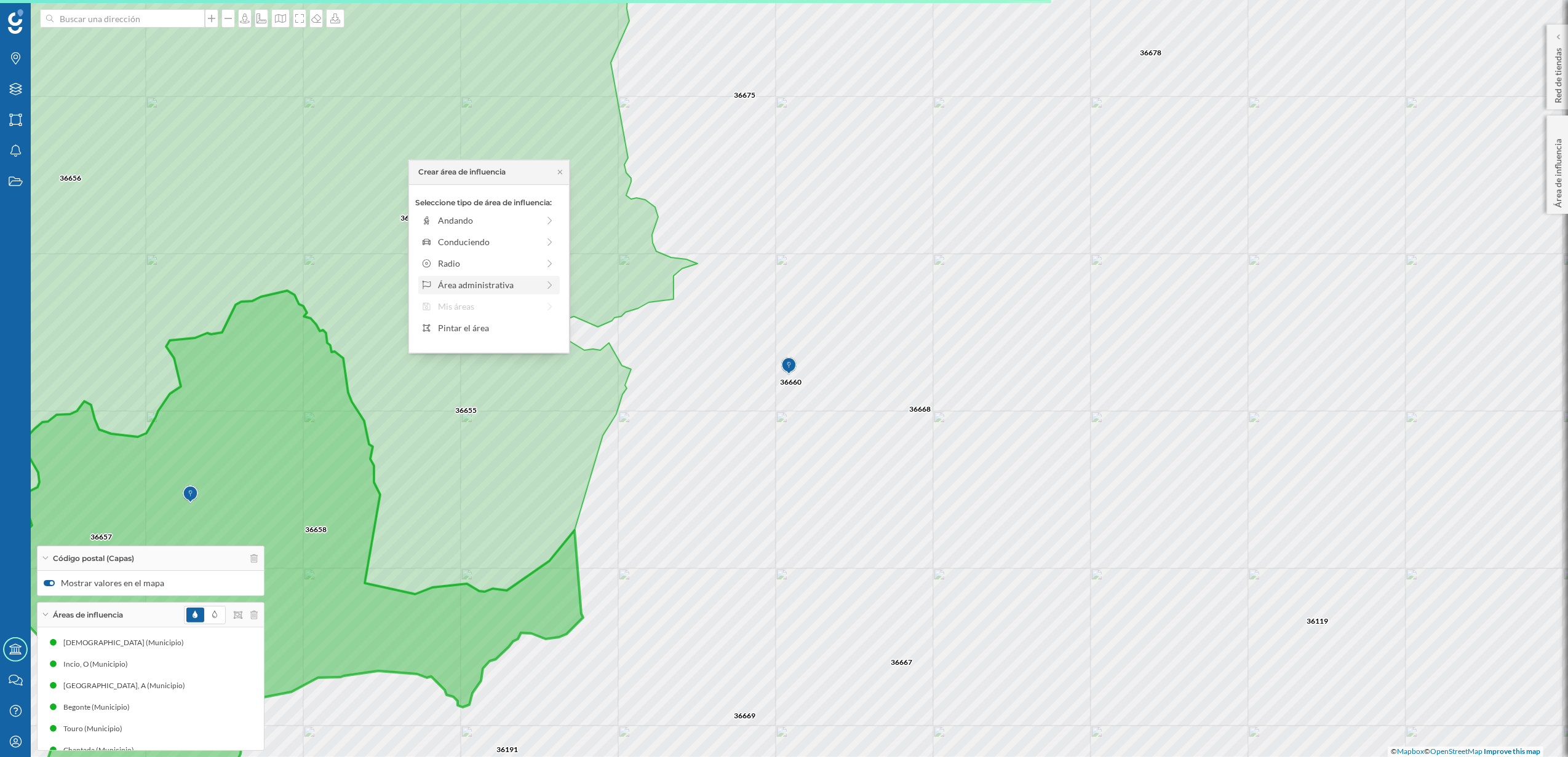
click at [476, 278] on div "Área administrativa" at bounding box center [487, 284] width 100 height 13
click at [468, 261] on div "Municipio" at bounding box center [498, 263] width 121 height 13
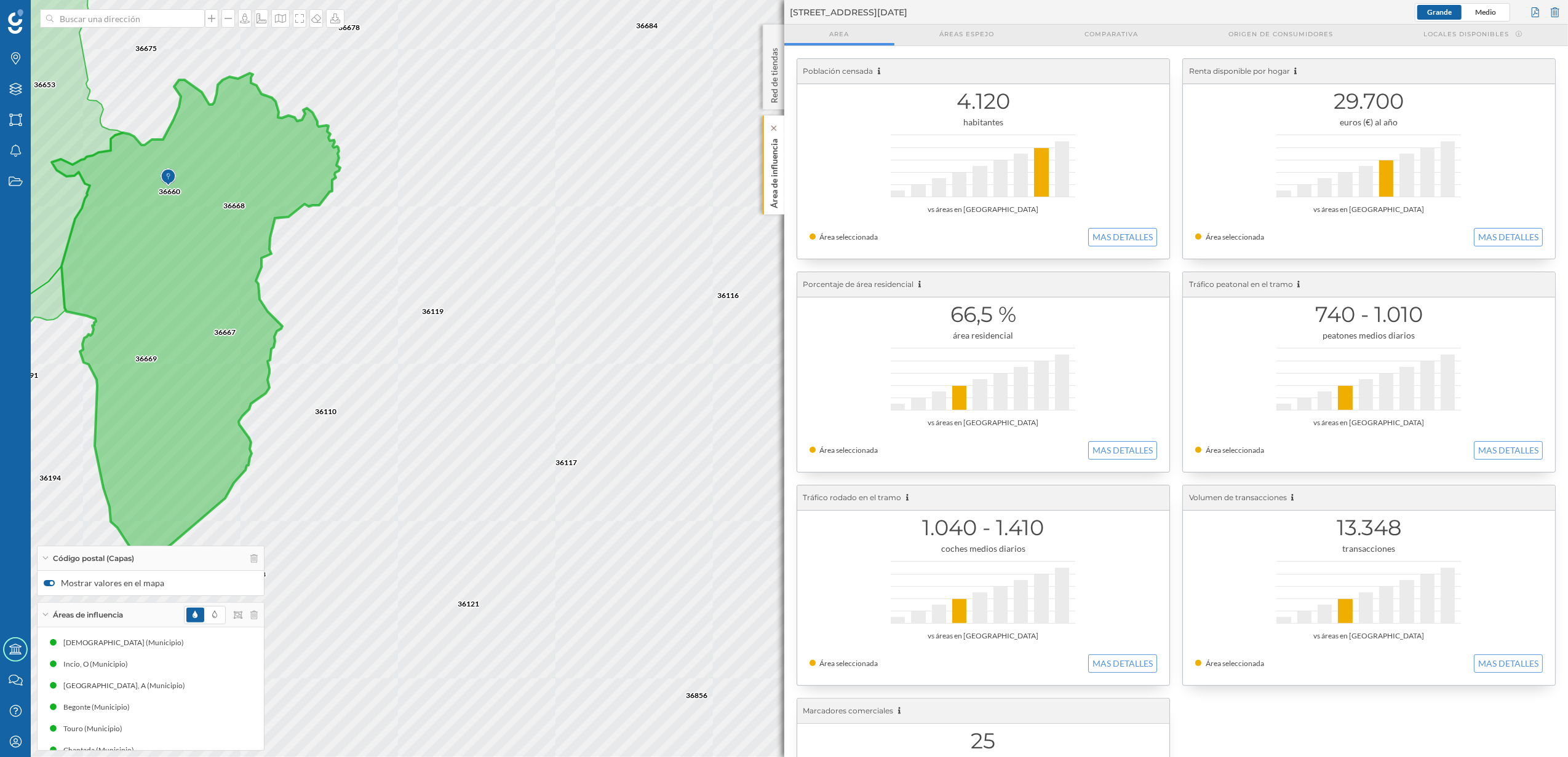
click at [773, 195] on p "Área de influencia" at bounding box center [773, 171] width 12 height 74
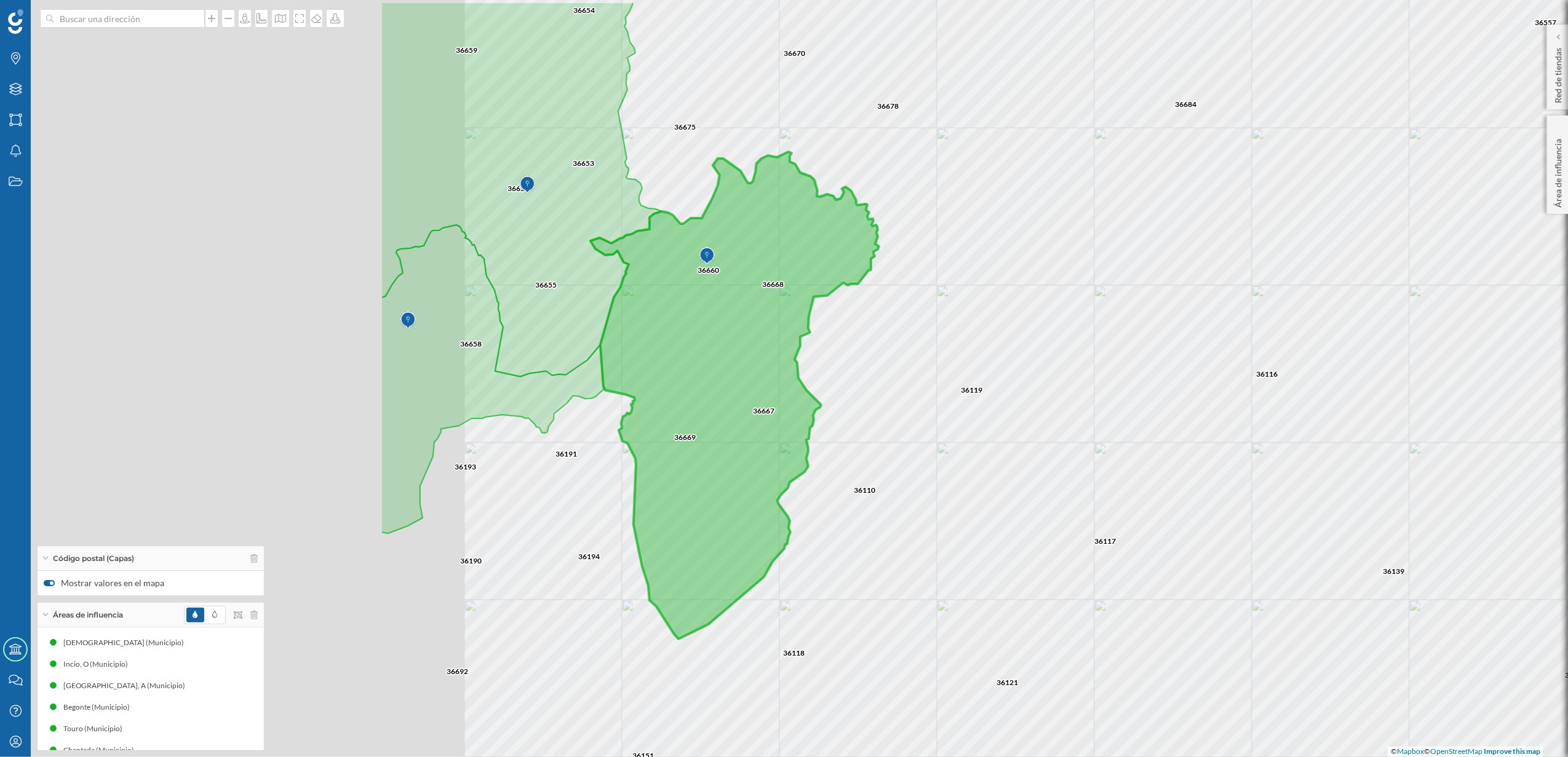
drag, startPoint x: 618, startPoint y: 314, endPoint x: 1162, endPoint y: 392, distance: 549.6
click at [1162, 392] on div "36684 36119 36116 36117 36139 36110 36121 36856 36678 36667 36669 36668 36118 3…" at bounding box center [784, 378] width 1568 height 757
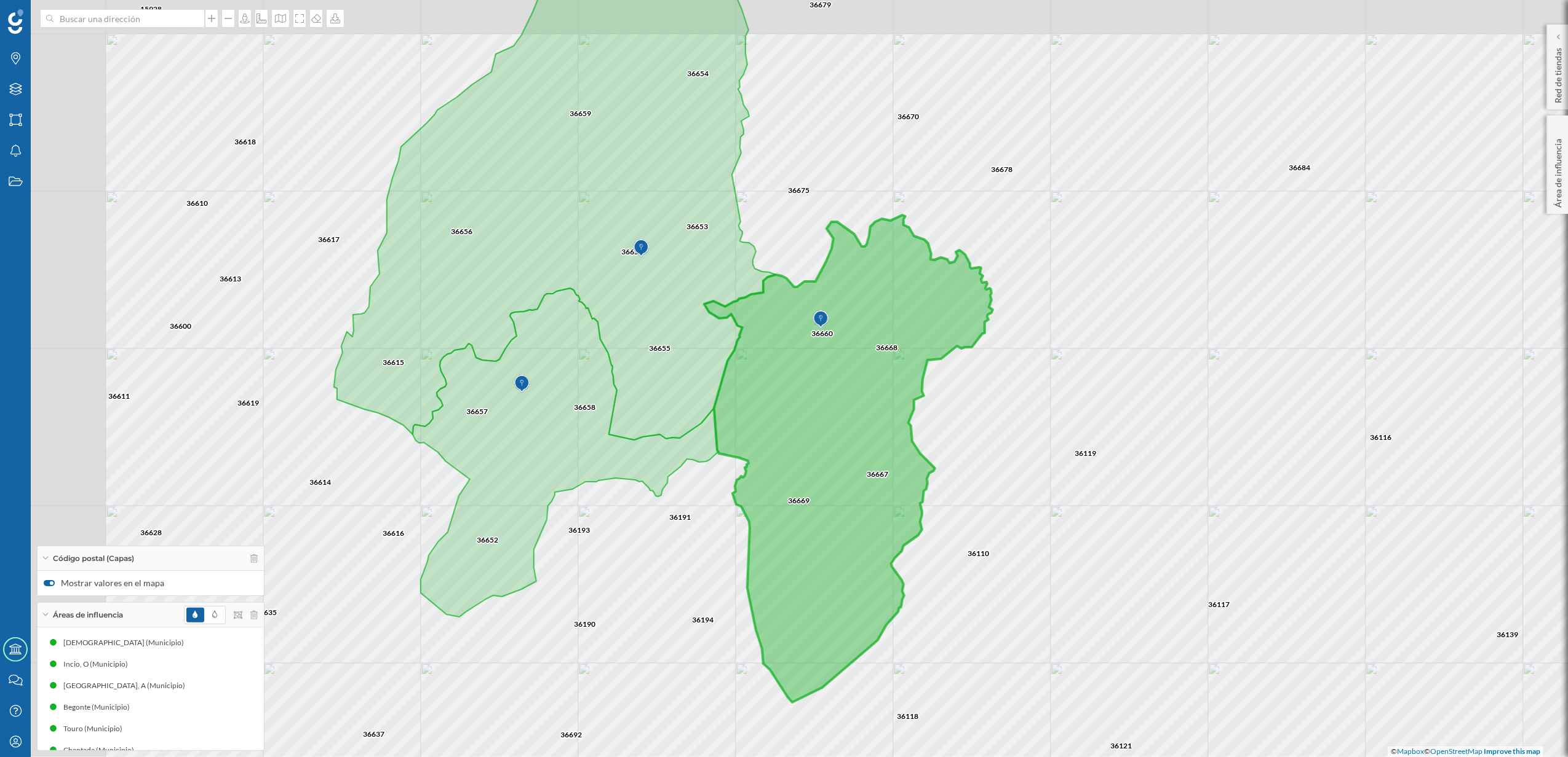
drag, startPoint x: 992, startPoint y: 403, endPoint x: 1100, endPoint y: 466, distance: 125.0
click at [1100, 466] on div "36684 36119 36116 36117 36139 36110 36121 36856 36678 36667 36669 36668 36118 3…" at bounding box center [784, 378] width 1568 height 757
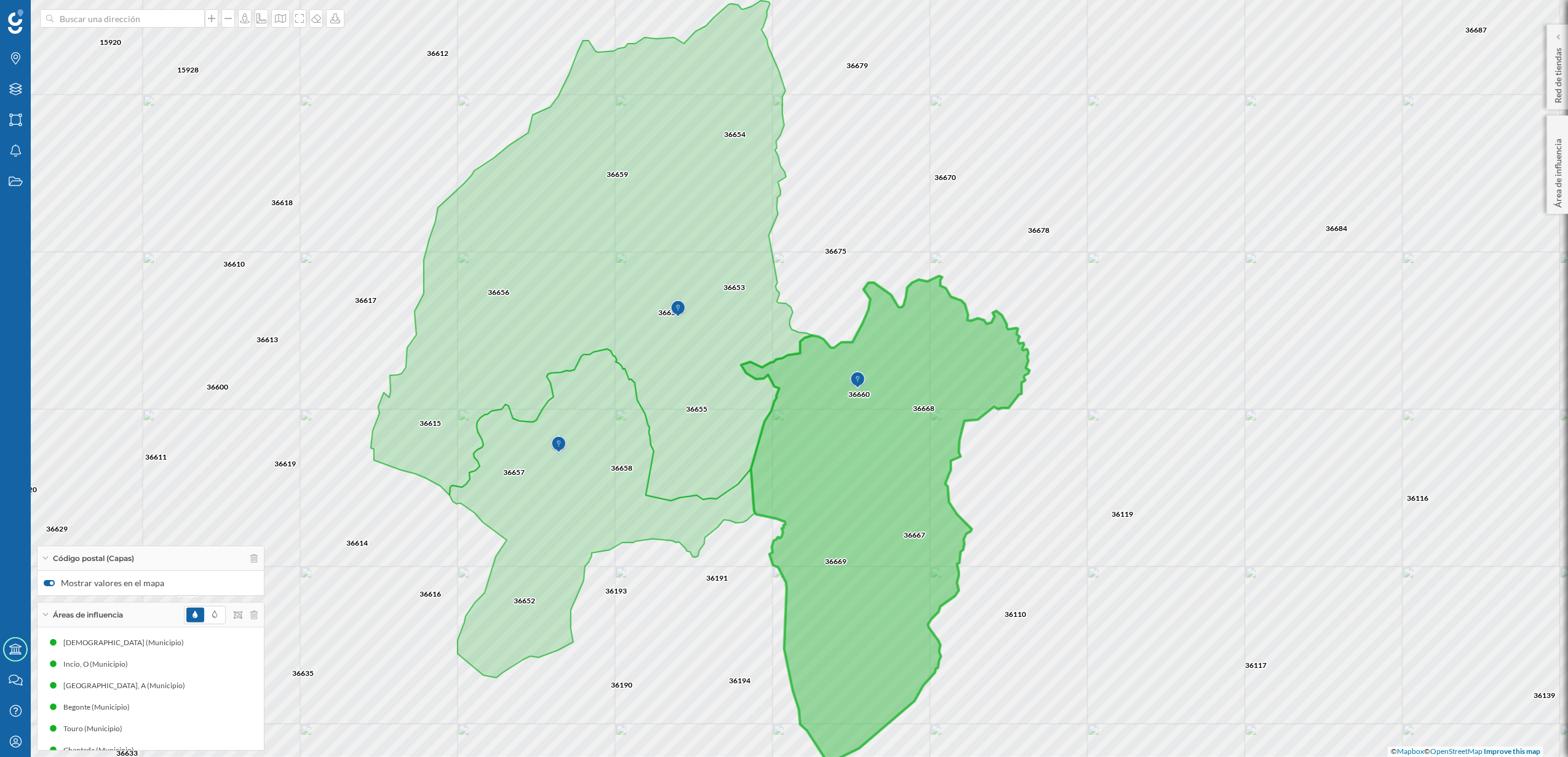
drag, startPoint x: 1065, startPoint y: 446, endPoint x: 1102, endPoint y: 509, distance: 73.1
click at [1102, 509] on div "36684 36119 36116 36117 36139 36110 36121 36856 36678 36667 36669 36668 36118 3…" at bounding box center [784, 378] width 1568 height 757
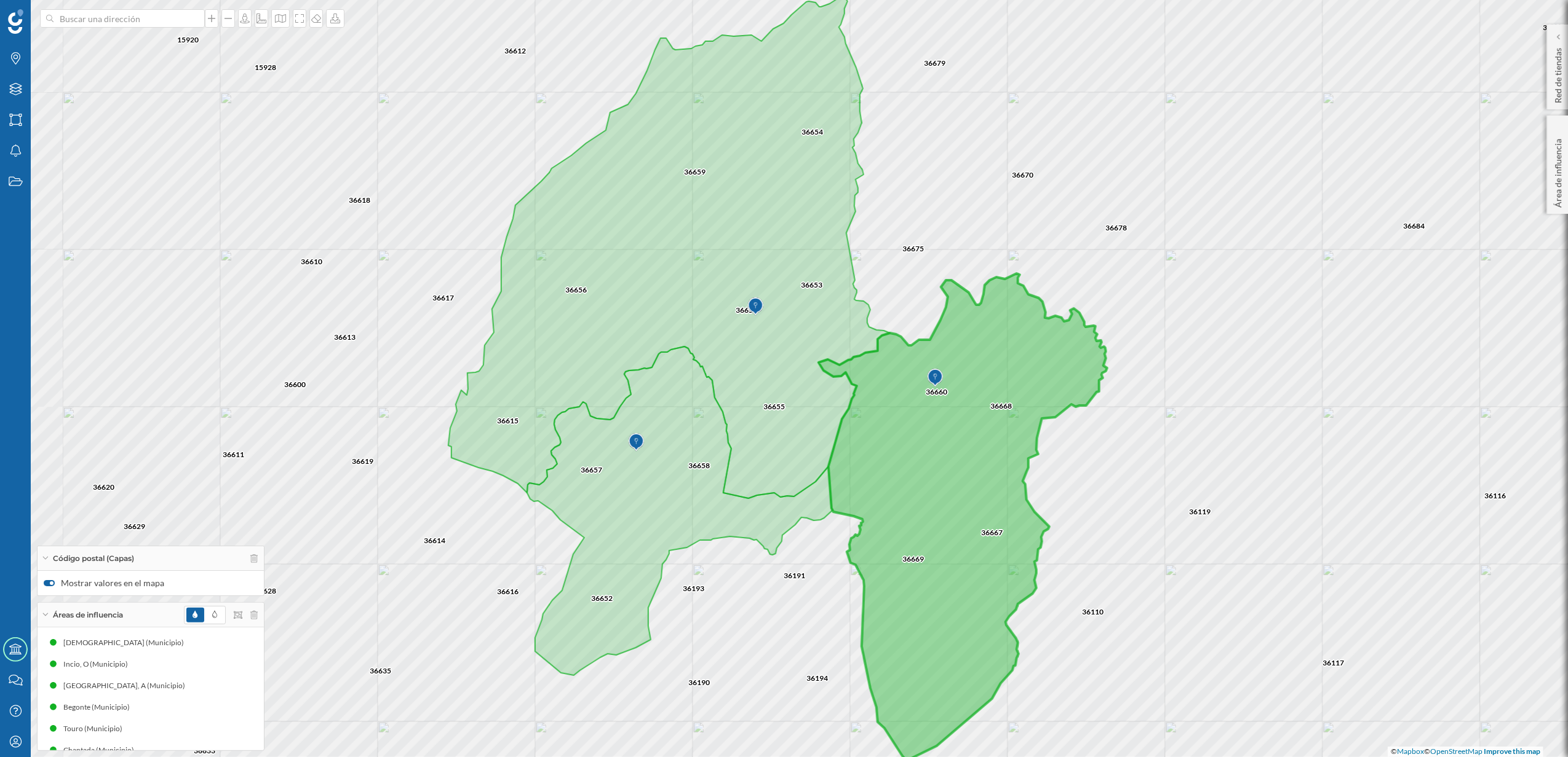
drag, startPoint x: 1102, startPoint y: 509, endPoint x: 1180, endPoint y: 504, distance: 78.2
click at [1180, 504] on div "36684 36119 36116 36117 36139 36110 36121 36856 36678 36667 36669 36668 36118 3…" at bounding box center [784, 378] width 1568 height 757
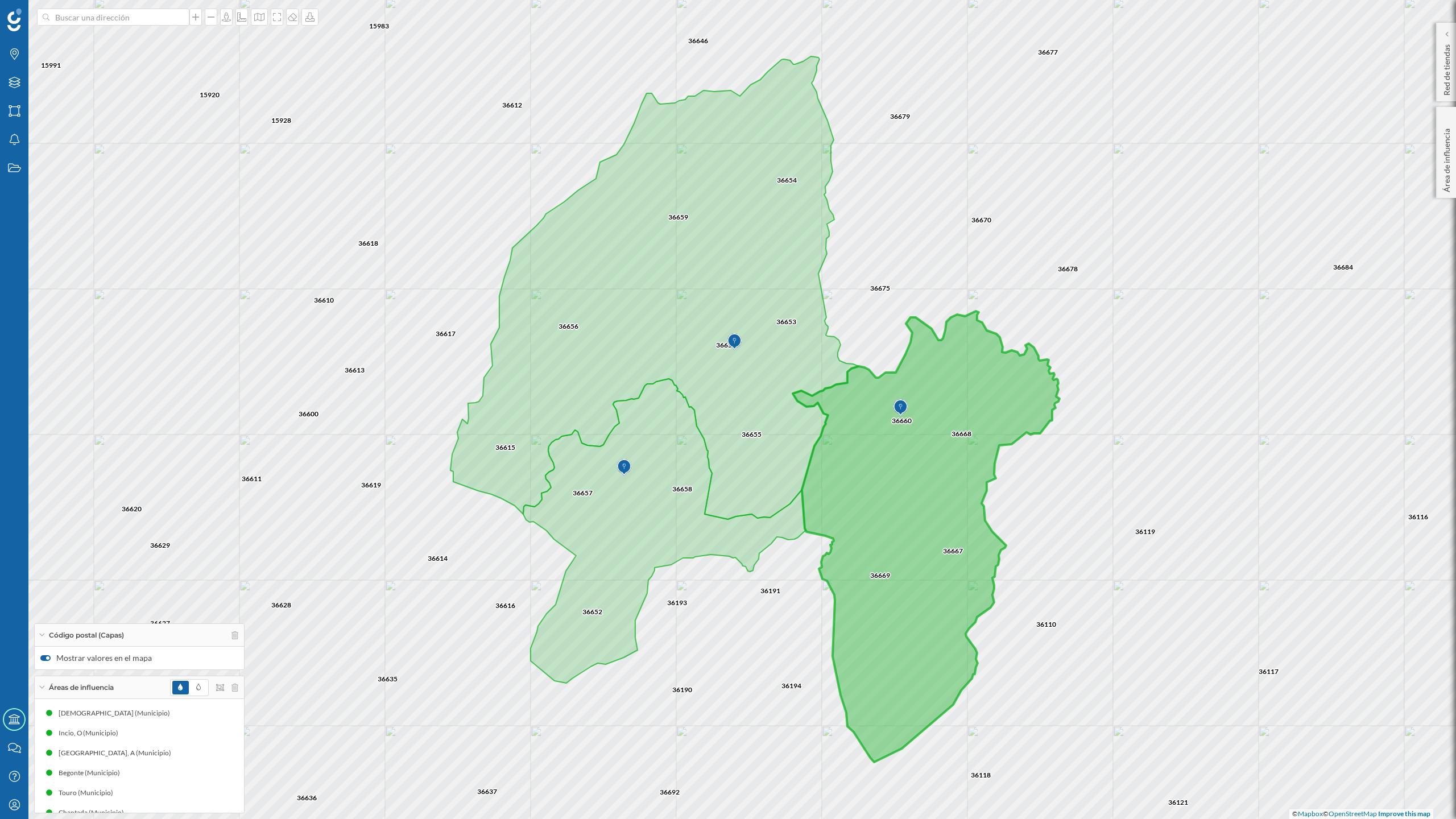
drag, startPoint x: 1123, startPoint y: 560, endPoint x: 1164, endPoint y: 557, distance: 41.1
click at [1164, 557] on div "36684 36119 36116 36117 36139 36110 36121 36856 36678 36667 36669 36668 36118 3…" at bounding box center [728, 410] width 1456 height 819
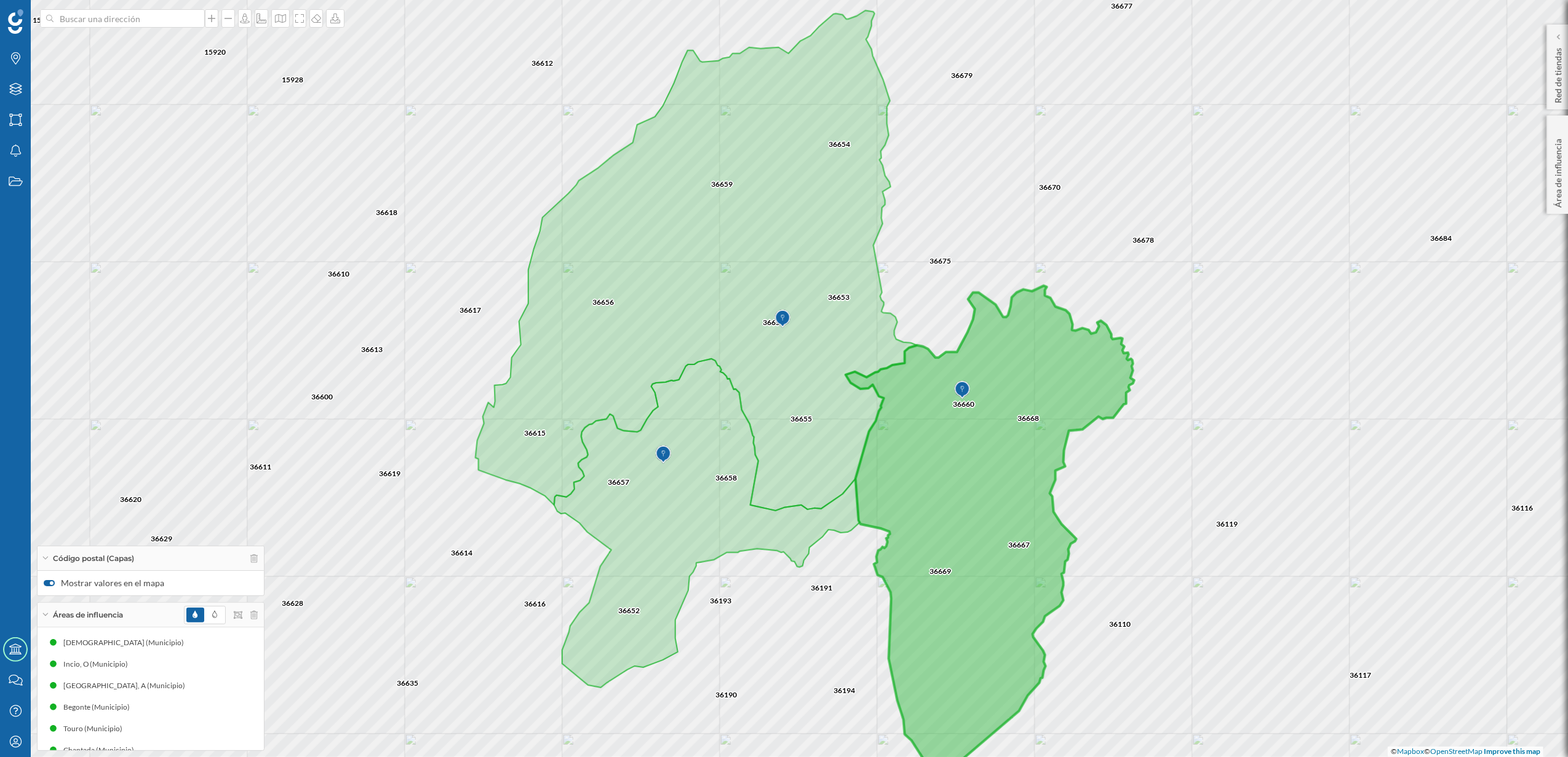
drag, startPoint x: 1214, startPoint y: 468, endPoint x: 599, endPoint y: 628, distance: 635.5
click at [599, 628] on div "36684 36119 36116 36117 36139 36110 36121 36856 36678 36667 36669 36668 36118 3…" at bounding box center [784, 378] width 1568 height 757
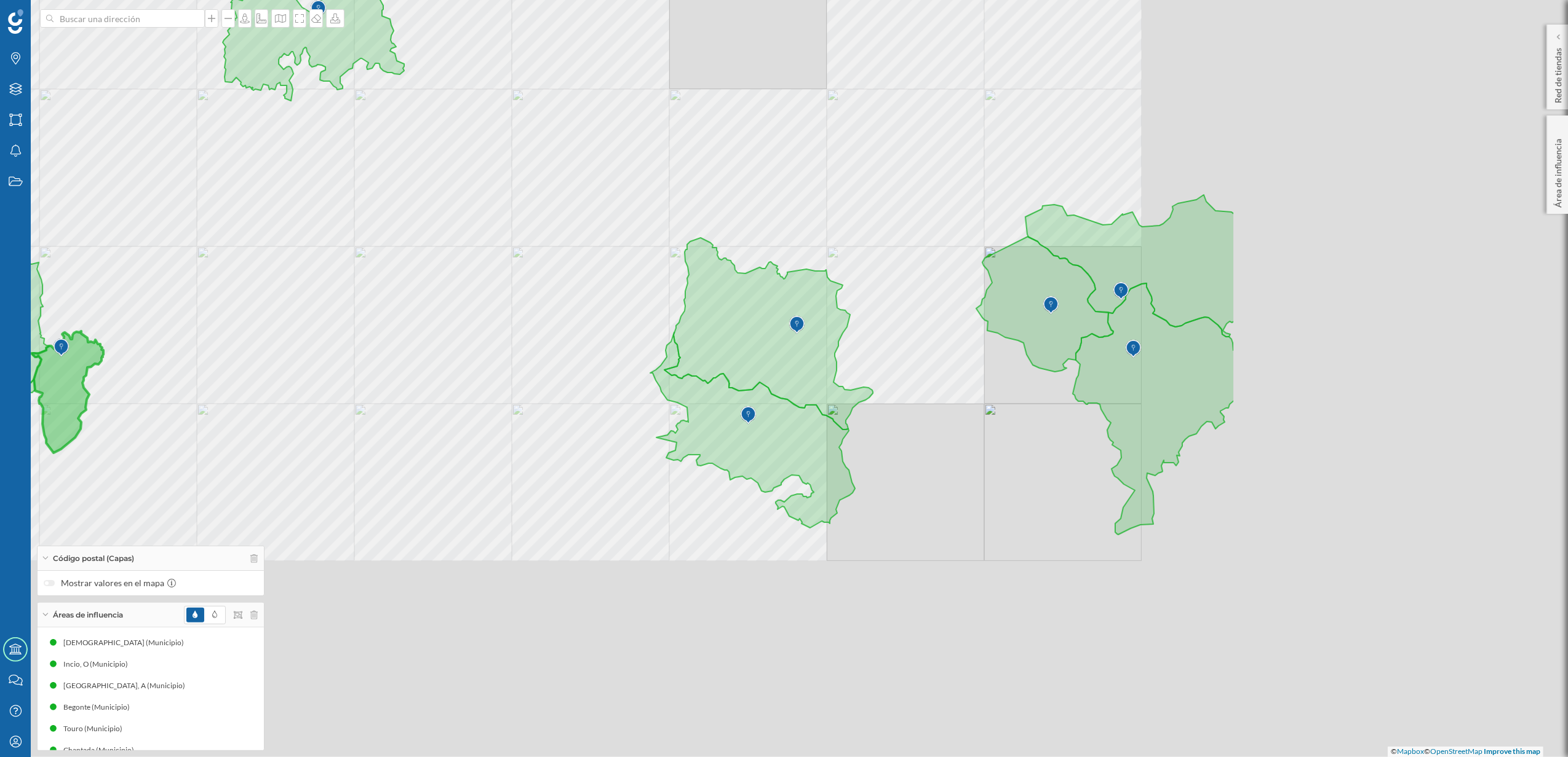
drag, startPoint x: 1033, startPoint y: 553, endPoint x: 542, endPoint y: 304, distance: 550.5
click at [542, 304] on div "© Mapbox © OpenStreetMap Improve this map" at bounding box center [784, 378] width 1568 height 757
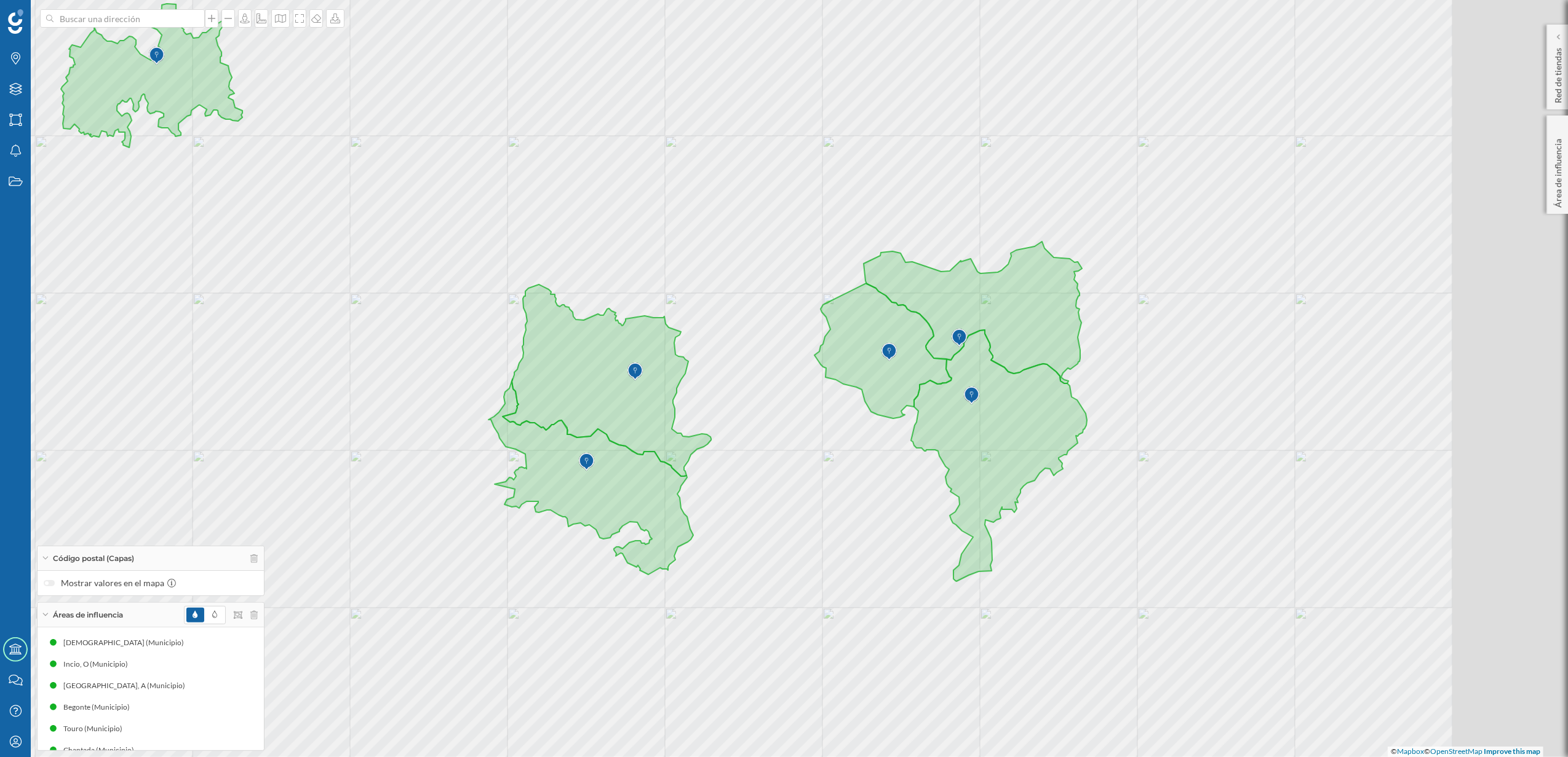
drag, startPoint x: 924, startPoint y: 308, endPoint x: 800, endPoint y: 338, distance: 127.6
click at [800, 338] on div "© Mapbox © OpenStreetMap Improve this map" at bounding box center [784, 378] width 1568 height 757
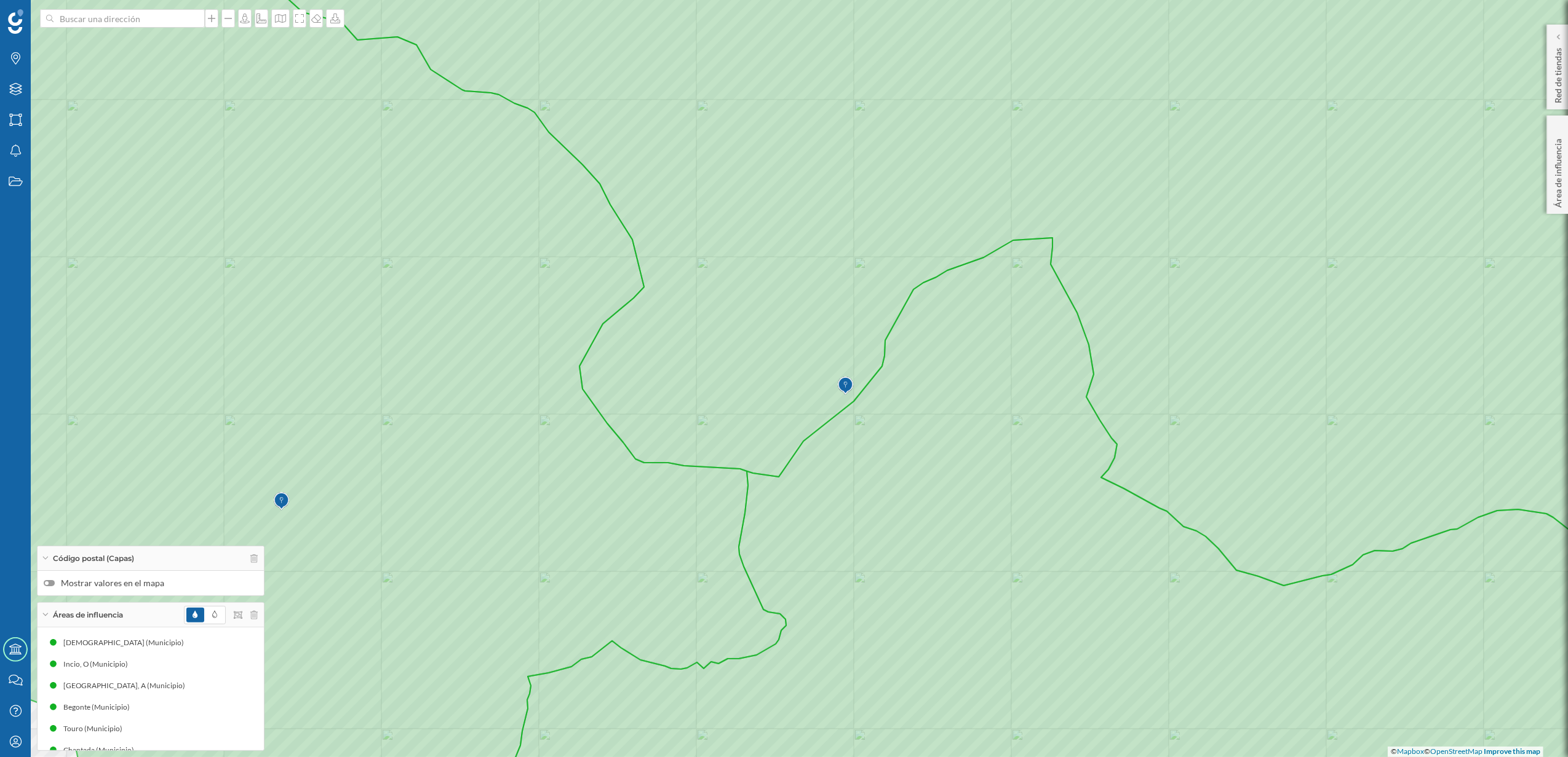
click at [48, 586] on label "Mostrar valores en el mapa" at bounding box center [150, 583] width 214 height 12
click at [0, 0] on input "Mostrar valores en el mapa" at bounding box center [0, 0] width 0 height 0
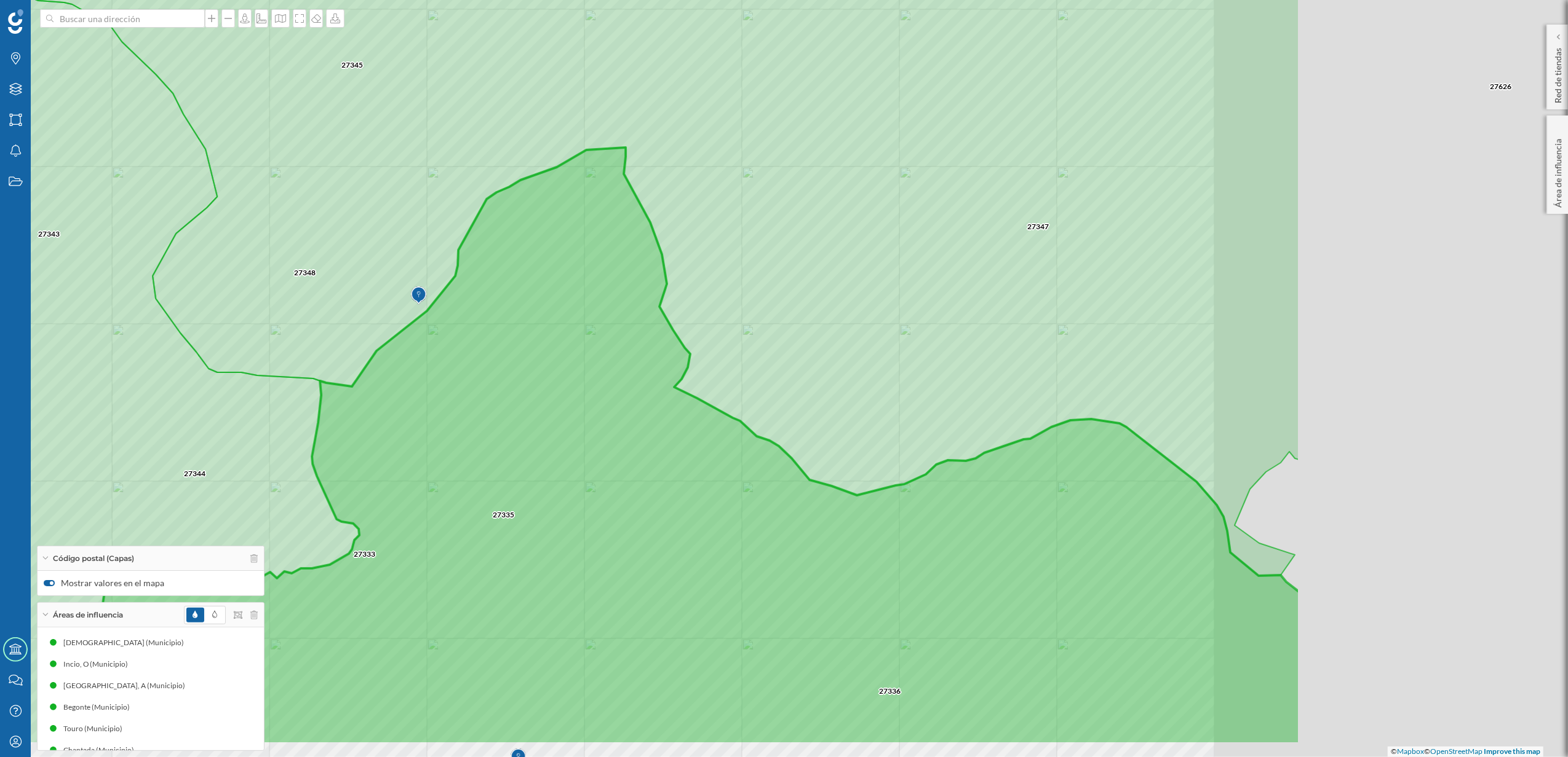
drag, startPoint x: 1022, startPoint y: 490, endPoint x: 604, endPoint y: 404, distance: 426.8
click at [604, 404] on icon at bounding box center [679, 446] width 1243 height 597
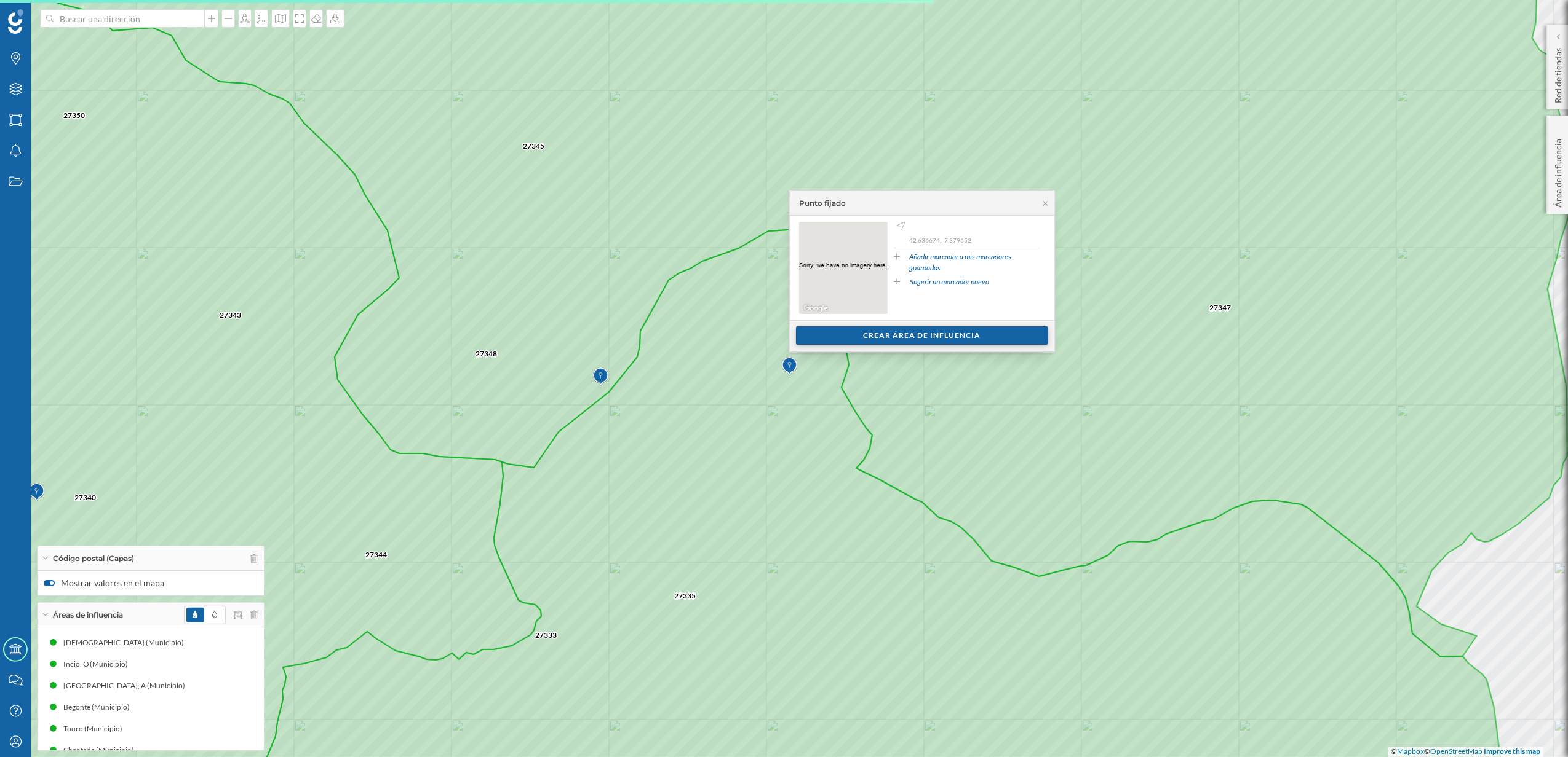
click at [854, 338] on div "Crear área de influencia" at bounding box center [921, 336] width 252 height 19
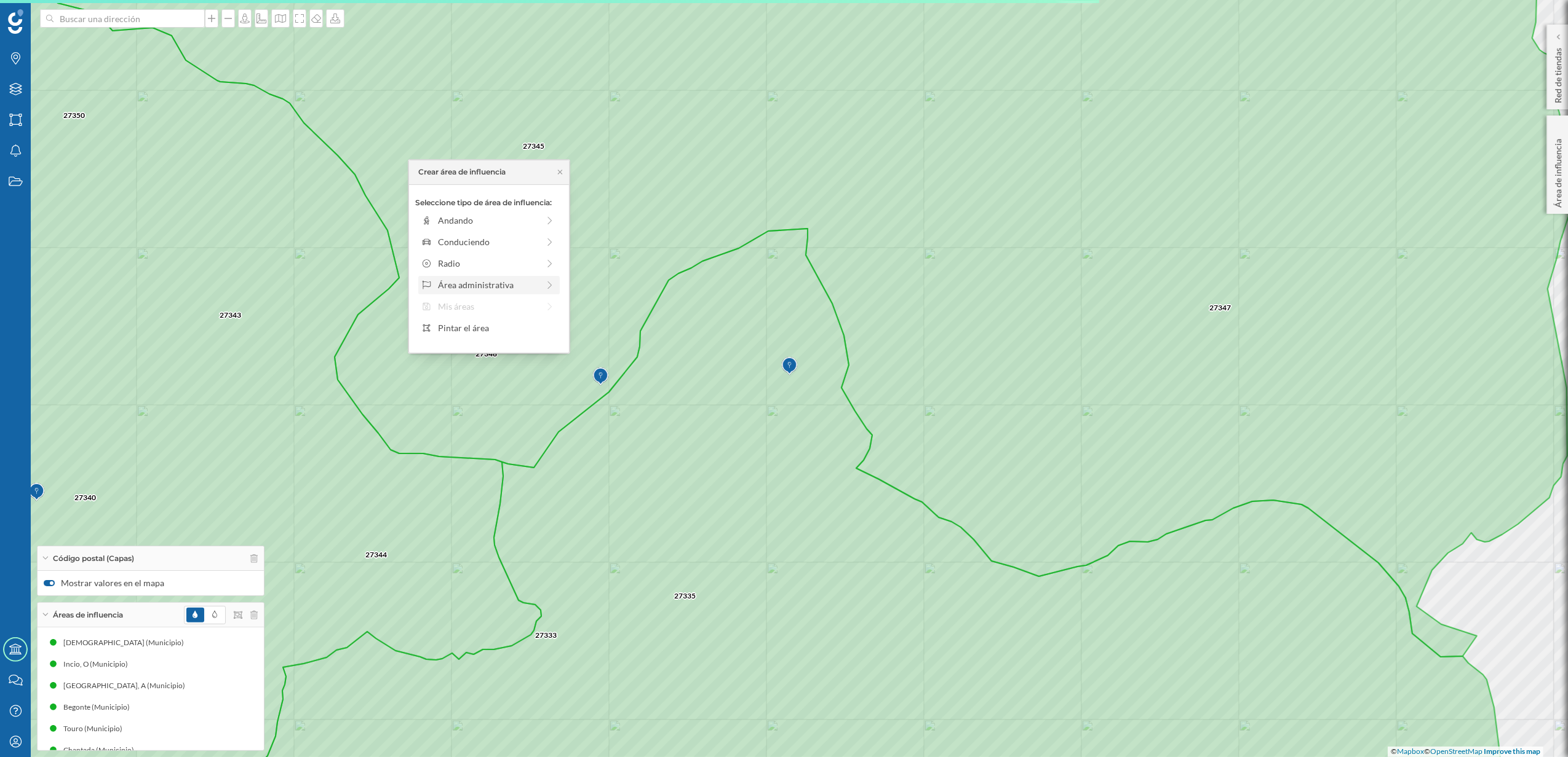
click at [505, 281] on div "Área administrativa" at bounding box center [487, 284] width 100 height 13
click at [474, 223] on div "[GEOGRAPHIC_DATA]" at bounding box center [498, 220] width 121 height 13
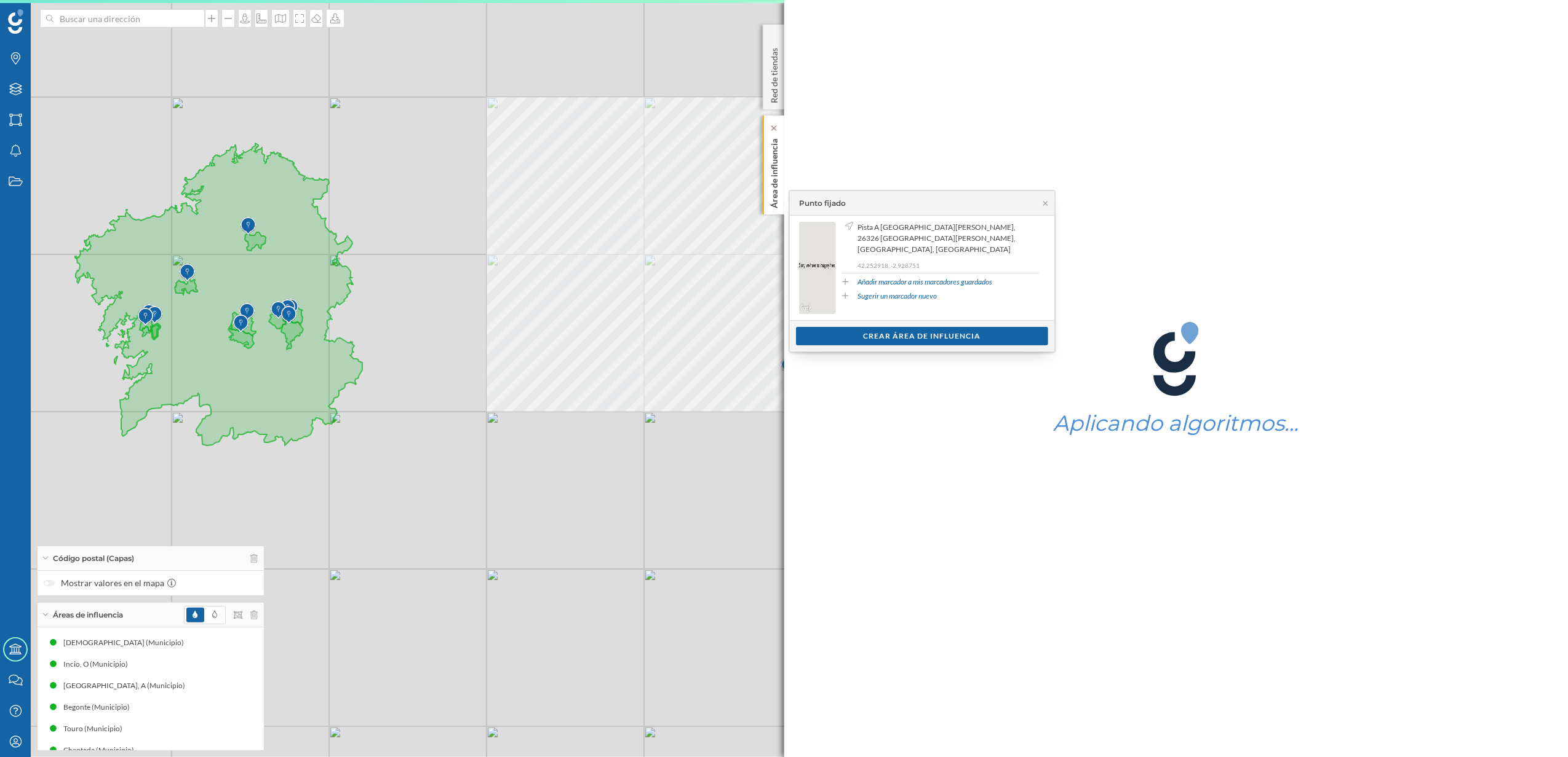
click at [780, 191] on div "Área de influencia" at bounding box center [773, 165] width 21 height 99
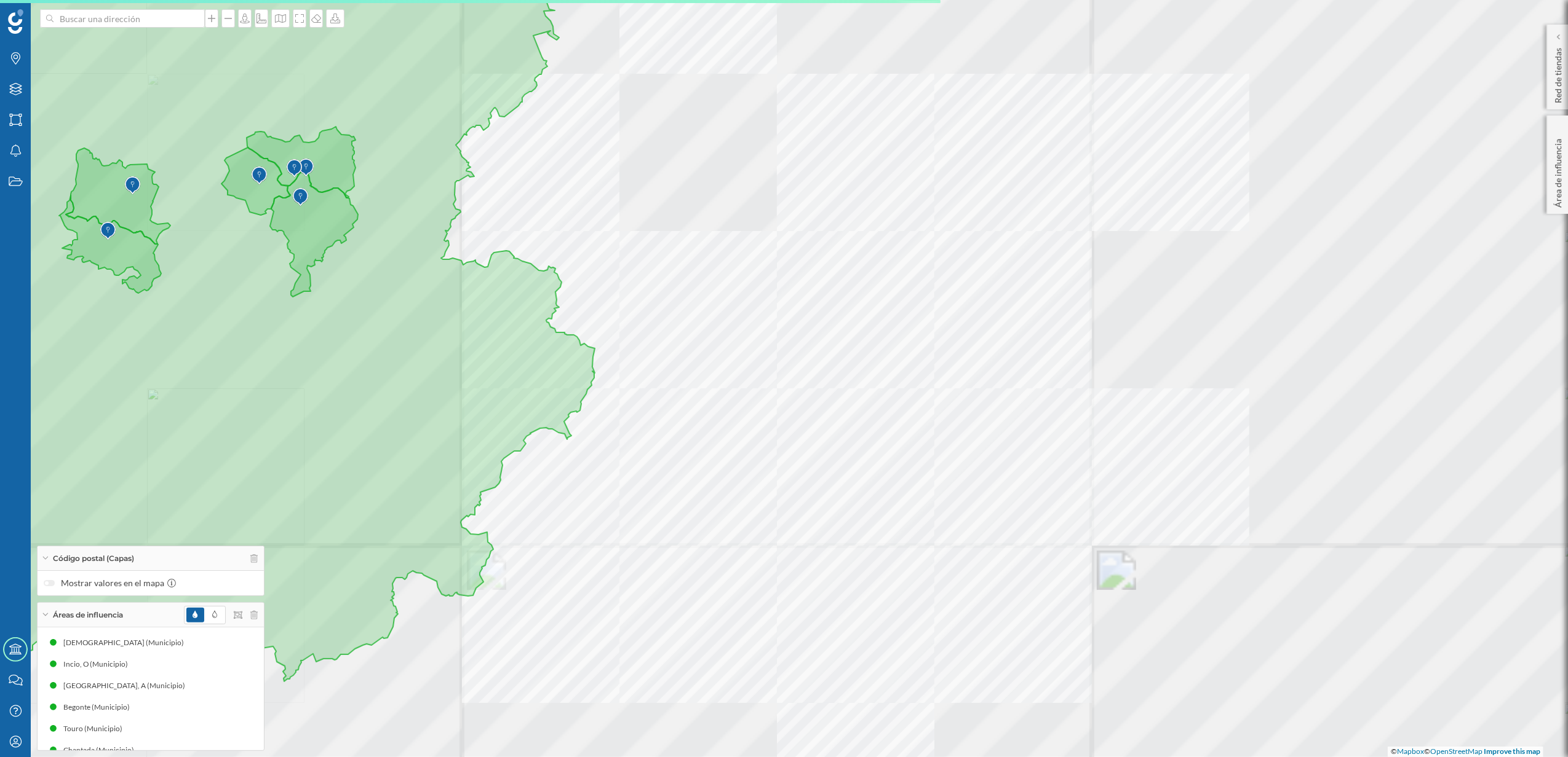
drag, startPoint x: 574, startPoint y: 430, endPoint x: 881, endPoint y: 442, distance: 307.2
click at [882, 439] on div "© Mapbox © OpenStreetMap Improve this map" at bounding box center [784, 378] width 1568 height 757
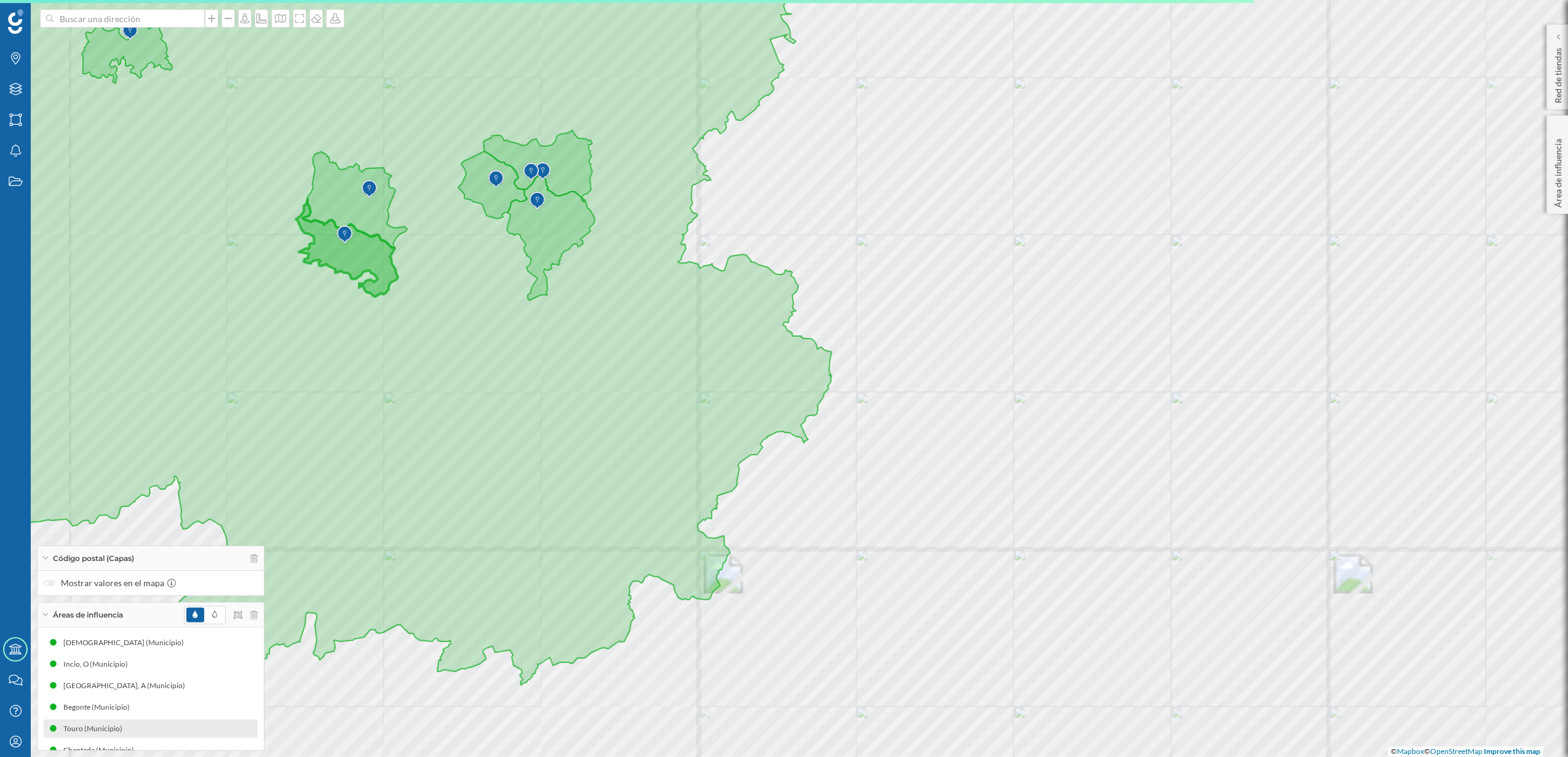
scroll to position [123, 0]
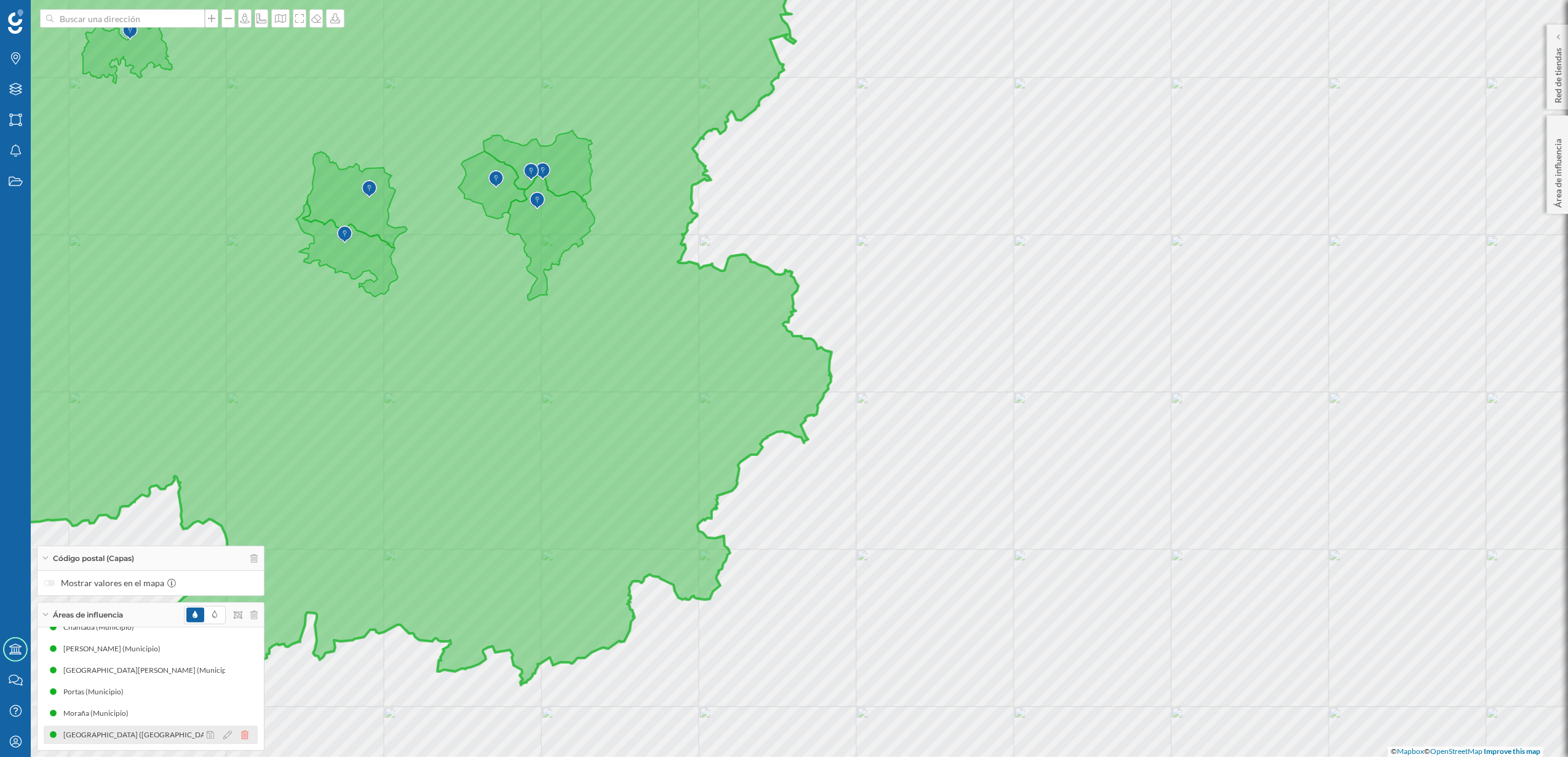
click at [244, 738] on icon at bounding box center [245, 735] width 7 height 9
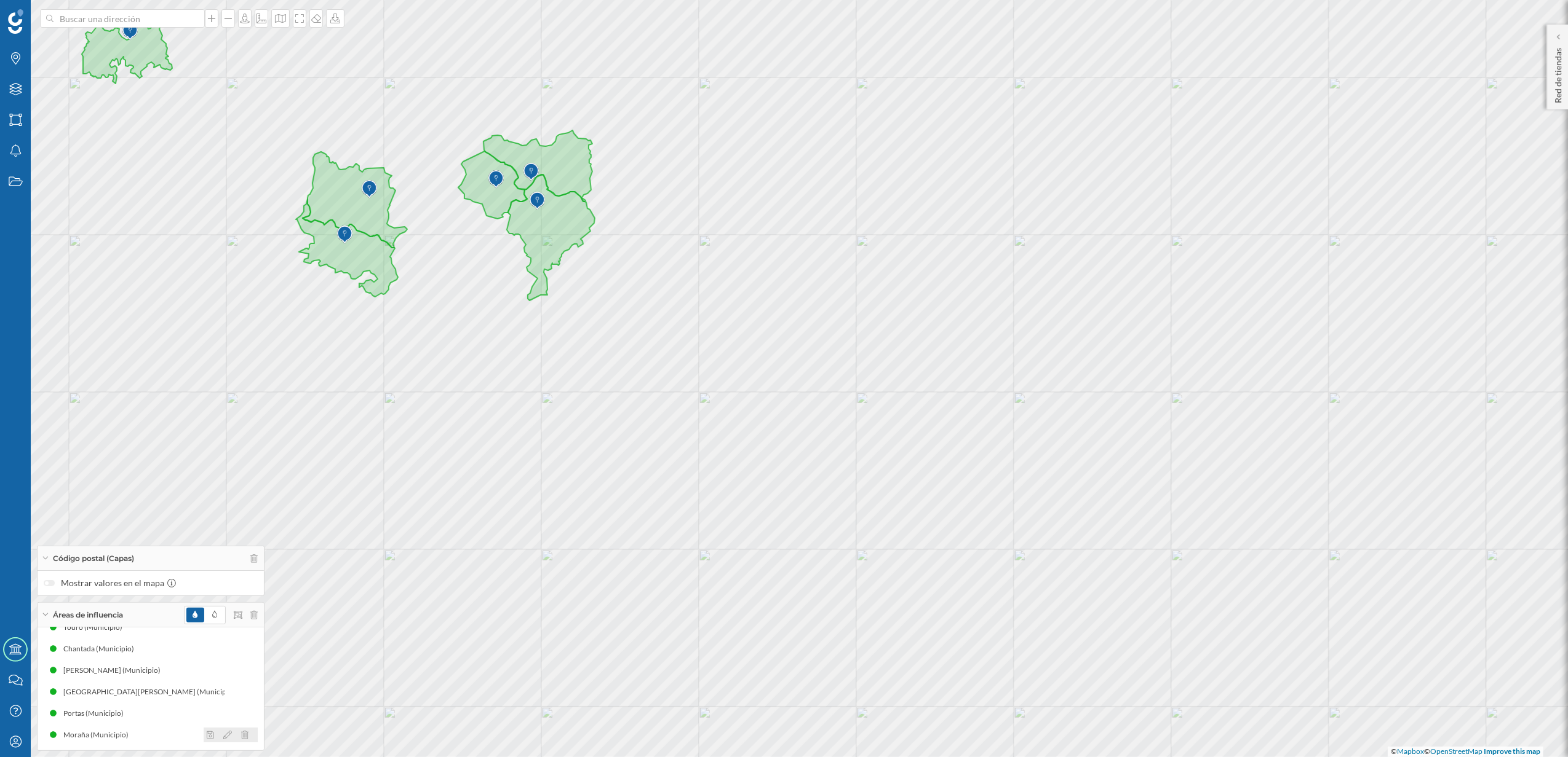
scroll to position [102, 0]
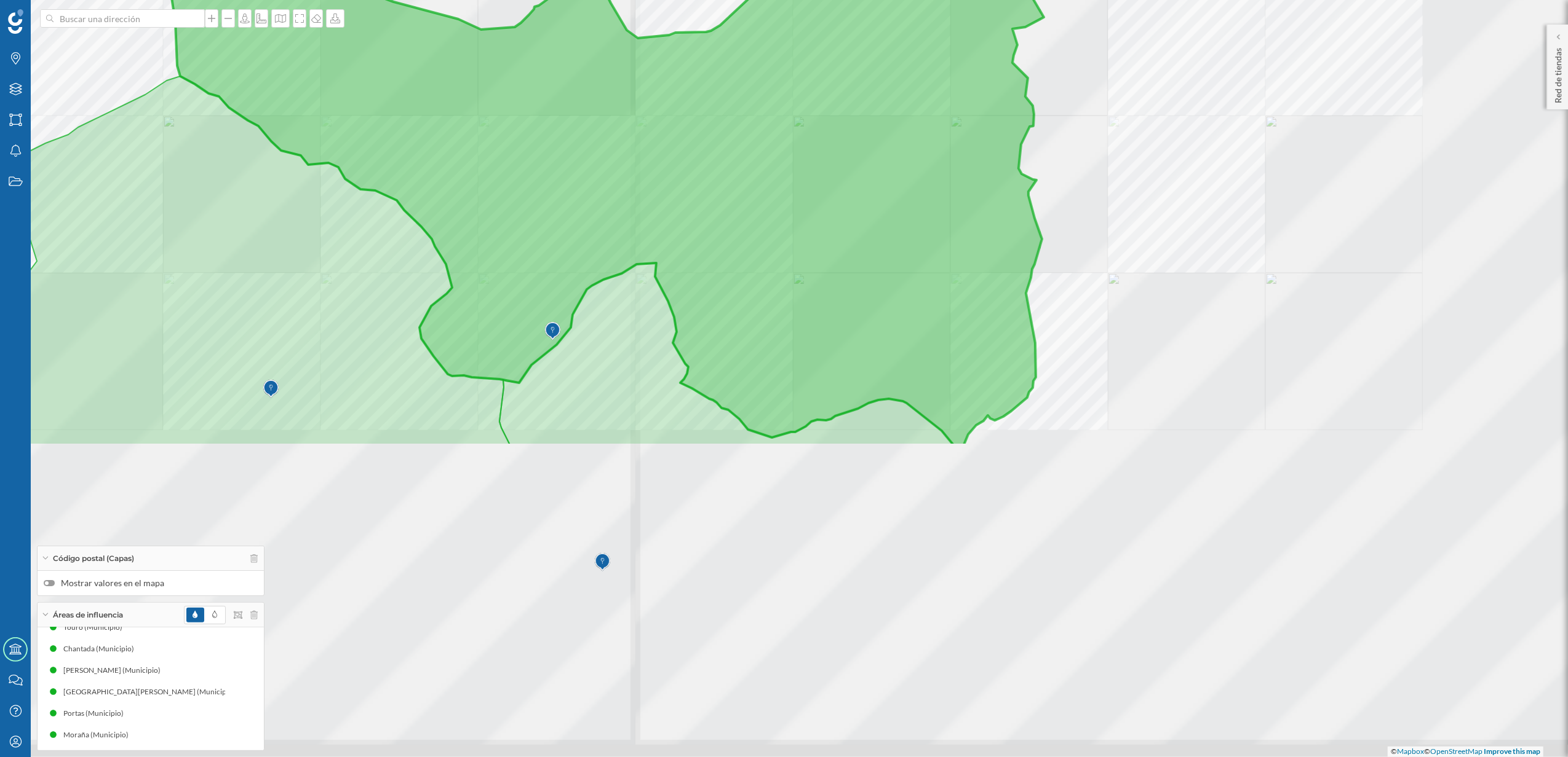
drag, startPoint x: 709, startPoint y: 470, endPoint x: 491, endPoint y: 23, distance: 497.3
click at [491, 23] on icon at bounding box center [607, 176] width 872 height 536
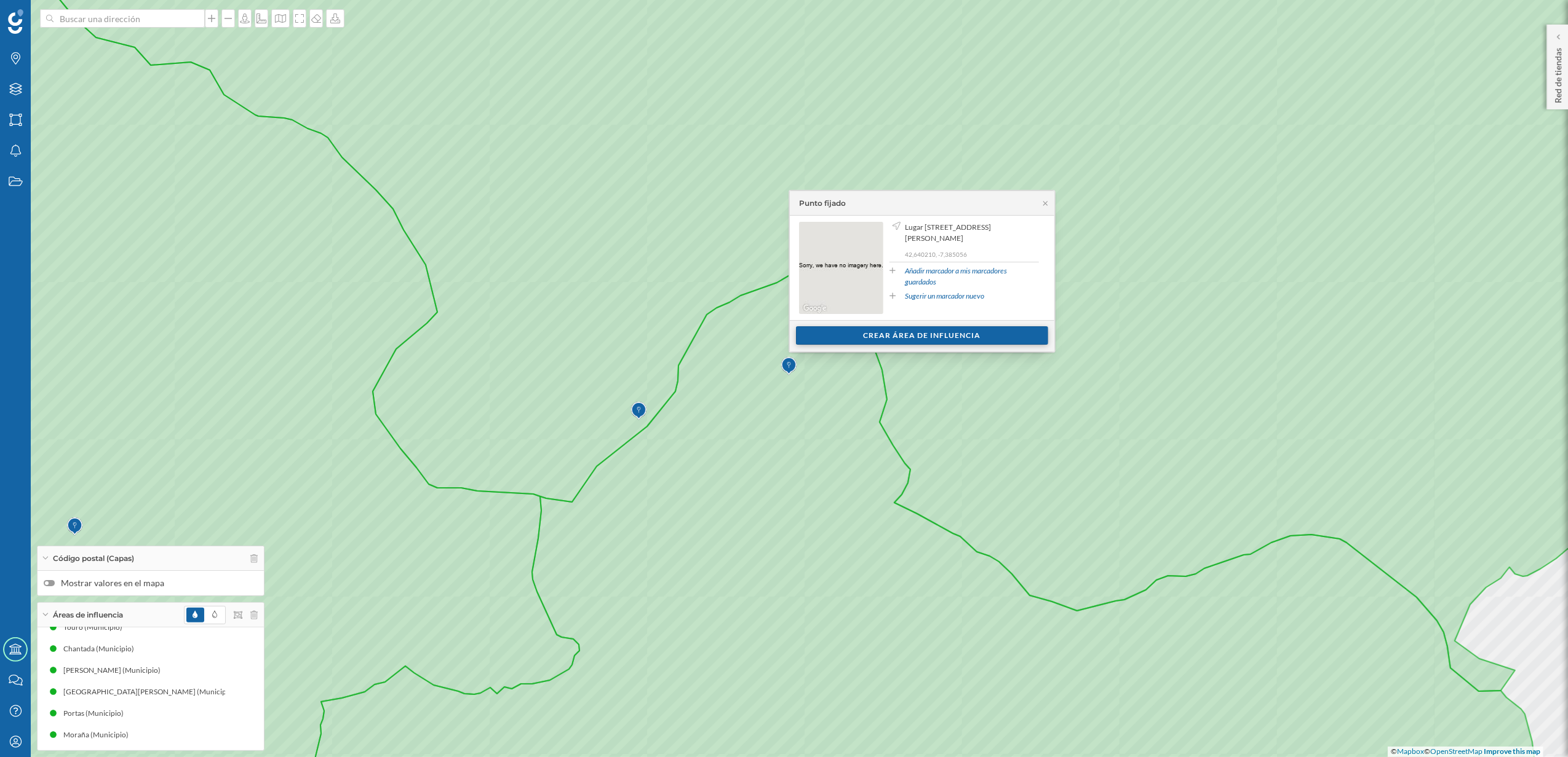
click at [955, 339] on div "Crear área de influencia" at bounding box center [921, 336] width 252 height 19
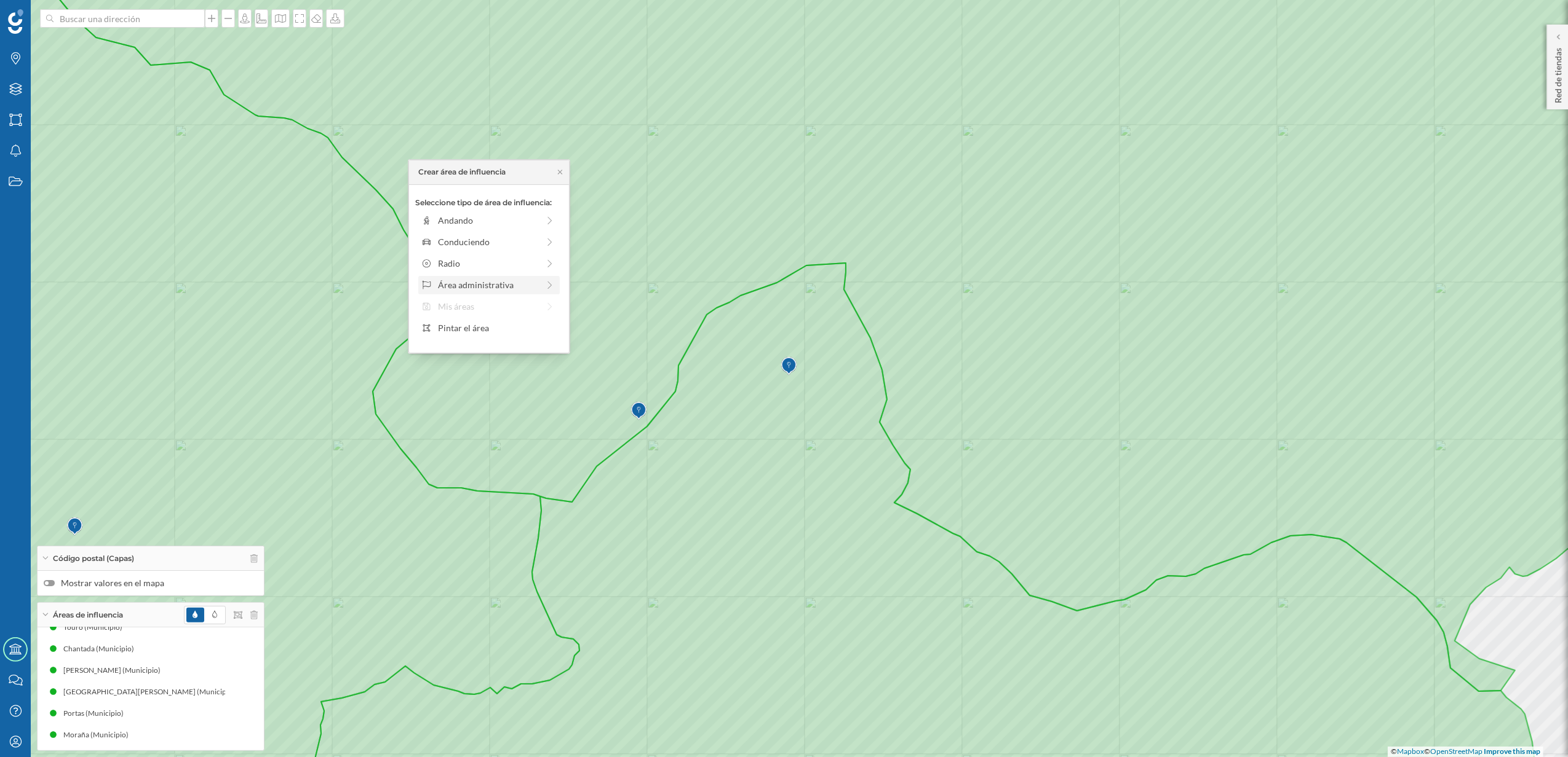
click at [492, 282] on div "Área administrativa" at bounding box center [487, 284] width 100 height 13
click at [470, 322] on div "Código postal" at bounding box center [498, 328] width 121 height 13
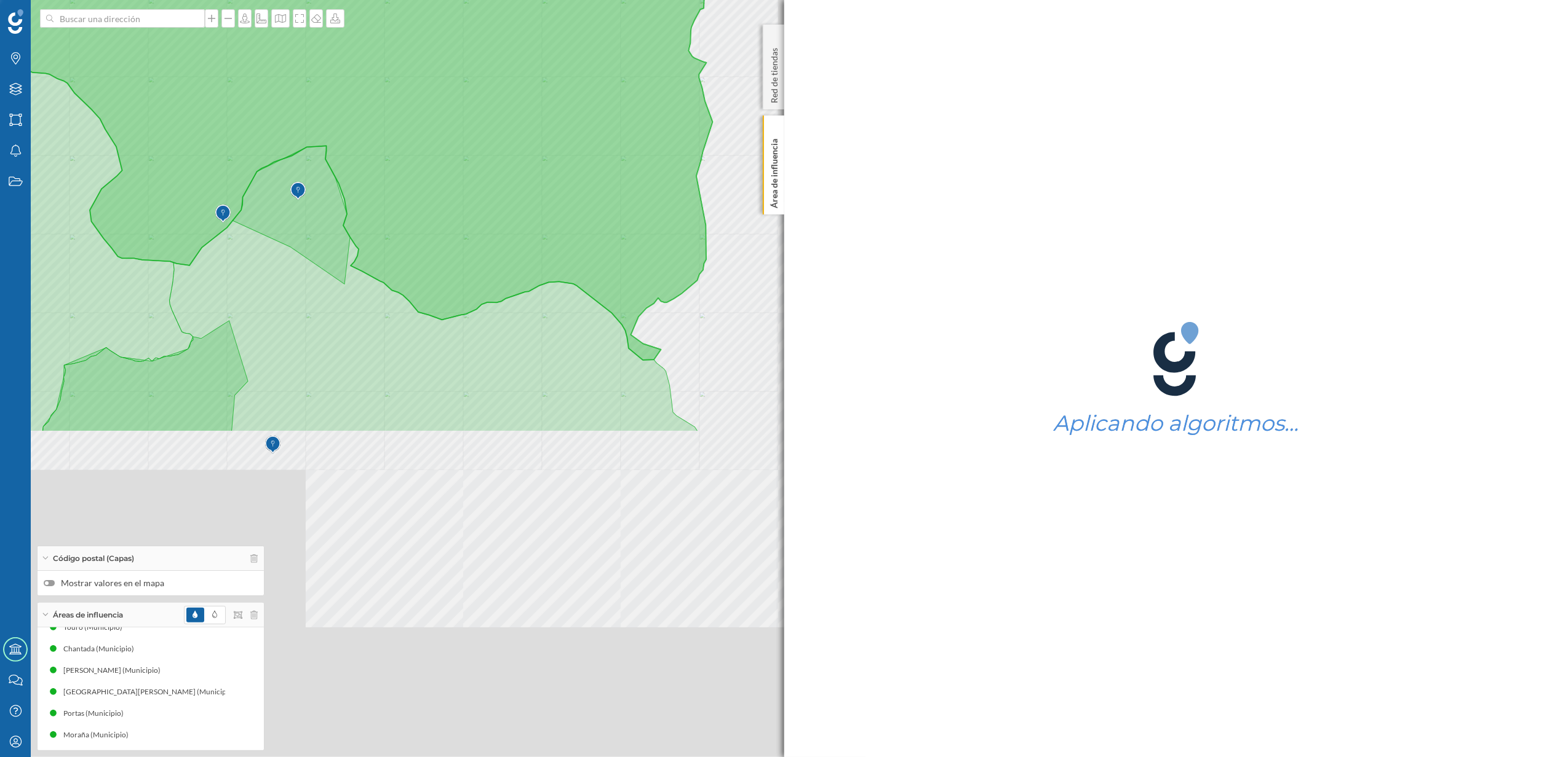
scroll to position [123, 0]
